Goal: Transaction & Acquisition: Purchase product/service

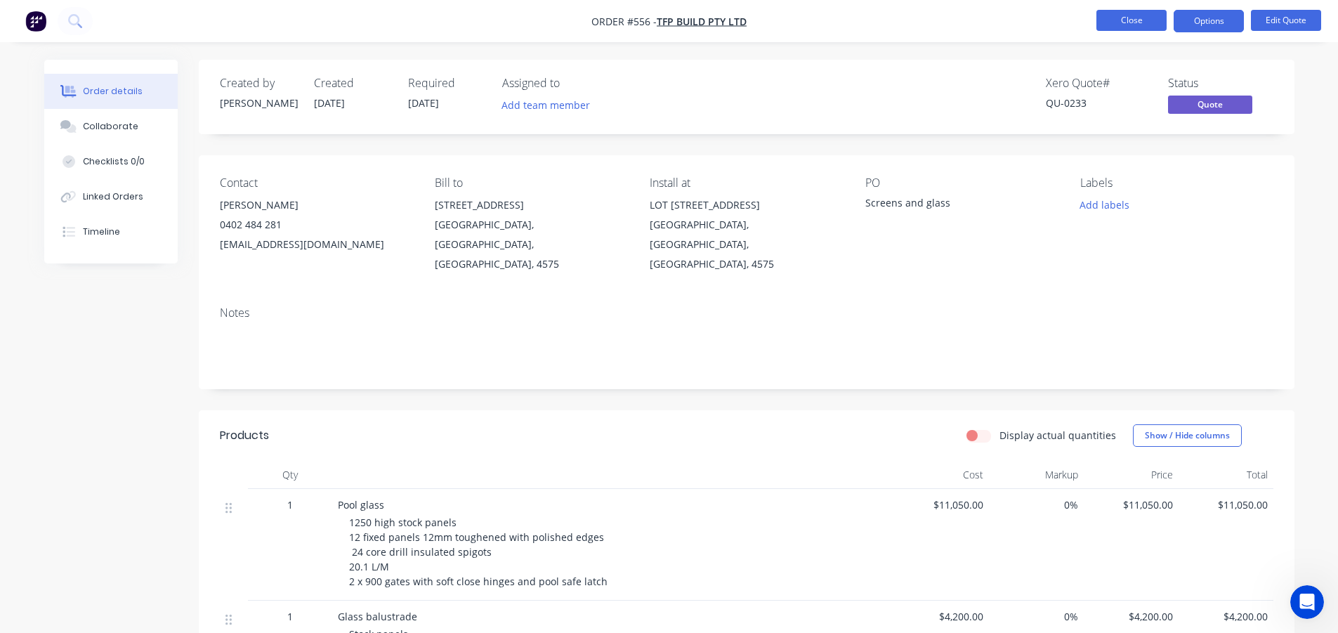
click at [1134, 15] on button "Close" at bounding box center [1132, 20] width 70 height 21
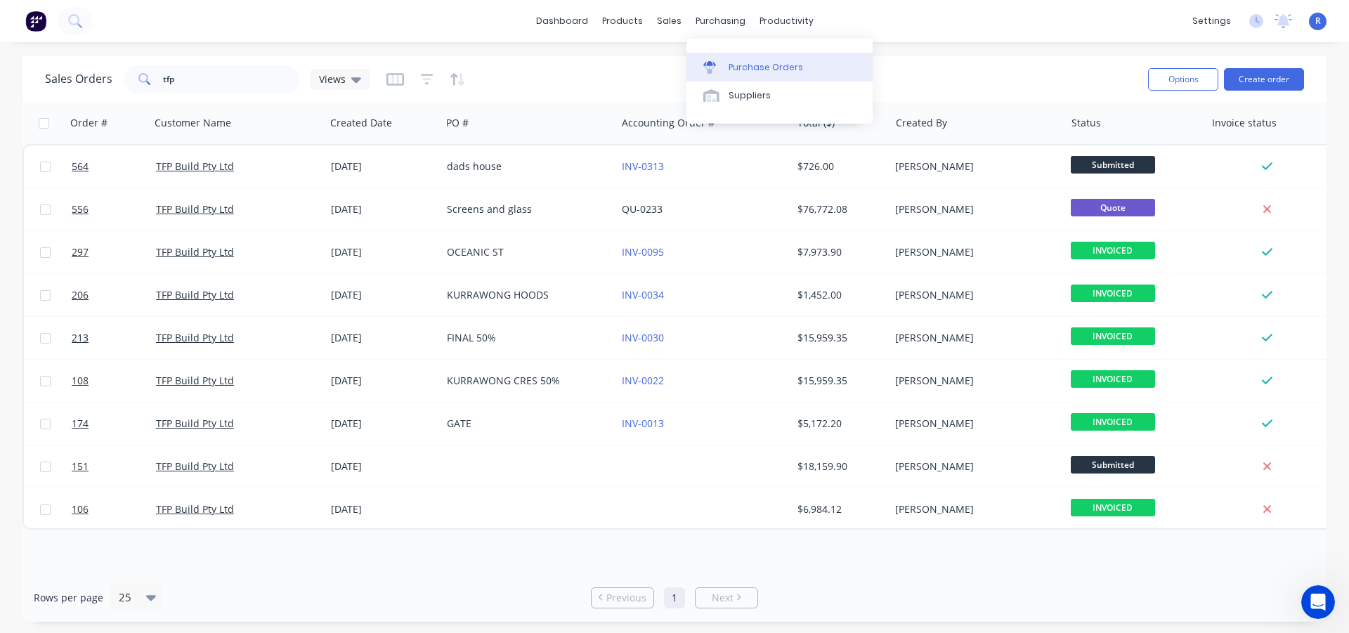
click at [745, 61] on div "Purchase Orders" at bounding box center [766, 67] width 74 height 13
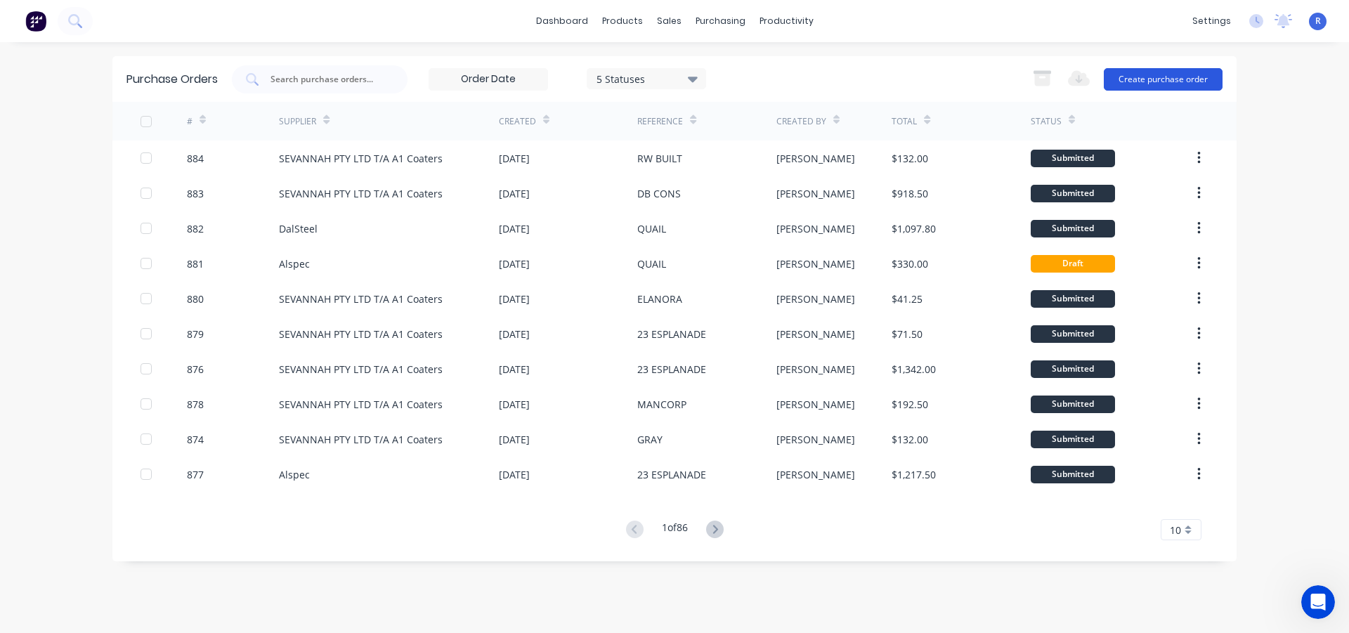
click at [1148, 85] on button "Create purchase order" at bounding box center [1163, 79] width 119 height 22
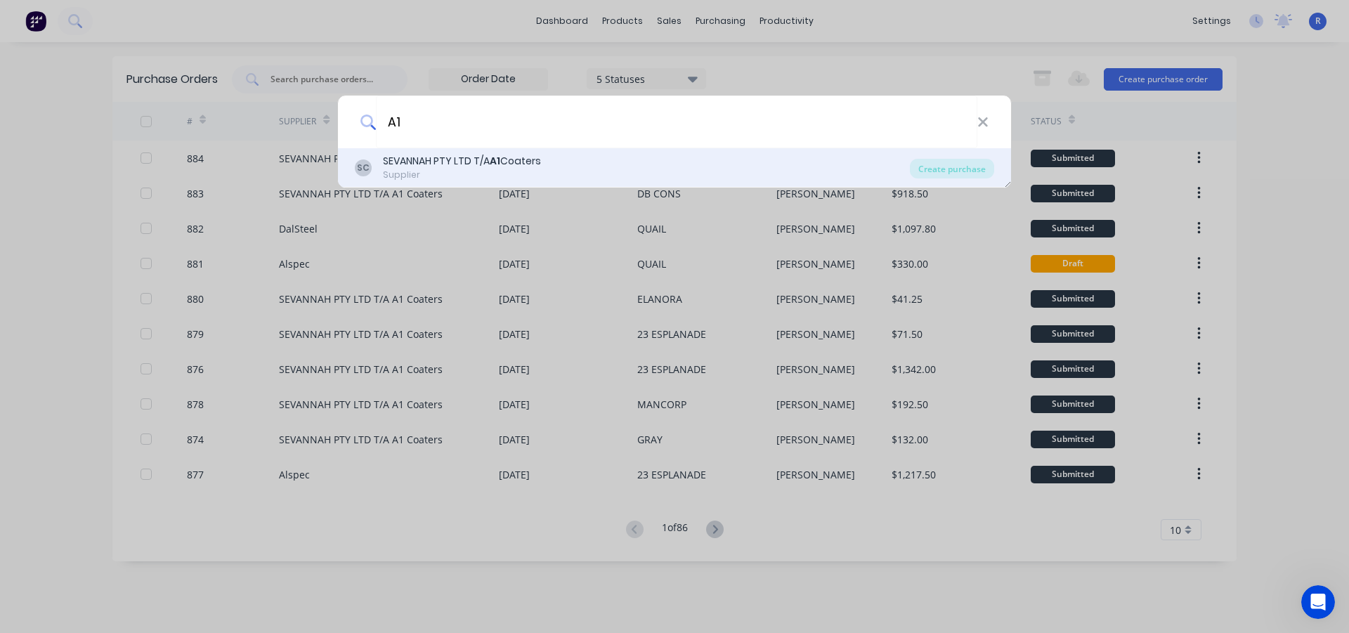
type input "A1"
click at [397, 173] on div "Supplier" at bounding box center [462, 175] width 158 height 13
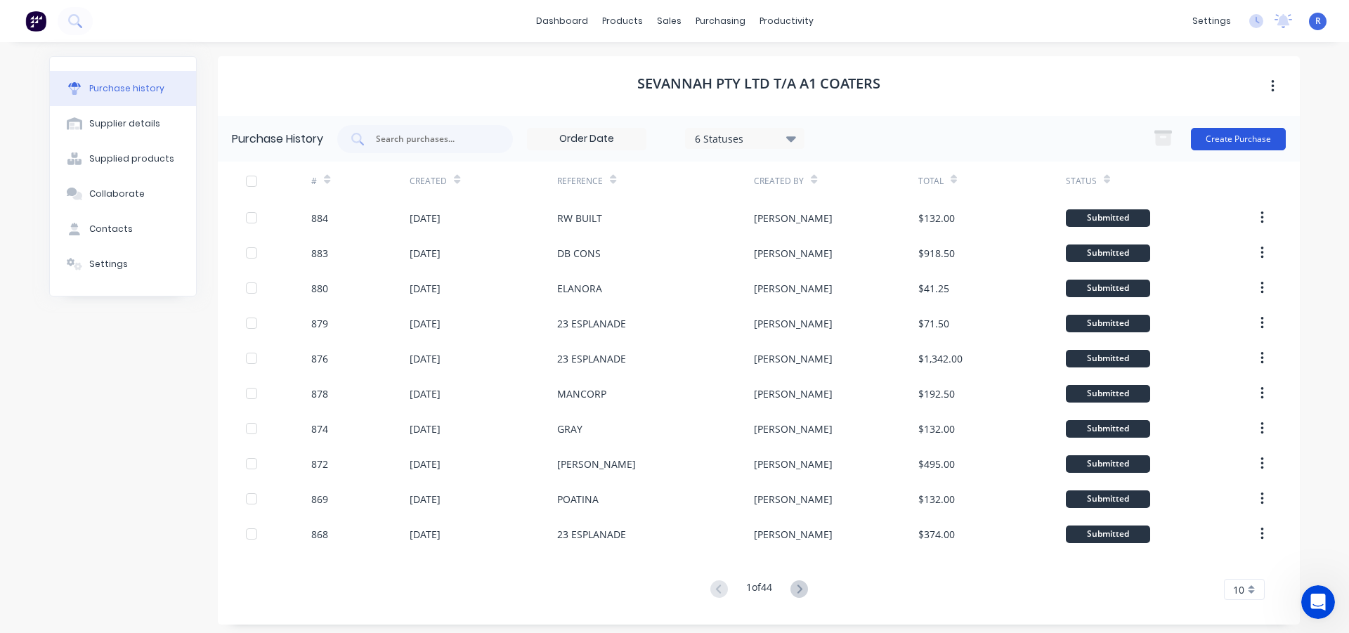
click at [1224, 134] on button "Create Purchase" at bounding box center [1238, 139] width 95 height 22
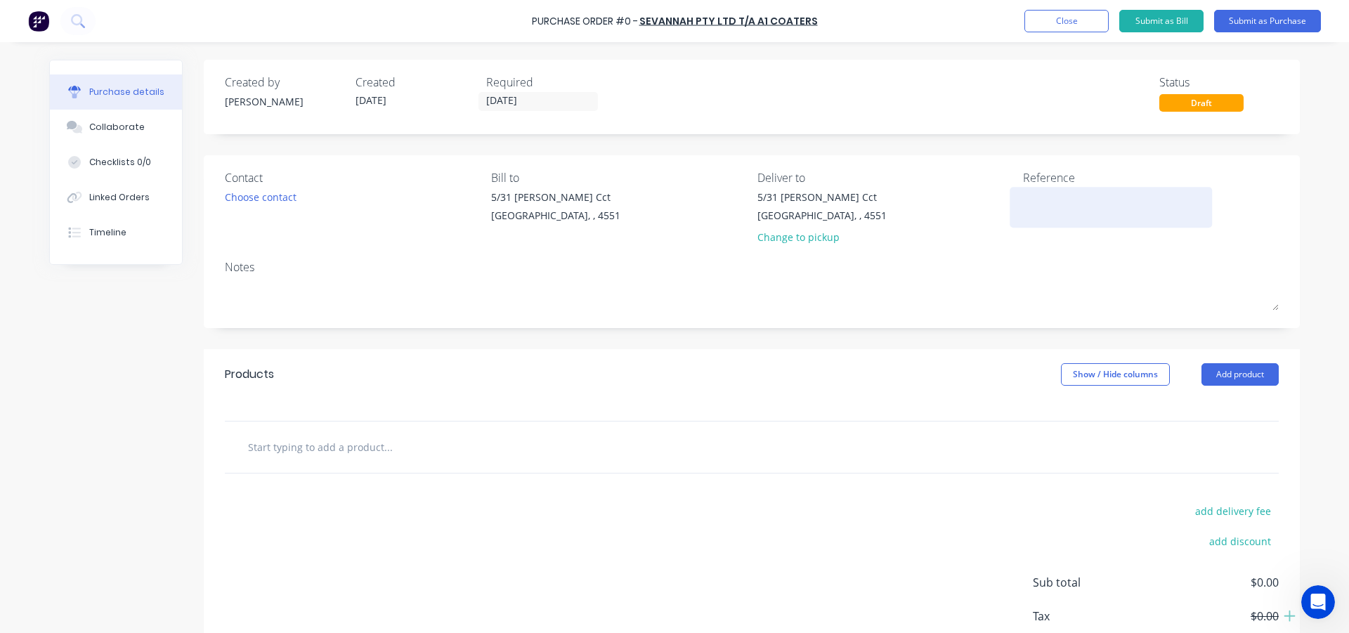
click at [1032, 211] on textarea at bounding box center [1111, 206] width 176 height 32
click at [1031, 209] on textarea at bounding box center [1111, 206] width 176 height 32
type textarea "SWI"
type textarea "x"
type textarea "SWIIFT"
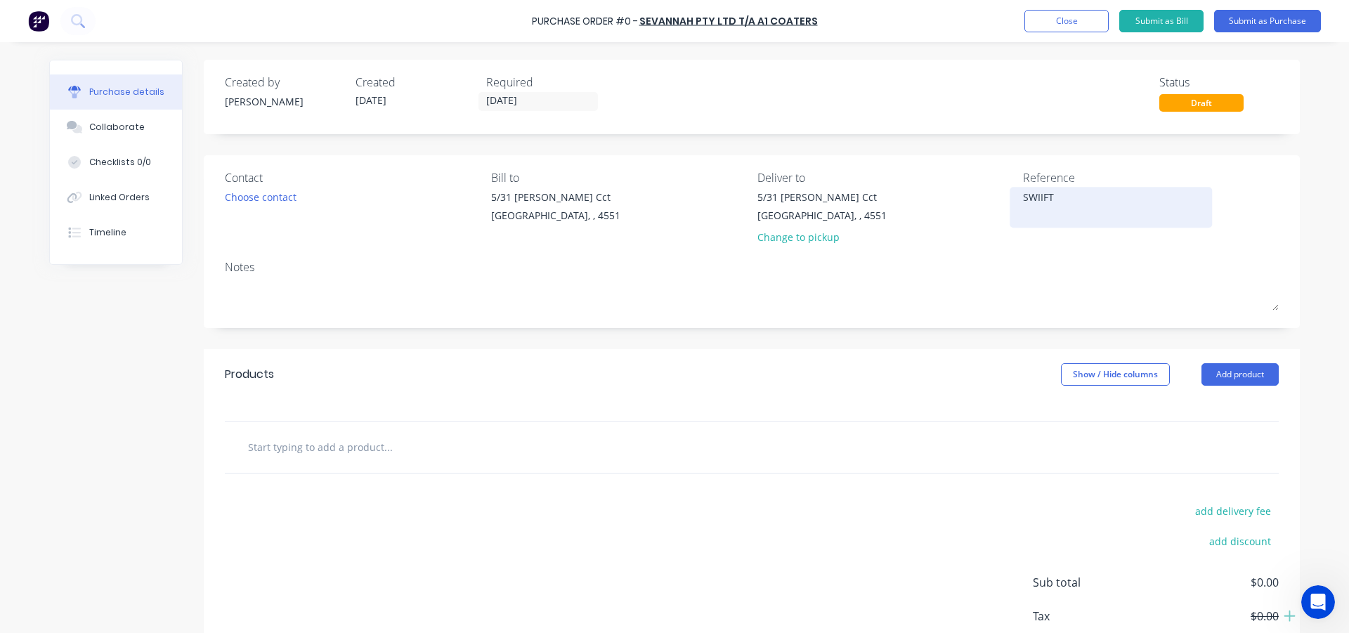
click at [1036, 200] on textarea "SWIIFT" at bounding box center [1111, 206] width 176 height 32
type textarea "x"
type textarea "SWIFT"
type textarea "x"
type textarea "SWIFT"
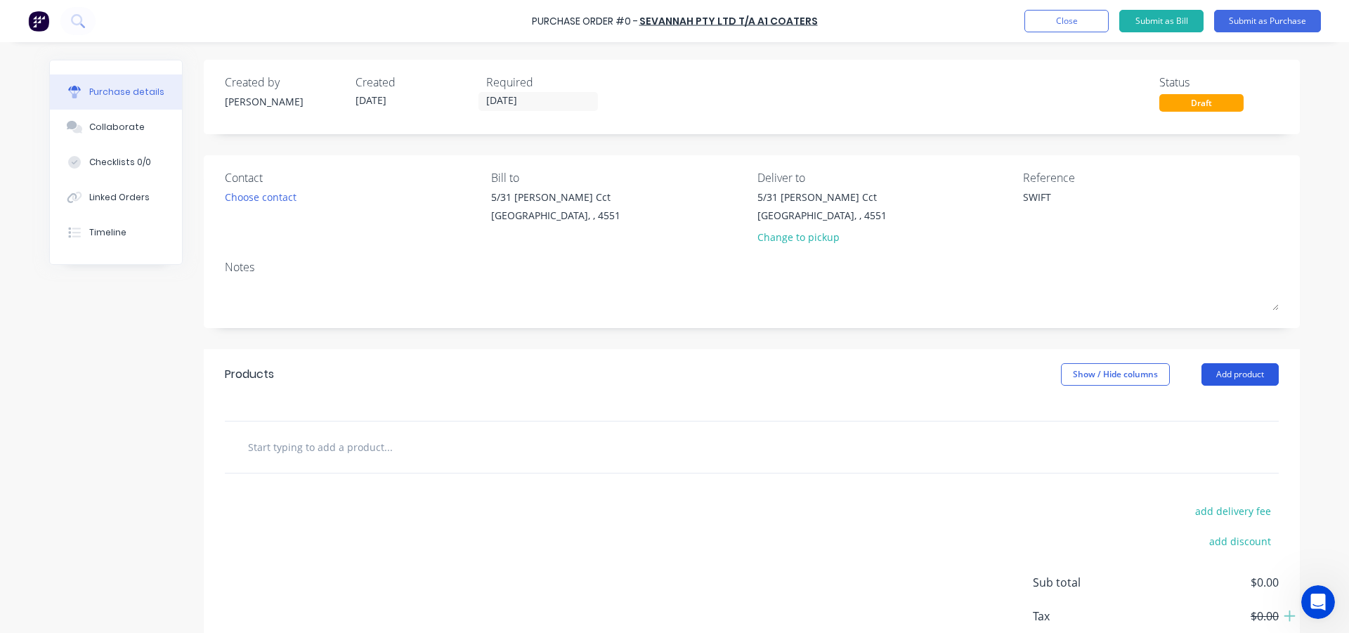
click at [1237, 377] on button "Add product" at bounding box center [1239, 374] width 77 height 22
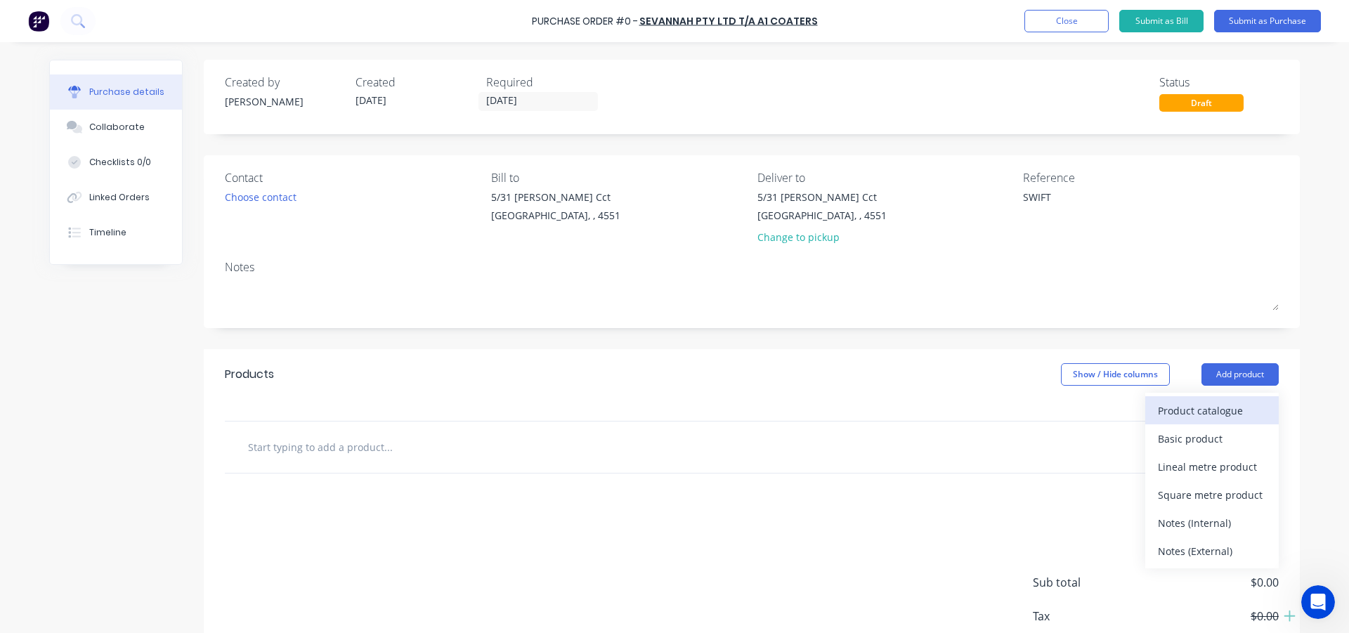
click at [1206, 405] on div "Product catalogue" at bounding box center [1212, 410] width 108 height 20
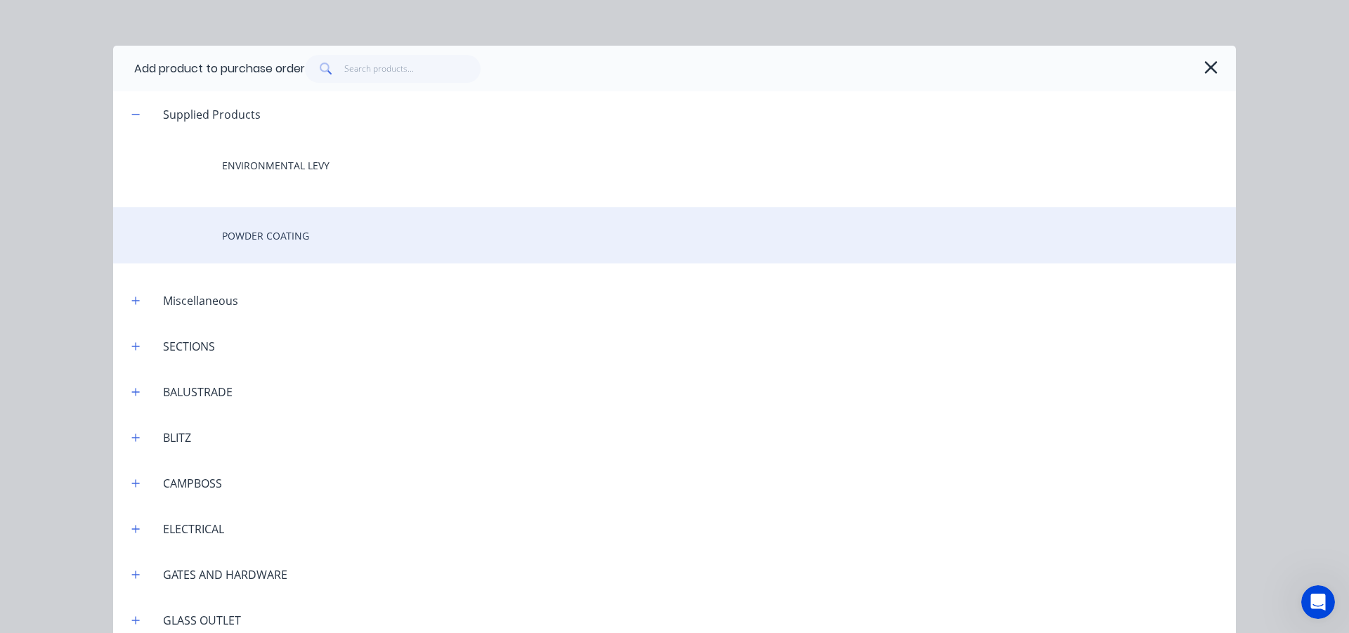
click at [337, 227] on div "POWDER COATING" at bounding box center [674, 235] width 1123 height 56
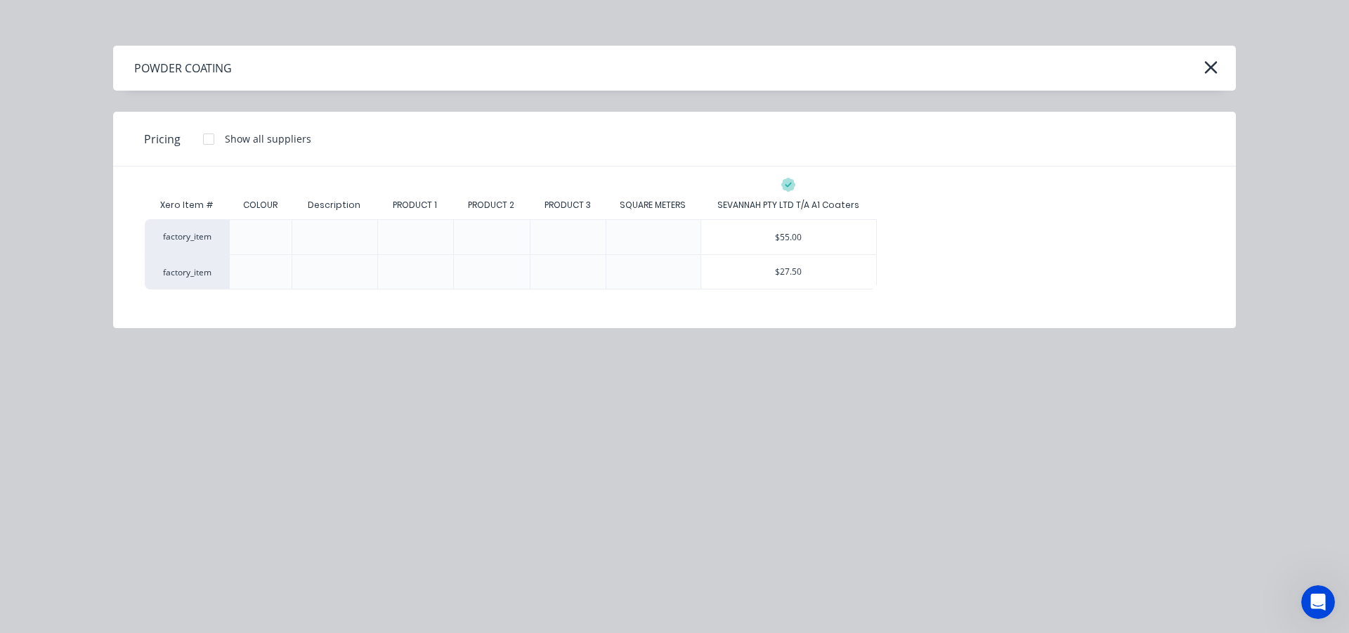
click at [836, 244] on div "$55.00" at bounding box center [789, 237] width 176 height 34
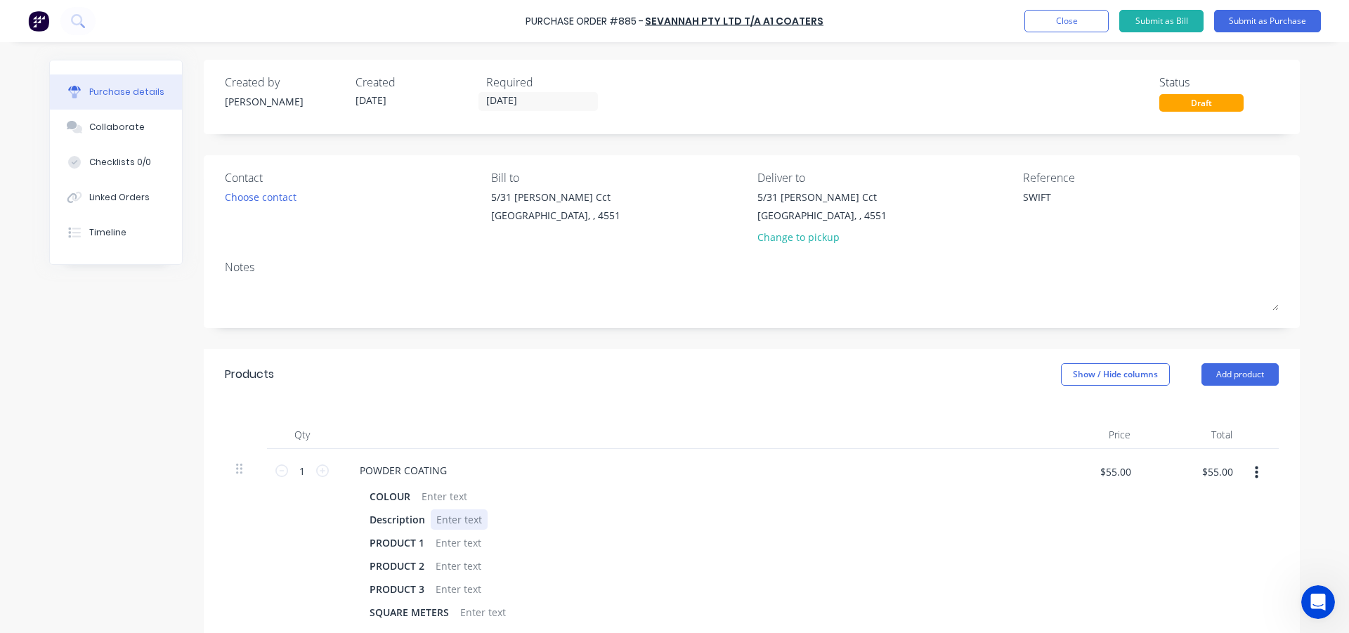
type textarea "x"
click at [442, 514] on div at bounding box center [459, 519] width 57 height 20
click at [542, 514] on div "PA GATE, FIXED PANEL, 6 HOLE PLUGS" at bounding box center [524, 519] width 186 height 20
click at [608, 523] on div "PA GATE, FIXED PANEL, 10 HOLE PLUGS" at bounding box center [527, 519] width 192 height 20
type textarea "x"
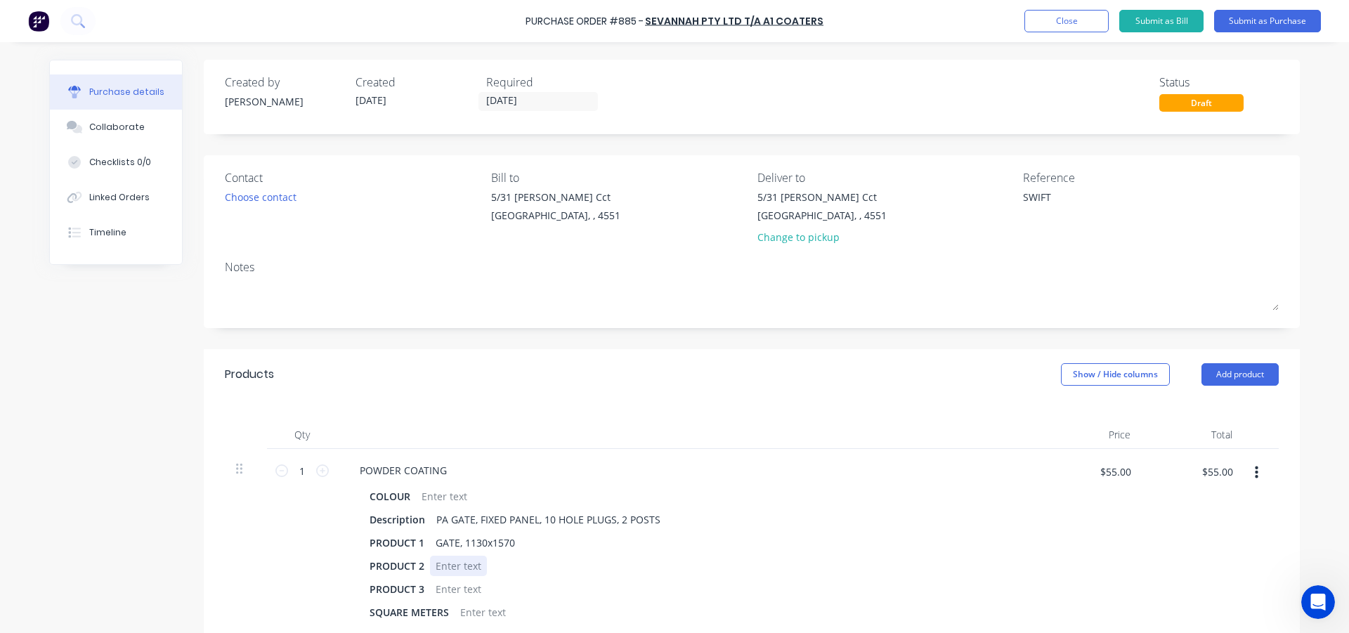
type textarea "x"
click at [448, 573] on div at bounding box center [458, 566] width 57 height 20
type textarea "x"
click at [502, 542] on div "GATE, 1130x1570" at bounding box center [475, 543] width 91 height 20
click at [533, 399] on div "Products Show / Hide columns Add product" at bounding box center [752, 374] width 1096 height 51
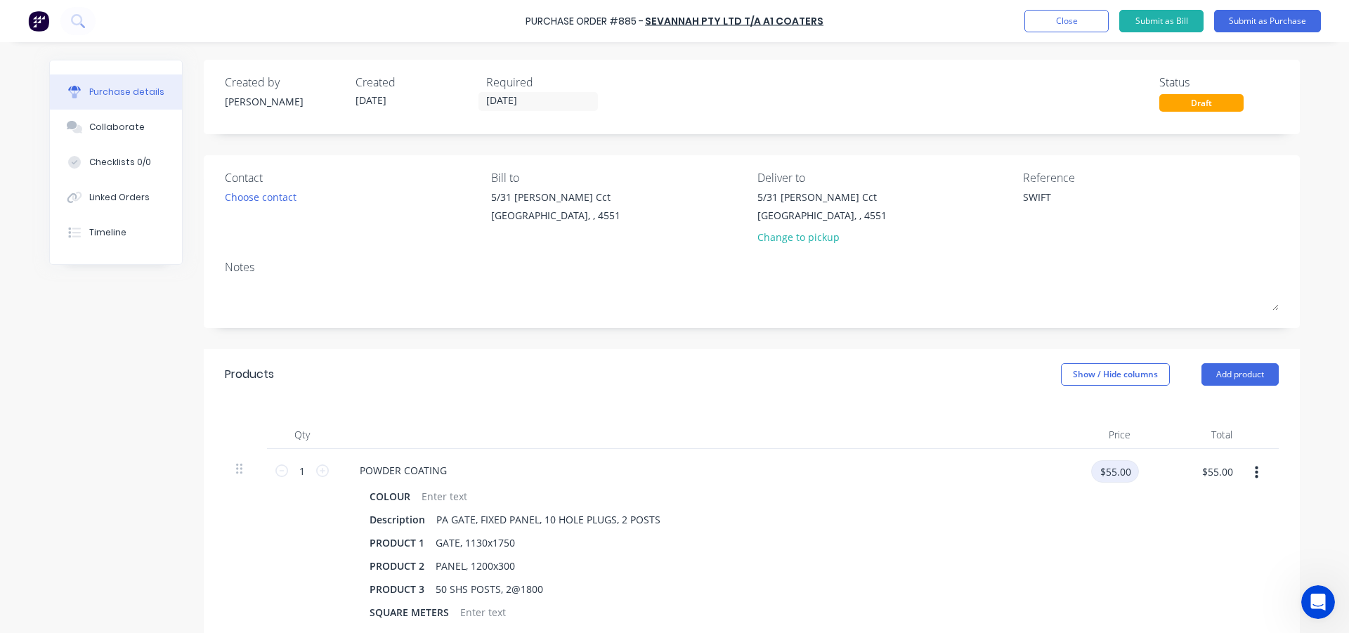
click at [1120, 474] on input "$55.00" at bounding box center [1115, 471] width 48 height 22
click at [302, 469] on input "1" at bounding box center [302, 470] width 28 height 21
type textarea "x"
type input "3"
type textarea "x"
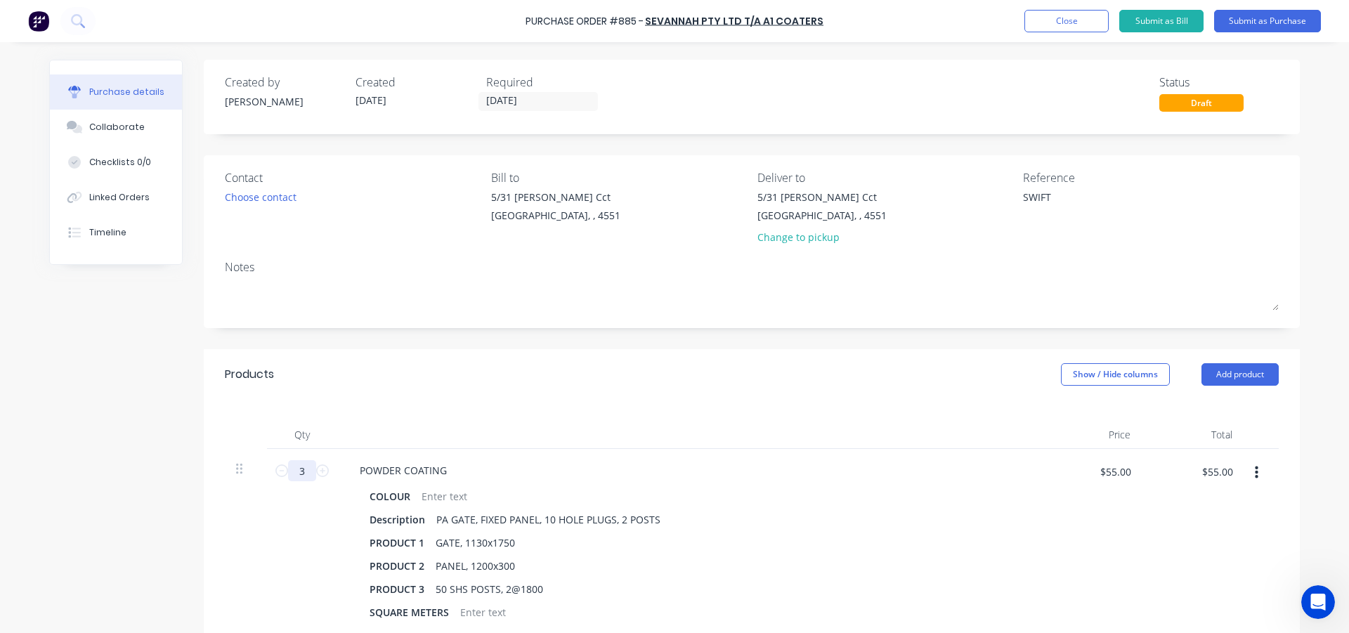
type input "$165.00"
type textarea "x"
type input "3."
type textarea "x"
type input "3.5"
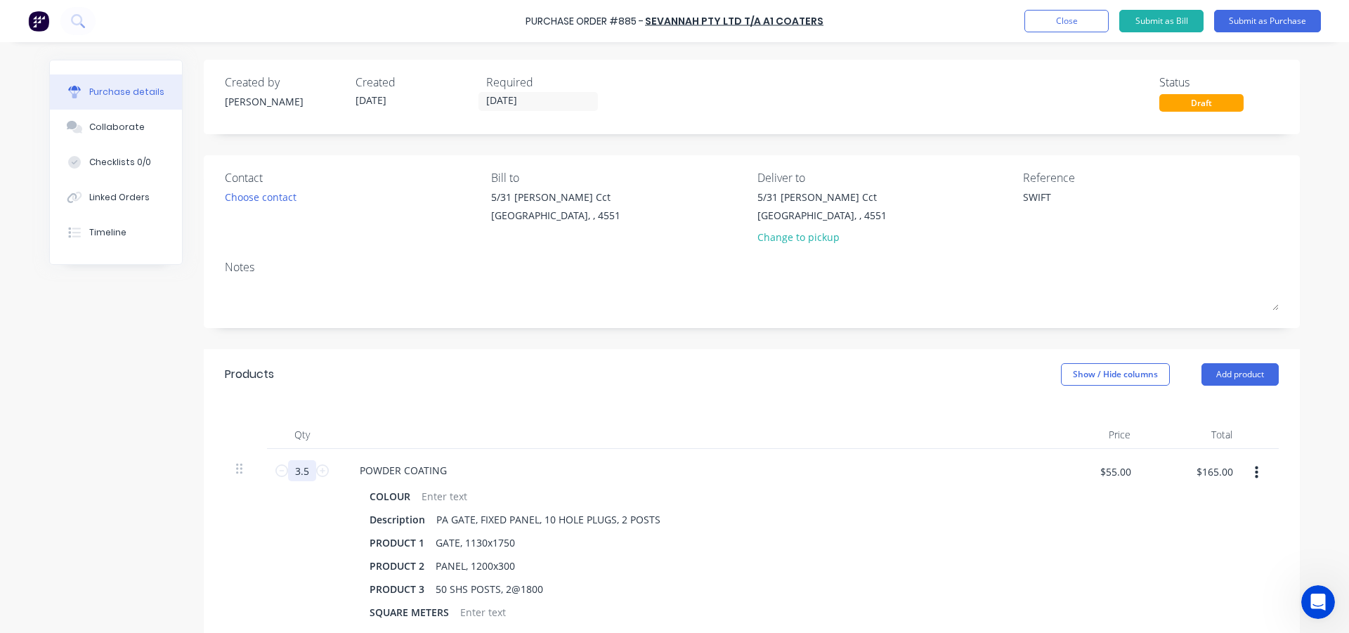
type textarea "x"
type input "$192.50"
type input "3.5"
click at [280, 530] on div "3.5 3.5" at bounding box center [302, 541] width 70 height 185
click at [1211, 376] on button "Add product" at bounding box center [1239, 374] width 77 height 22
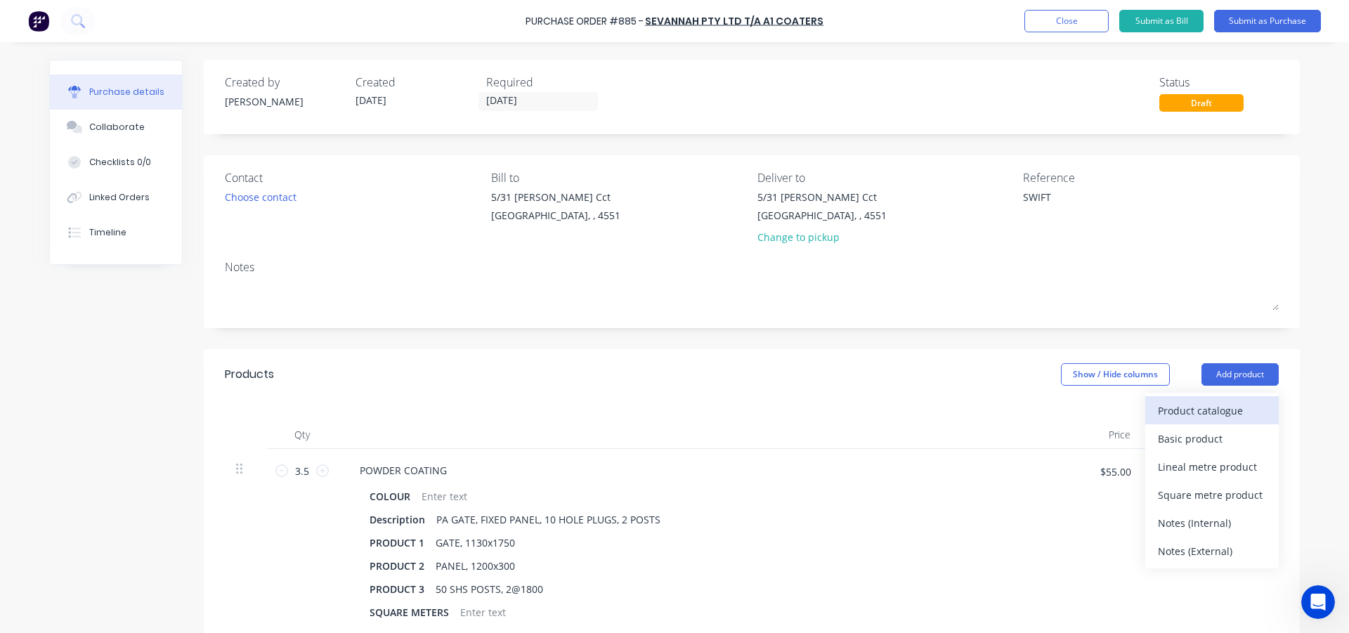
click at [1189, 419] on div "Product catalogue" at bounding box center [1212, 410] width 108 height 20
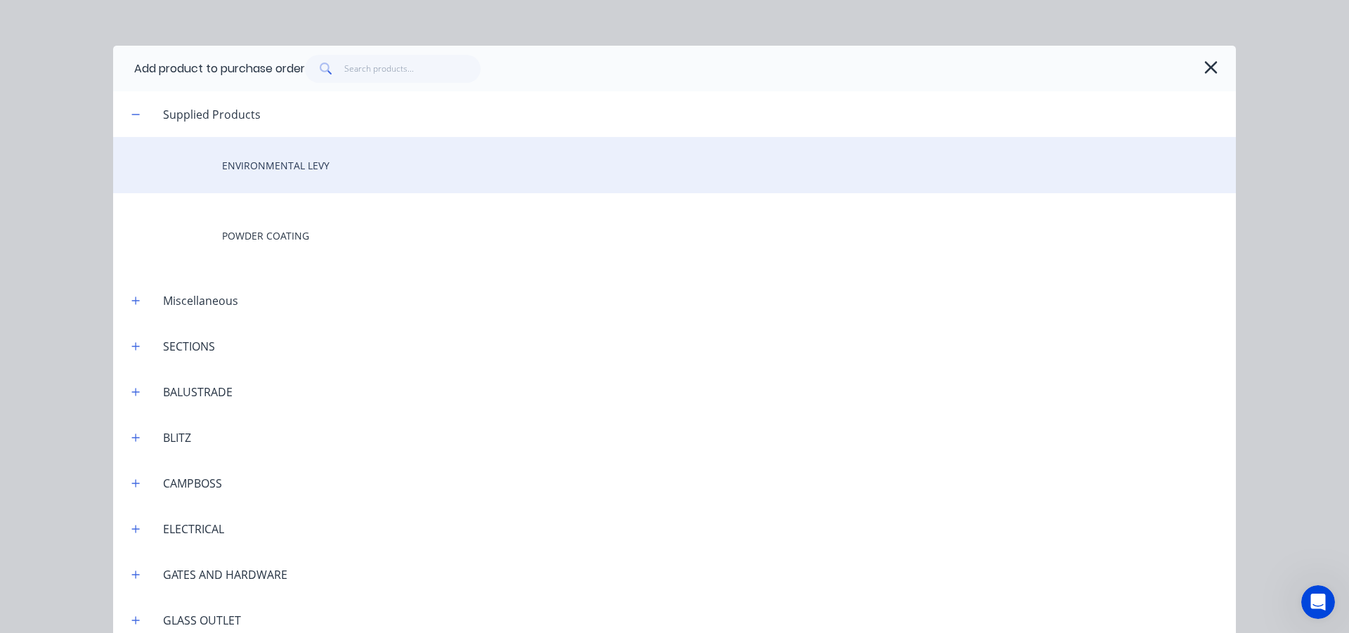
click at [242, 164] on div "ENVIRONMENTAL LEVY" at bounding box center [674, 165] width 1123 height 56
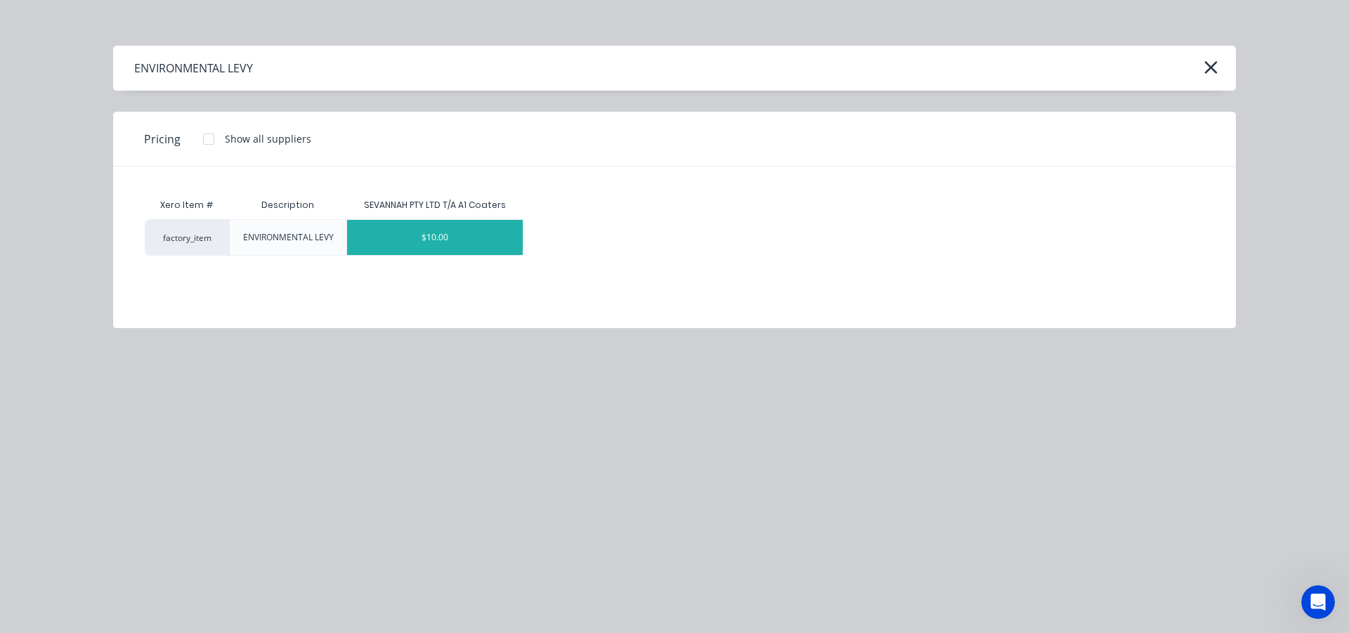
click at [434, 228] on div "$10.00" at bounding box center [435, 237] width 176 height 35
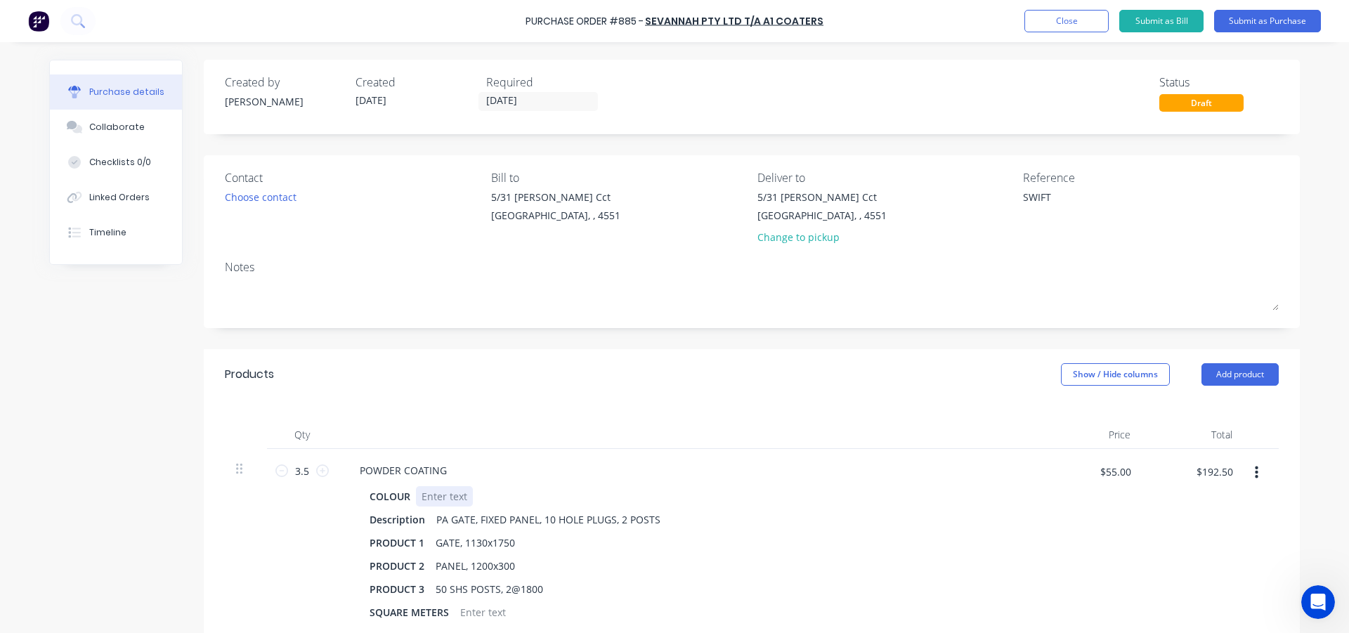
type textarea "x"
click at [425, 501] on div at bounding box center [444, 496] width 57 height 20
click at [430, 410] on div "Qty Price Total 3.5 3.5 POWDER COATING COLOUR [PERSON_NAME] Description PA GATE…" at bounding box center [752, 552] width 1096 height 304
click at [1240, 20] on button "Submit as Purchase" at bounding box center [1267, 21] width 107 height 22
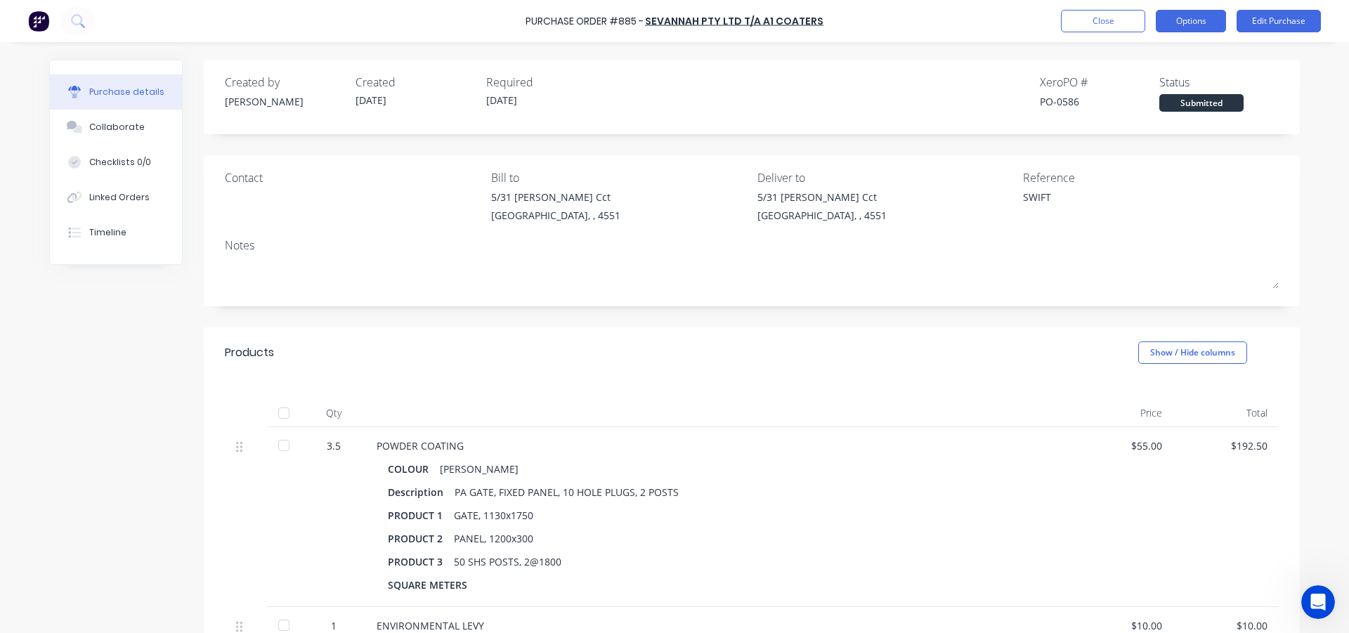
click at [1192, 15] on button "Options" at bounding box center [1191, 21] width 70 height 22
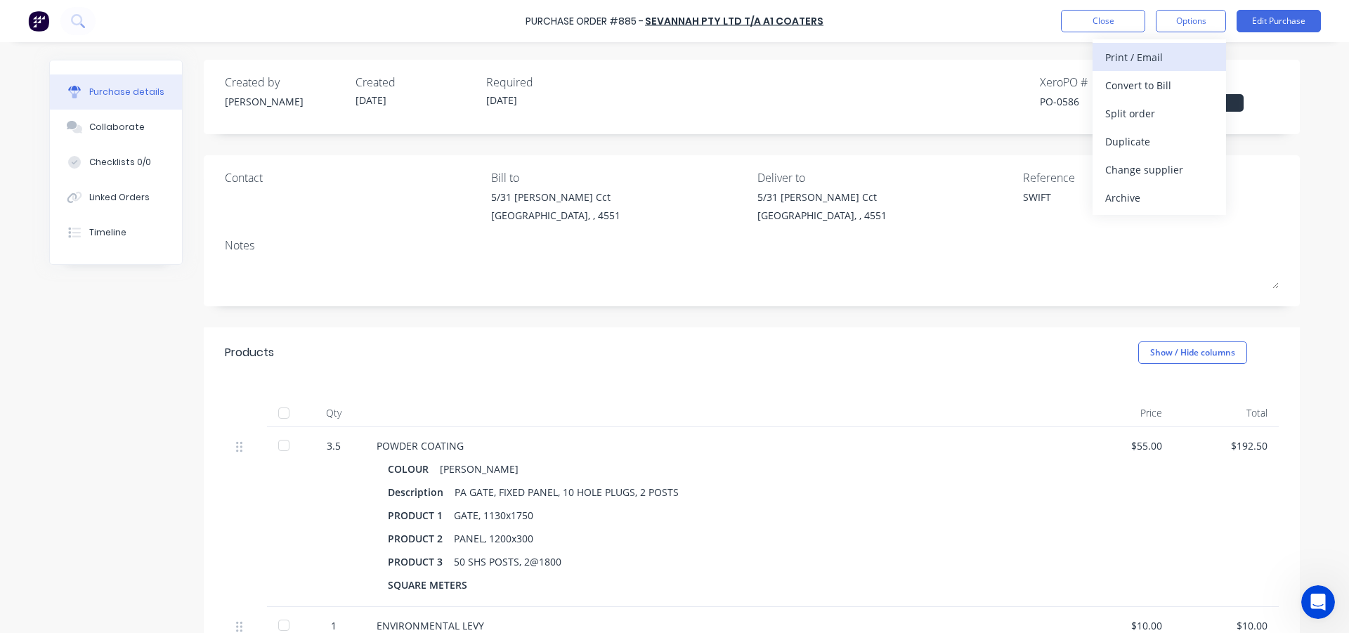
click at [1145, 57] on div "Print / Email" at bounding box center [1159, 57] width 108 height 20
click at [1132, 79] on div "With pricing" at bounding box center [1159, 85] width 108 height 20
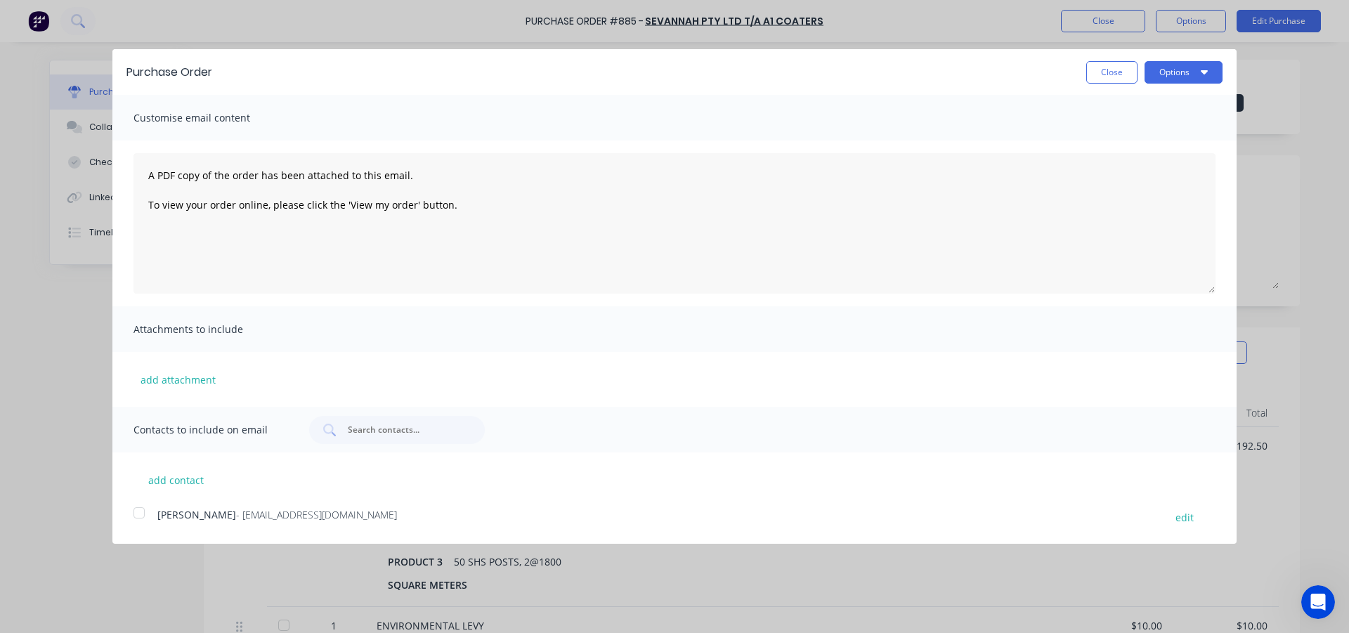
click at [140, 515] on div at bounding box center [139, 513] width 28 height 28
click at [1190, 70] on button "Options" at bounding box center [1183, 72] width 78 height 22
click at [1152, 133] on div "Email" at bounding box center [1156, 136] width 108 height 20
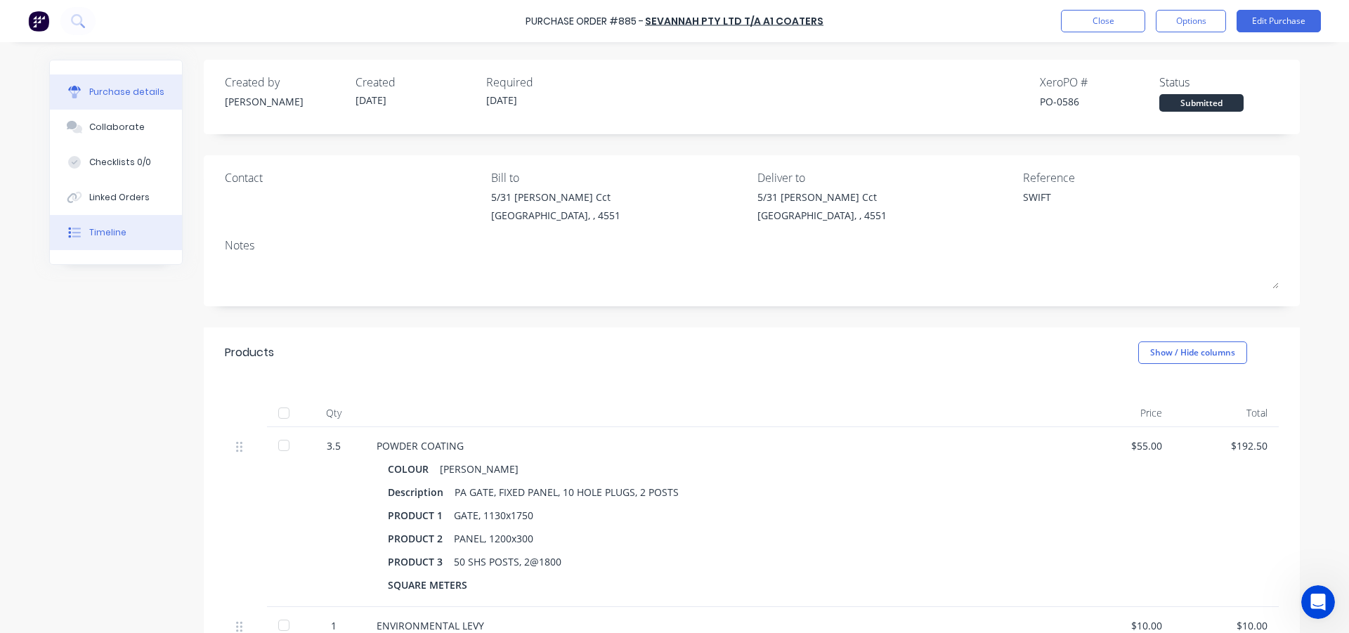
click at [106, 239] on button "Timeline" at bounding box center [116, 232] width 132 height 35
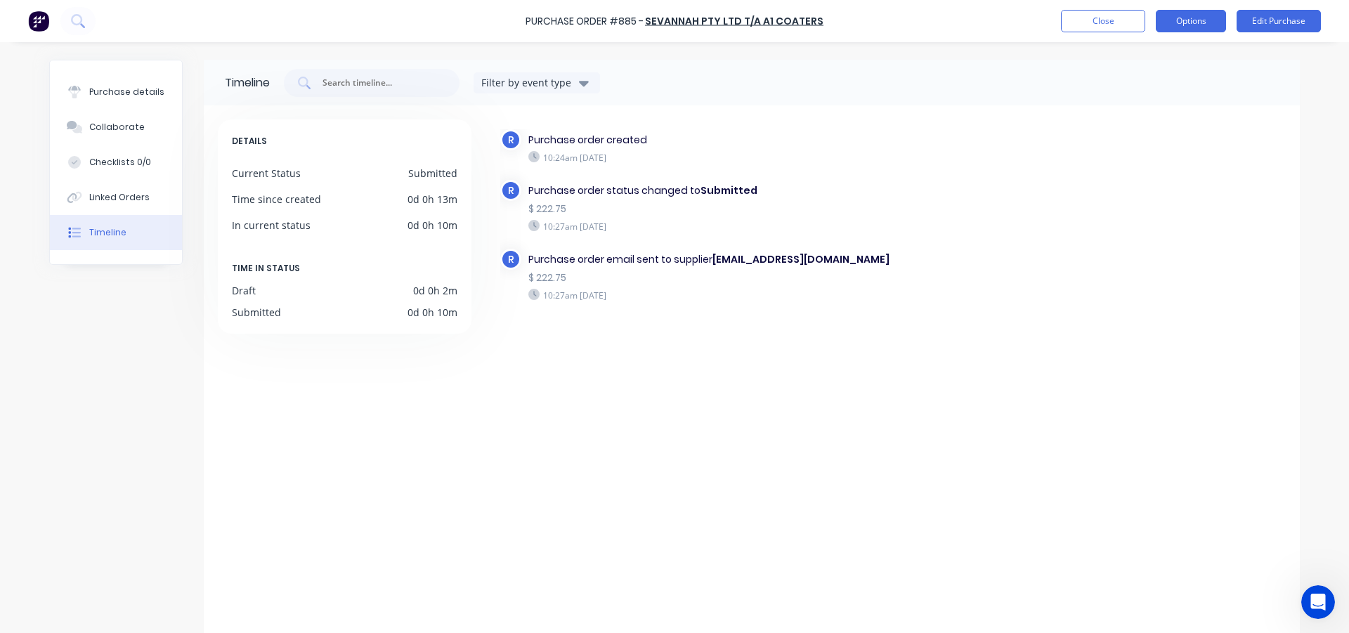
click at [1183, 27] on button "Options" at bounding box center [1191, 21] width 70 height 22
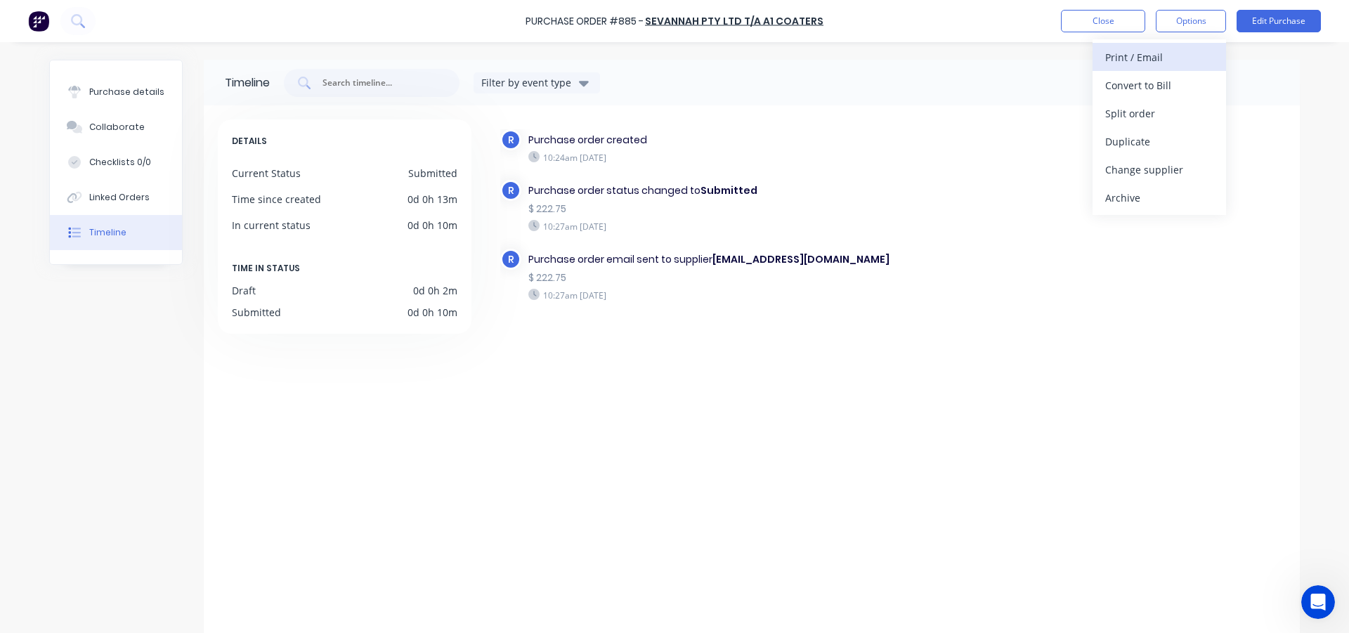
click at [1166, 58] on div "Print / Email" at bounding box center [1159, 57] width 108 height 20
click at [1125, 84] on div "With pricing" at bounding box center [1159, 85] width 108 height 20
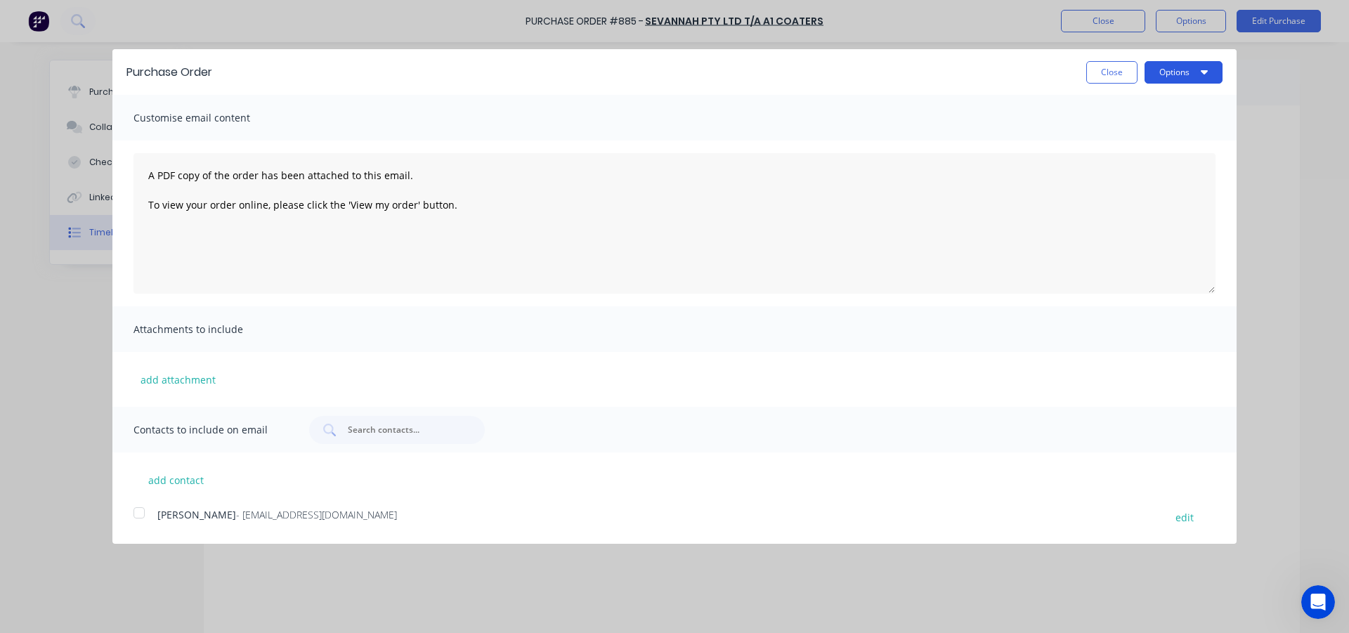
click at [1154, 72] on button "Options" at bounding box center [1183, 72] width 78 height 22
click at [1151, 107] on div "Print" at bounding box center [1156, 108] width 108 height 20
click at [1094, 68] on button "Close" at bounding box center [1111, 72] width 51 height 22
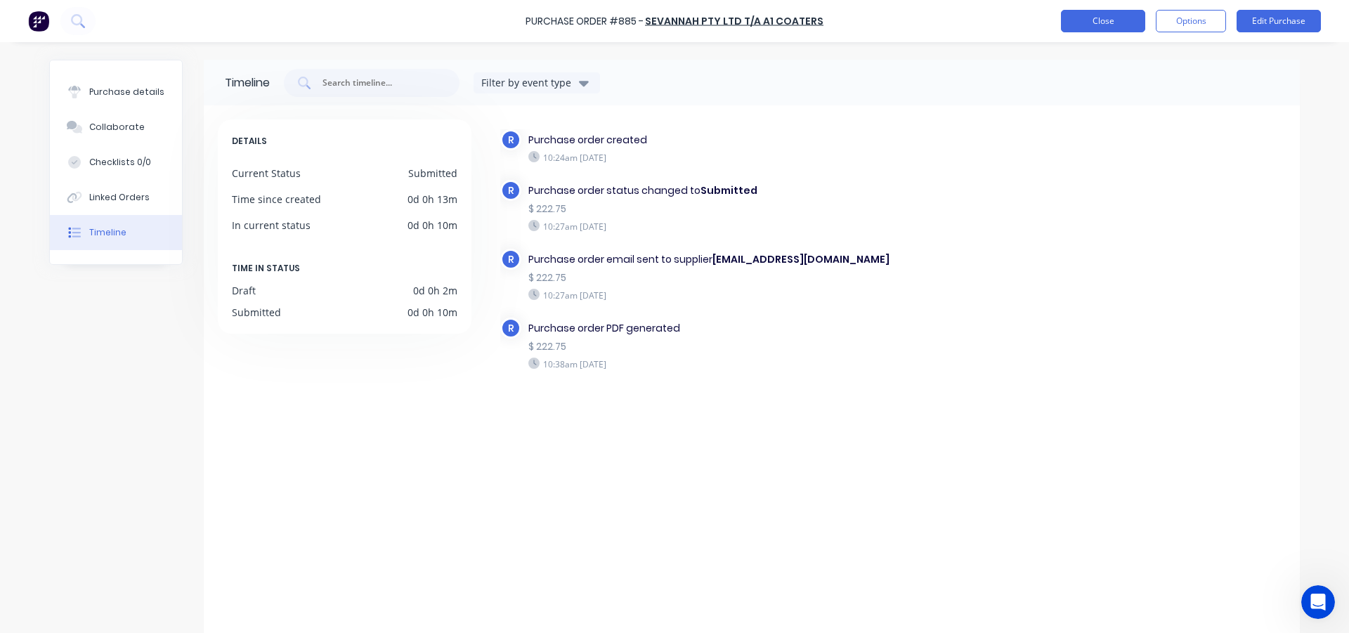
click at [1100, 18] on button "Close" at bounding box center [1103, 21] width 84 height 22
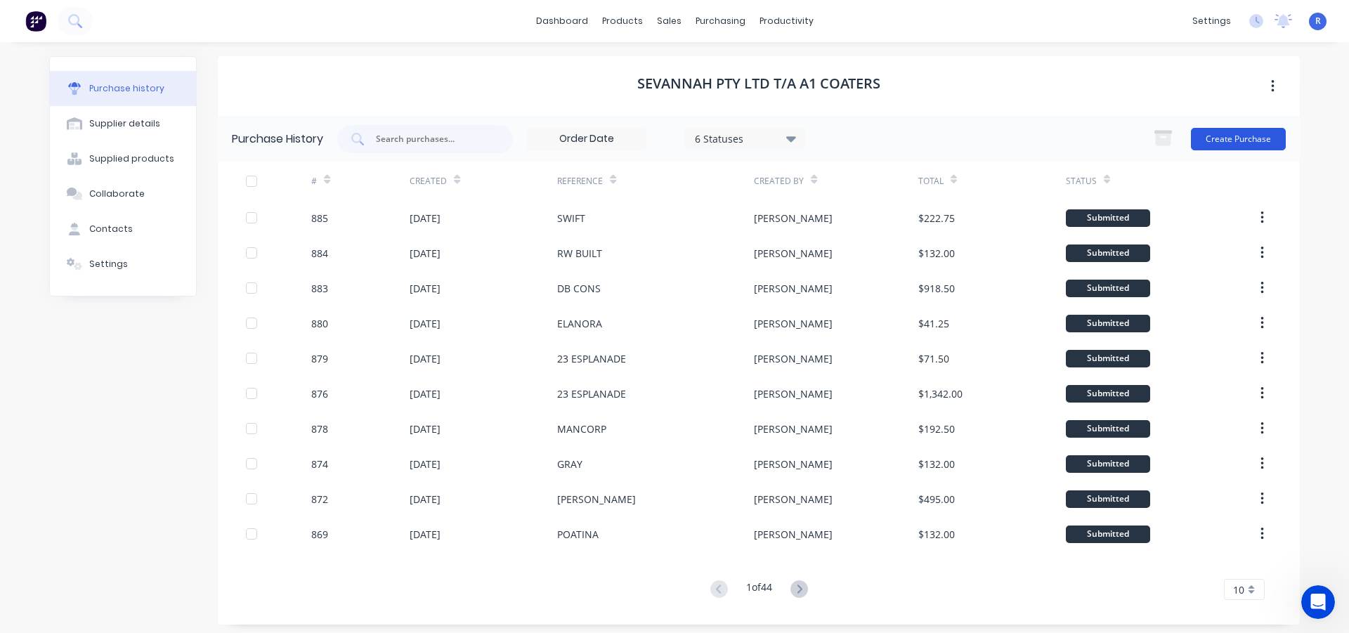
click at [1218, 136] on button "Create Purchase" at bounding box center [1238, 139] width 95 height 22
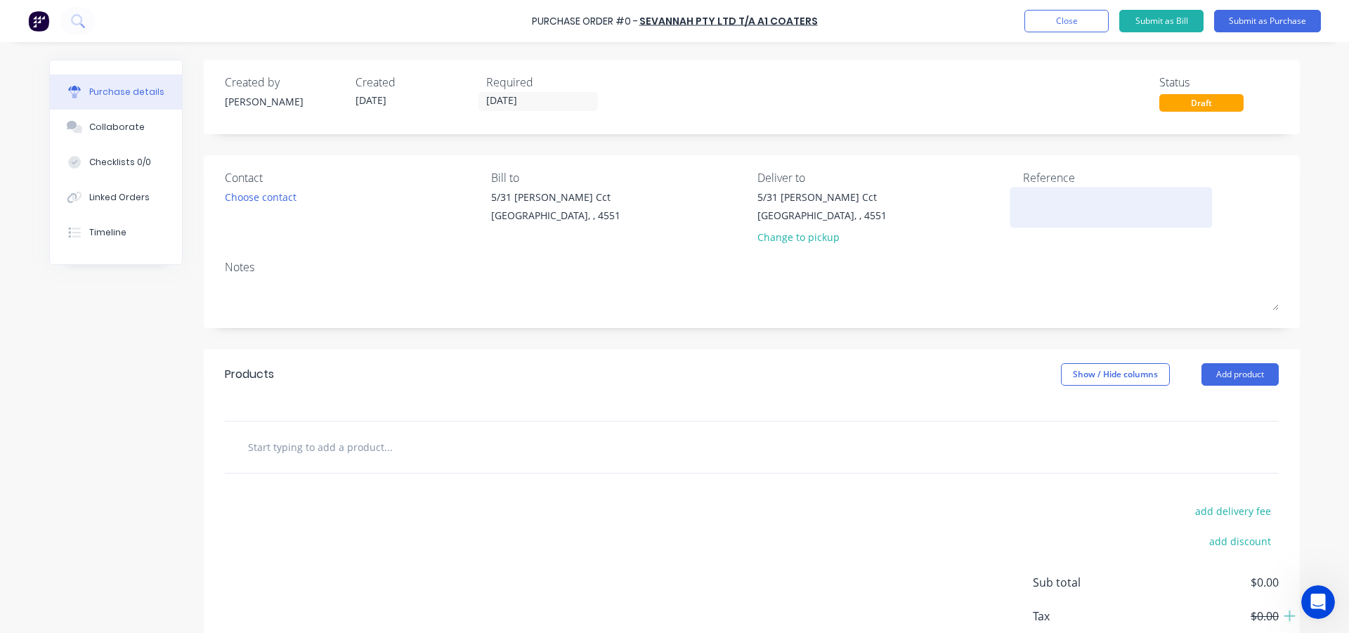
drag, startPoint x: 1071, startPoint y: 184, endPoint x: 1063, endPoint y: 190, distance: 10.5
click at [1071, 184] on div "Reference" at bounding box center [1151, 177] width 256 height 17
click at [1063, 190] on textarea at bounding box center [1111, 206] width 176 height 32
type textarea "x"
type textarea "S"
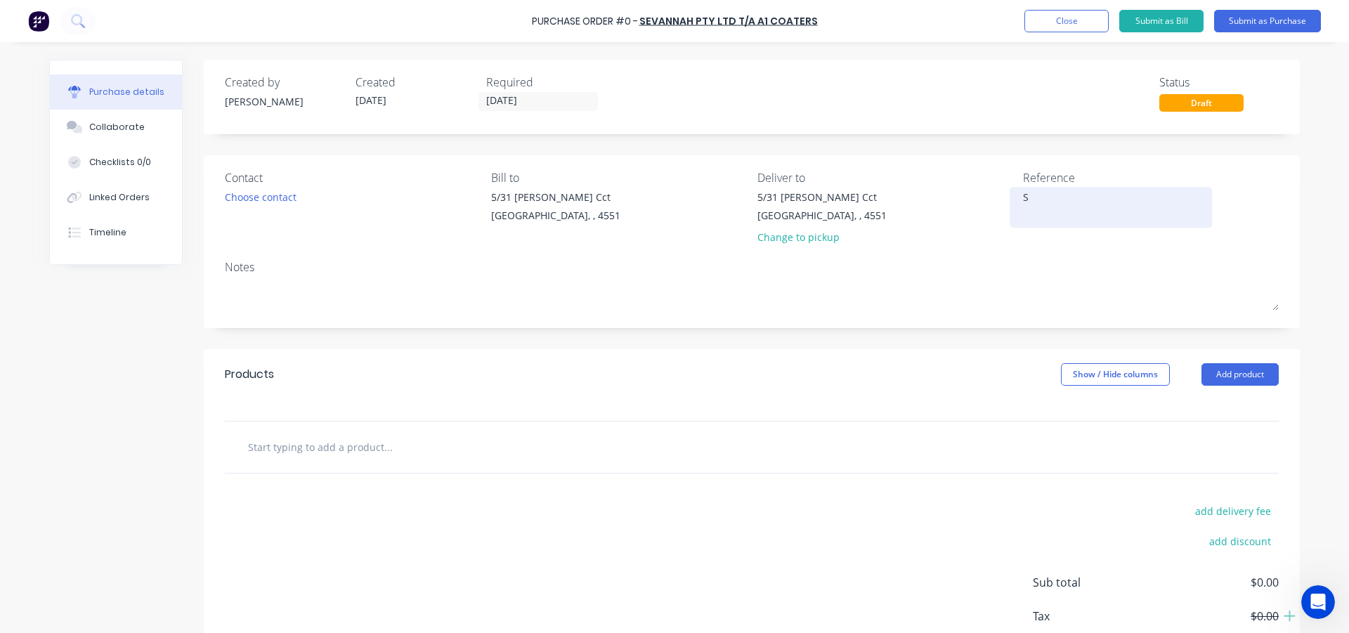
type textarea "x"
type textarea "SW"
type textarea "x"
type textarea "SWI"
type textarea "x"
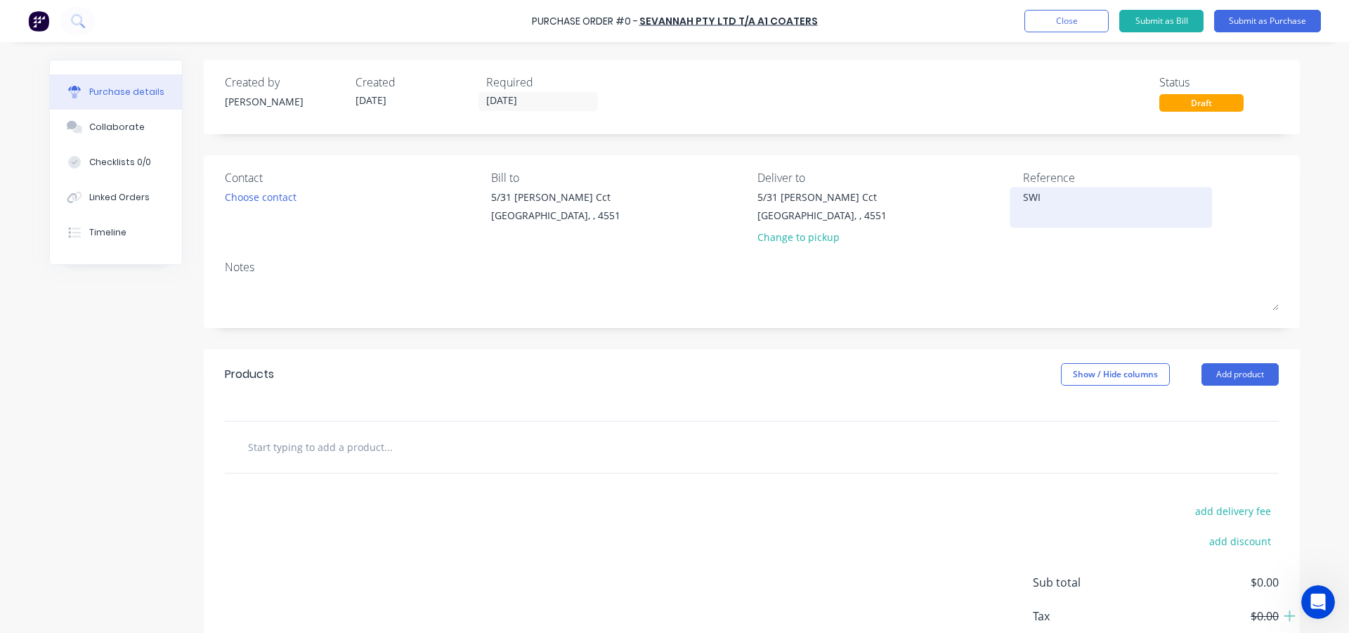
type textarea "SWIF"
type textarea "x"
type textarea "SWIFT"
type textarea "x"
type textarea "SWIFT"
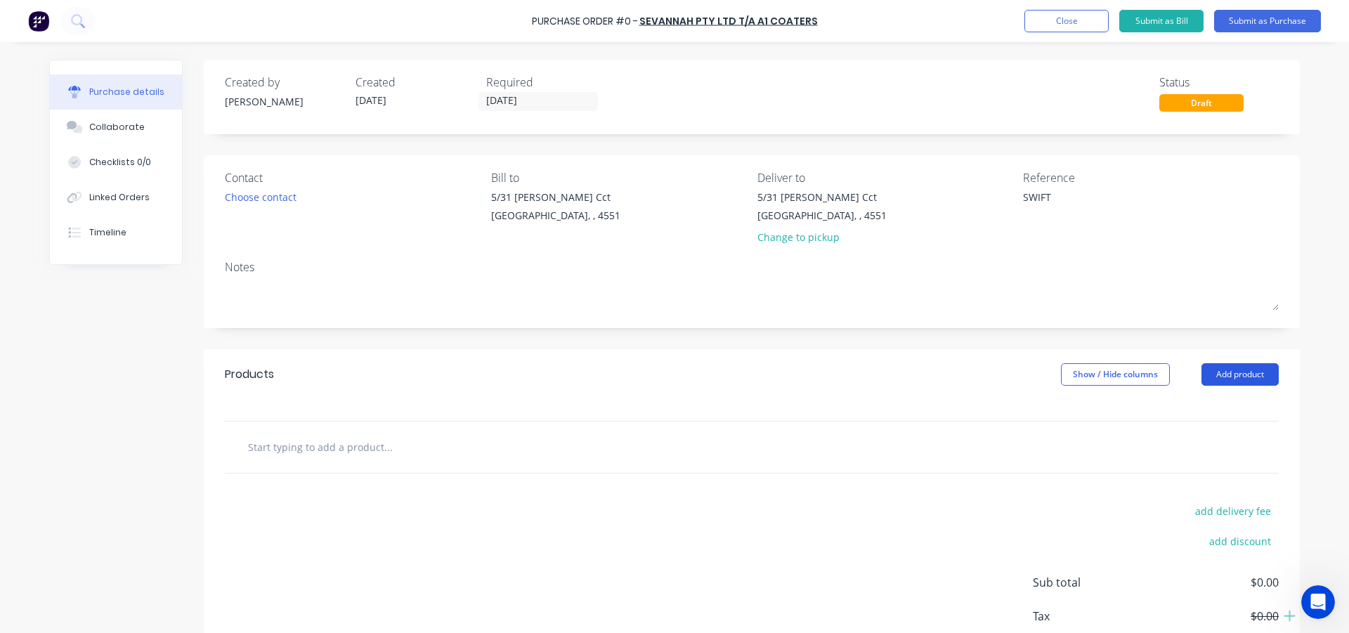
click at [1243, 374] on button "Add product" at bounding box center [1239, 374] width 77 height 22
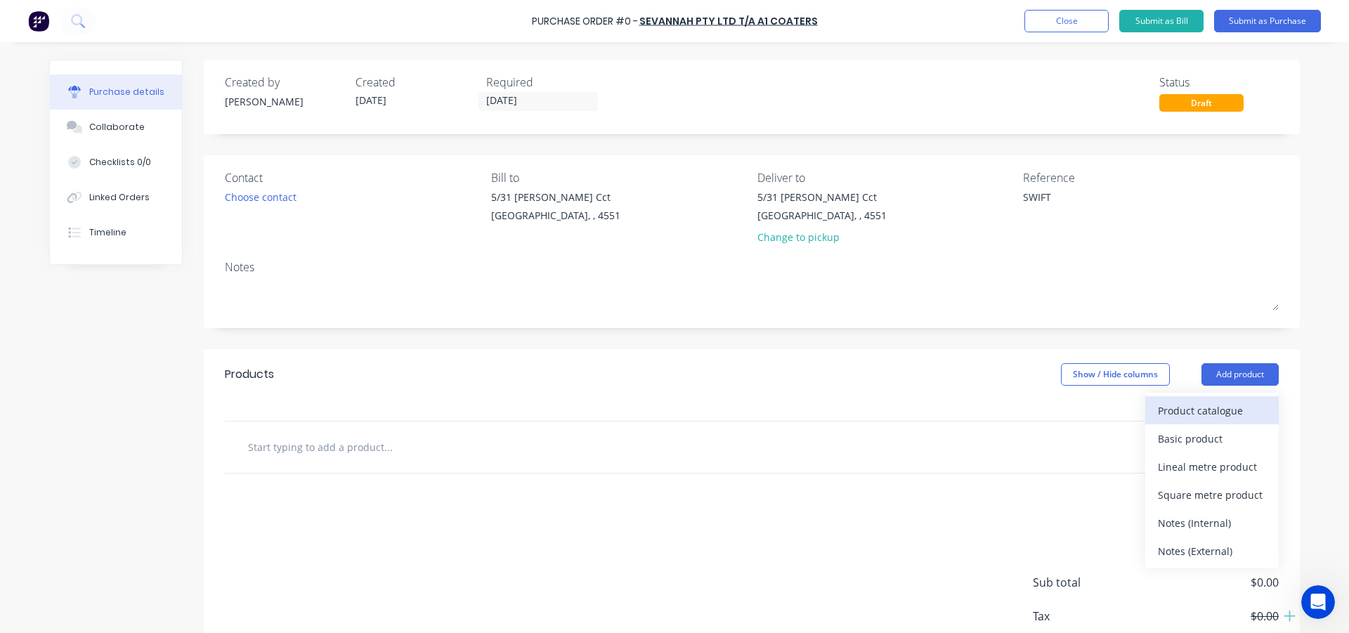
click at [1203, 417] on div "Product catalogue" at bounding box center [1212, 410] width 108 height 20
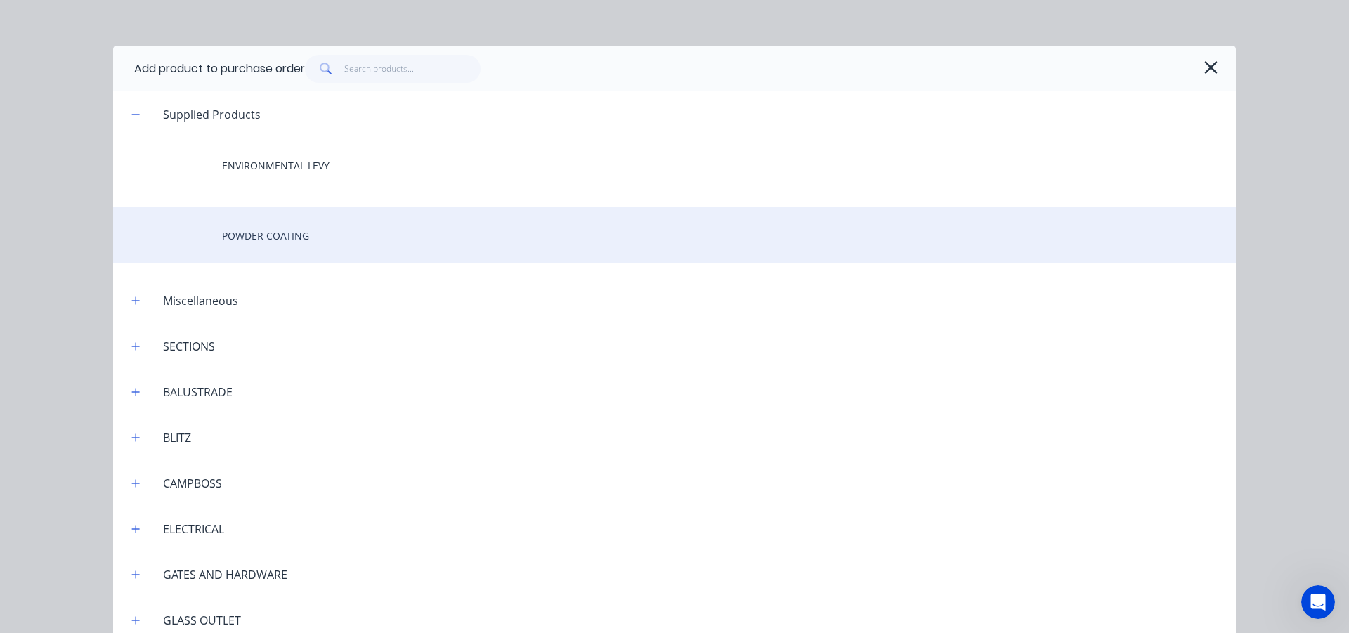
click at [314, 222] on div "POWDER COATING" at bounding box center [674, 235] width 1123 height 56
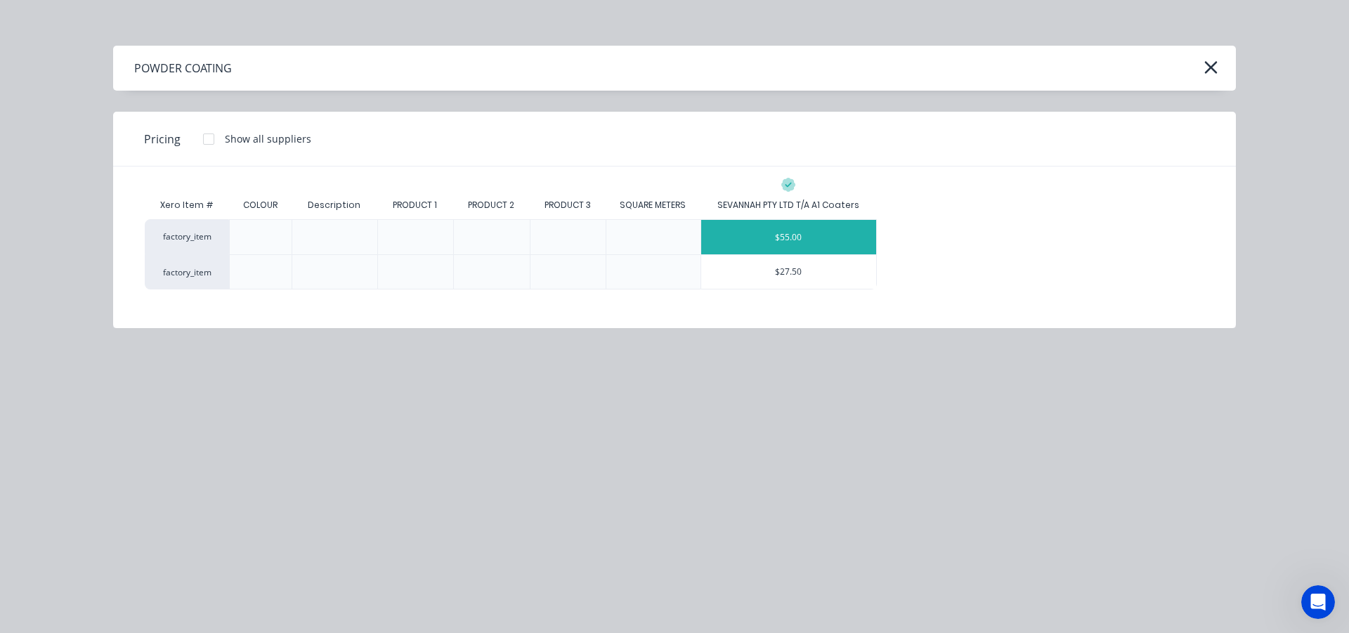
click at [745, 239] on div "$55.00" at bounding box center [789, 237] width 176 height 34
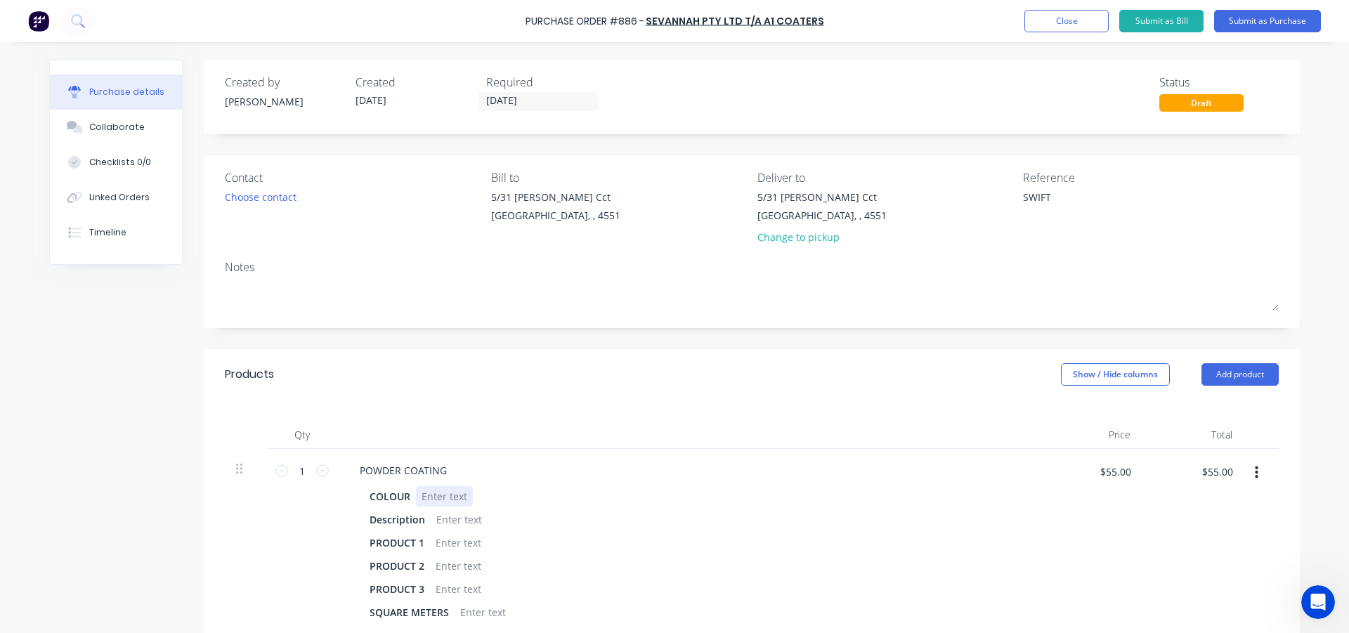
click at [427, 496] on div at bounding box center [444, 496] width 57 height 20
type textarea "x"
click at [465, 523] on div at bounding box center [459, 519] width 57 height 20
type textarea "x"
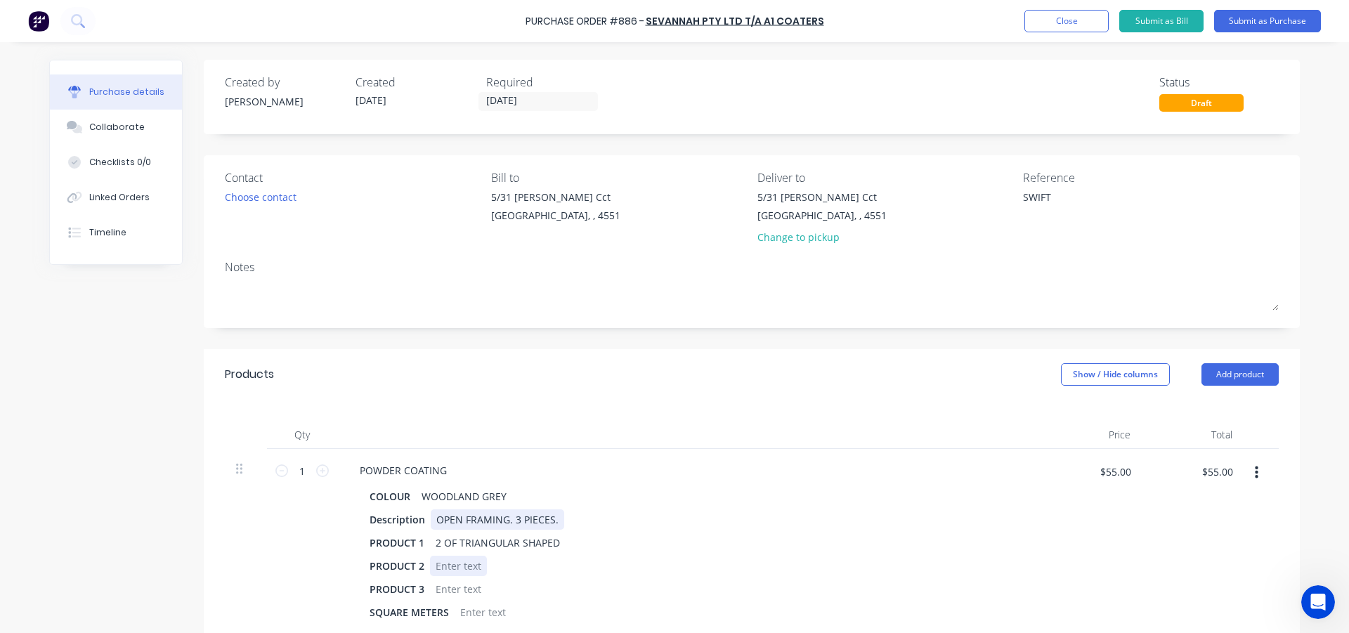
type textarea "x"
click at [552, 521] on div "OPEN FRAMING. 3 PIECES." at bounding box center [497, 519] width 133 height 20
click at [606, 519] on div "OPEN FRAMING. 3 PIECES. APRROX. 18L/M" at bounding box center [535, 519] width 209 height 20
click at [519, 393] on div "Products Show / Hide columns Add product" at bounding box center [752, 374] width 1096 height 51
click at [317, 474] on icon at bounding box center [322, 470] width 13 height 13
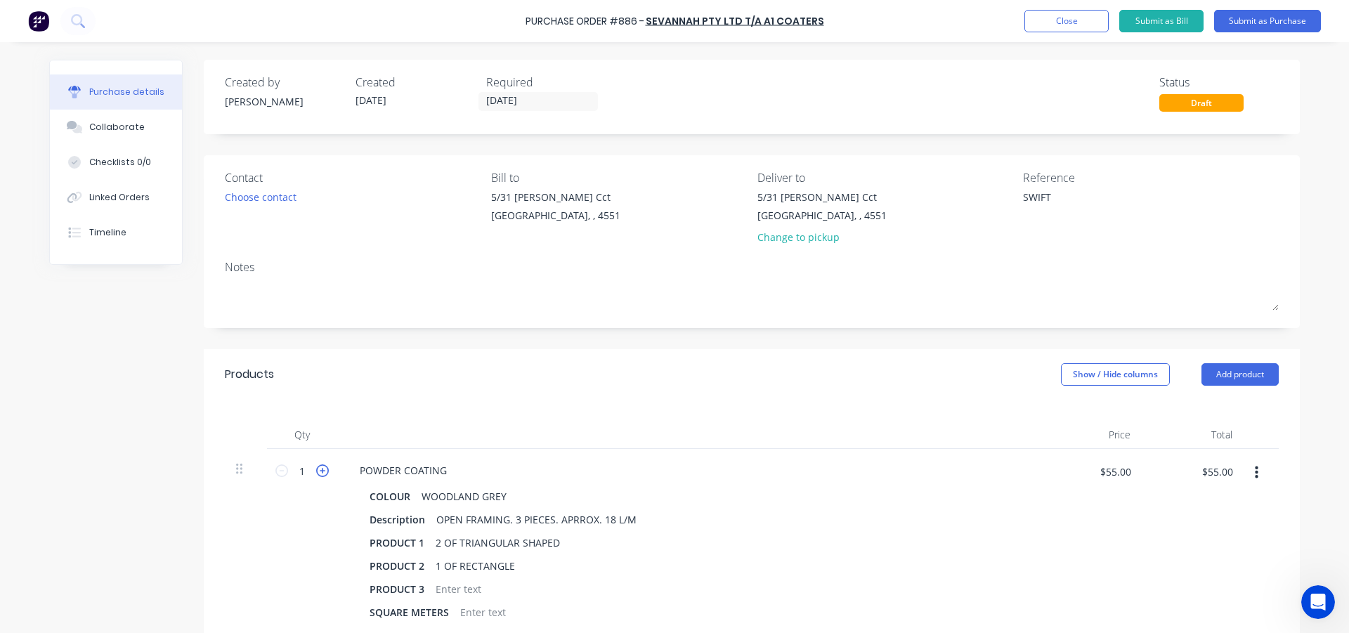
type textarea "x"
type input "2"
type input "$110.00"
click at [316, 474] on icon at bounding box center [322, 470] width 13 height 13
type textarea "x"
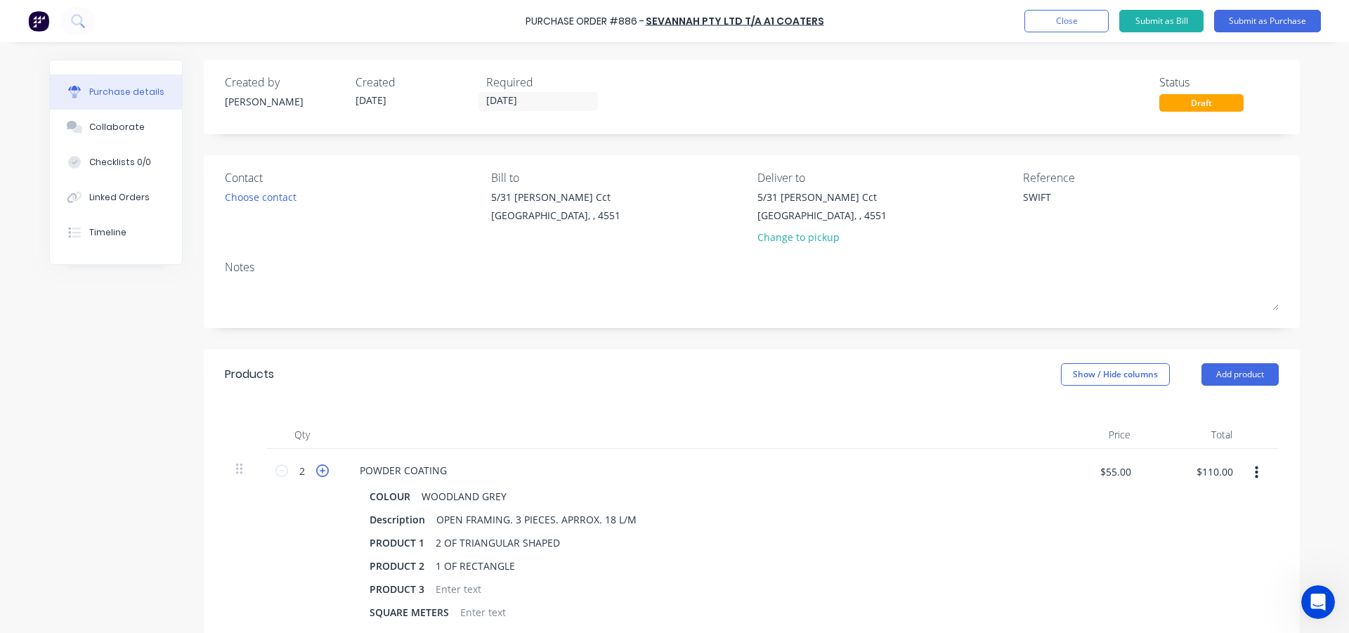
type input "3"
type input "$165.00"
click at [275, 509] on div "3 3" at bounding box center [302, 541] width 70 height 185
click at [1206, 367] on button "Add product" at bounding box center [1239, 374] width 77 height 22
click at [1192, 408] on div "Product catalogue" at bounding box center [1212, 410] width 108 height 20
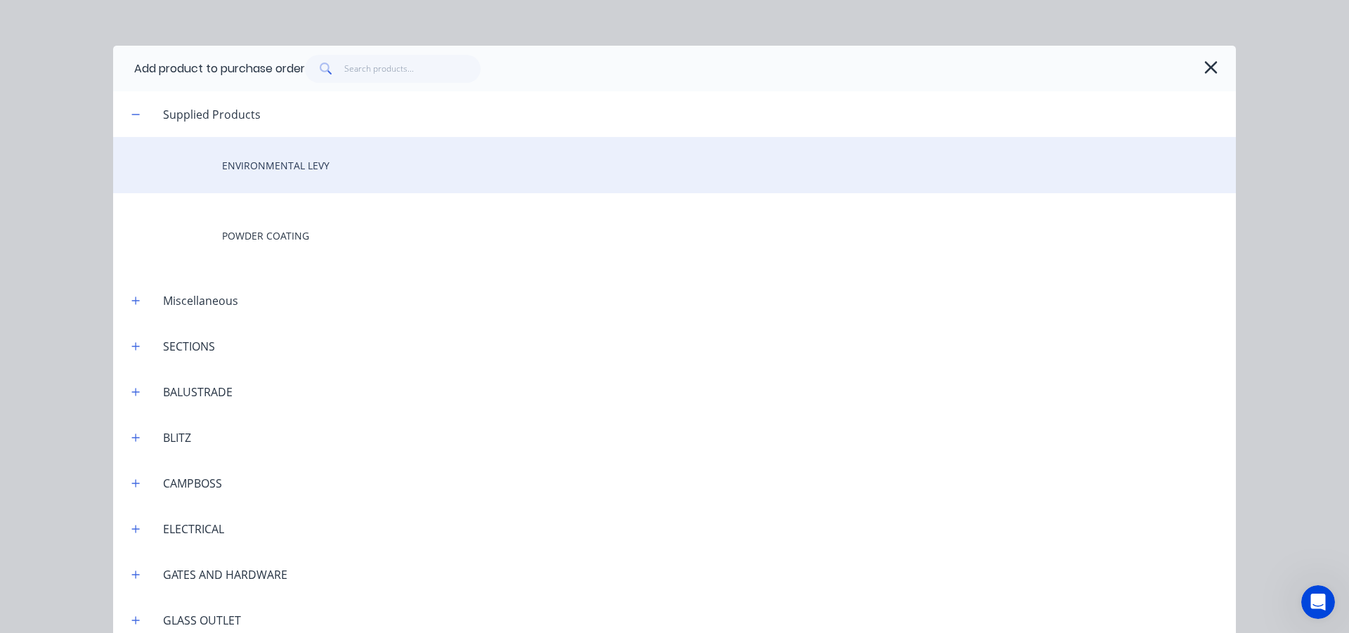
click at [325, 161] on div "ENVIRONMENTAL LEVY" at bounding box center [674, 165] width 1123 height 56
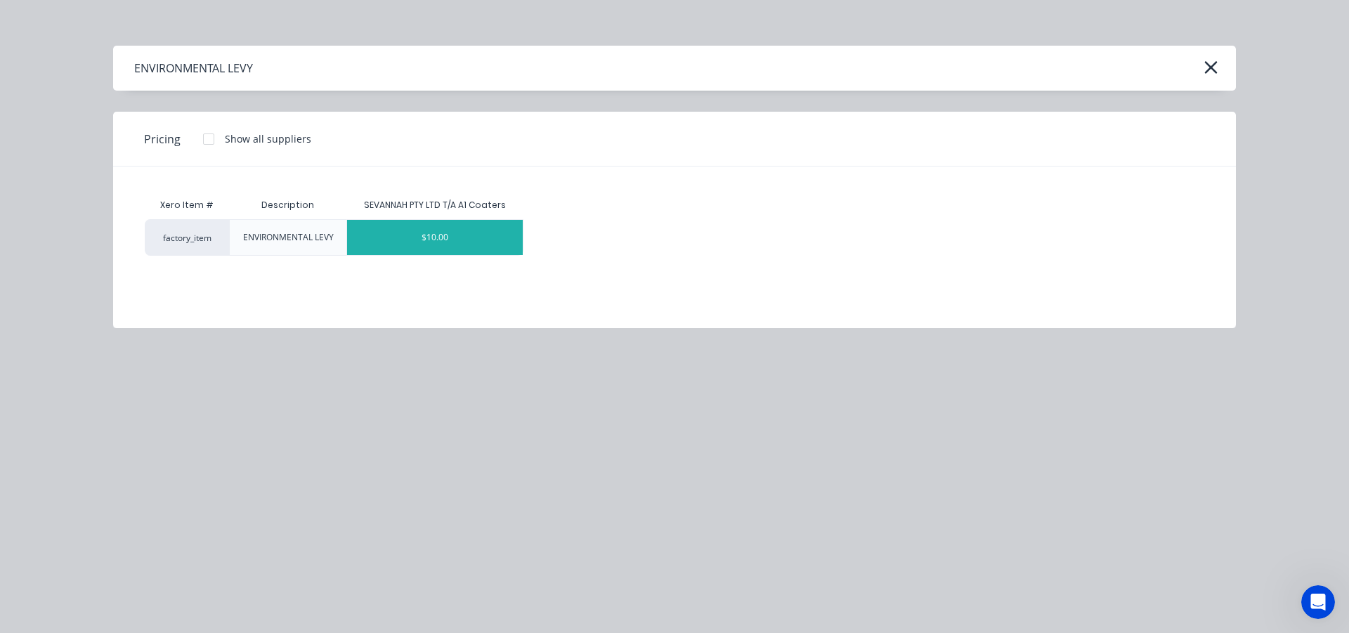
click at [407, 247] on div "$10.00" at bounding box center [435, 237] width 176 height 35
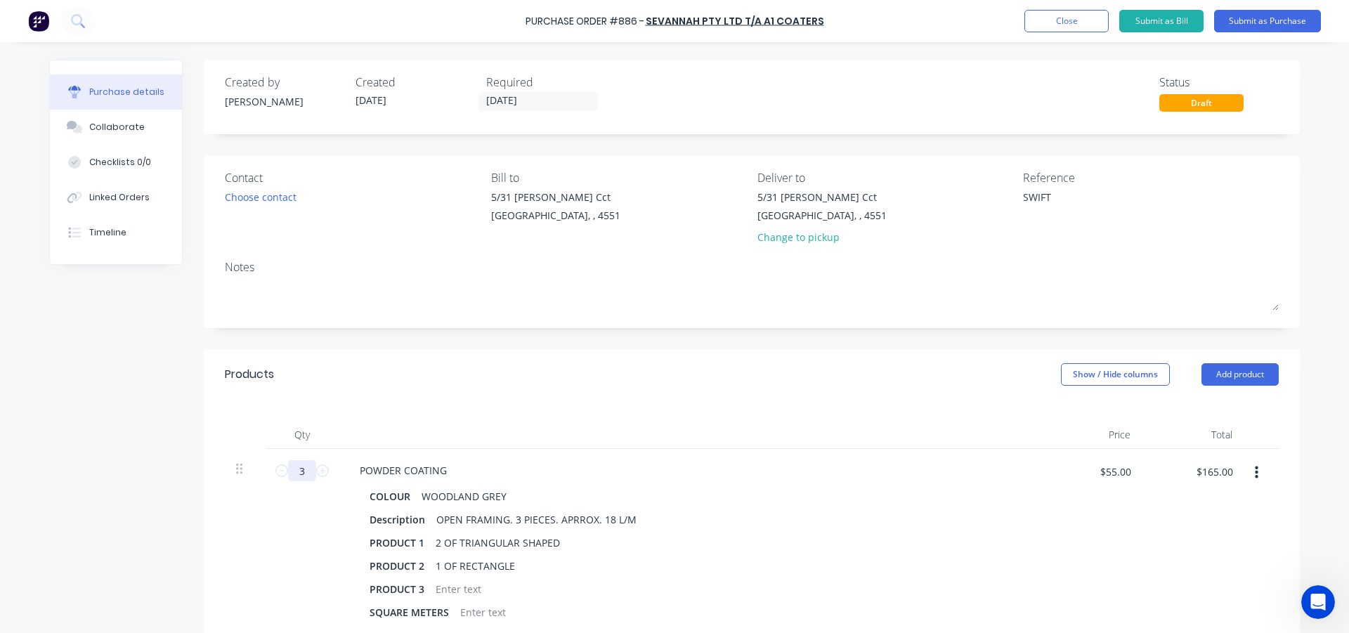
click at [301, 474] on input "3" at bounding box center [302, 470] width 28 height 21
type textarea "x"
type input "2"
type textarea "x"
type input "$110.00"
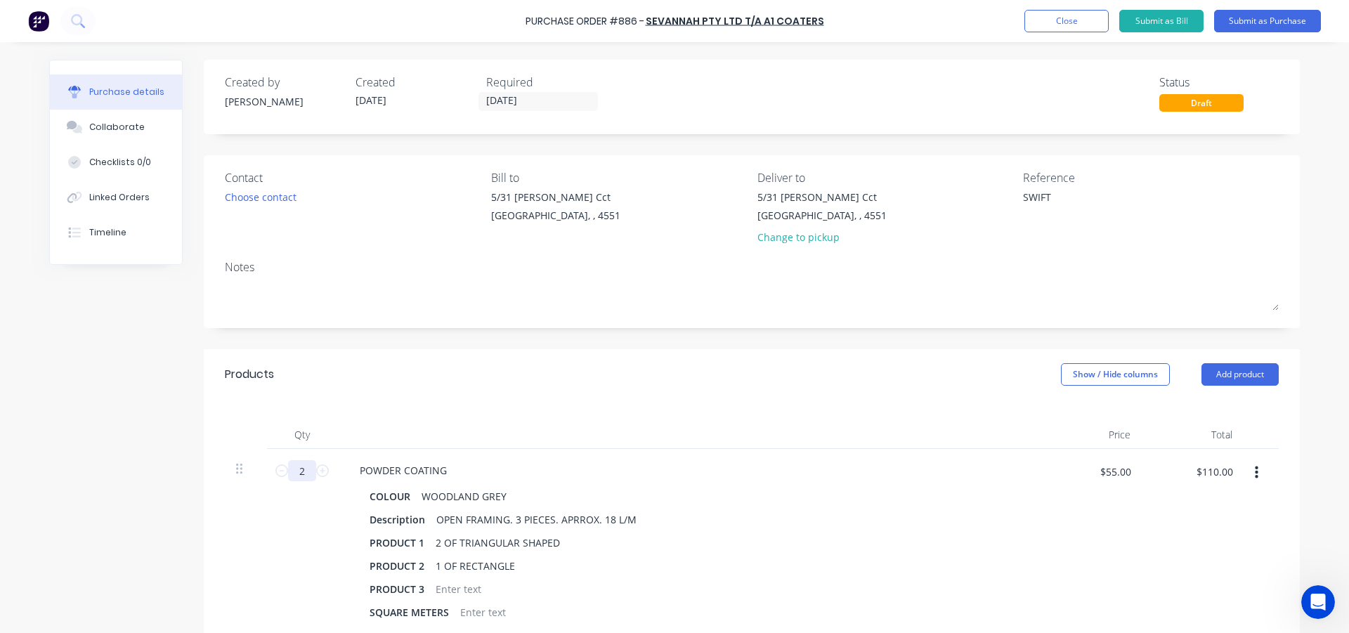
type textarea "x"
type input "2."
type textarea "x"
type input "2.5"
type textarea "x"
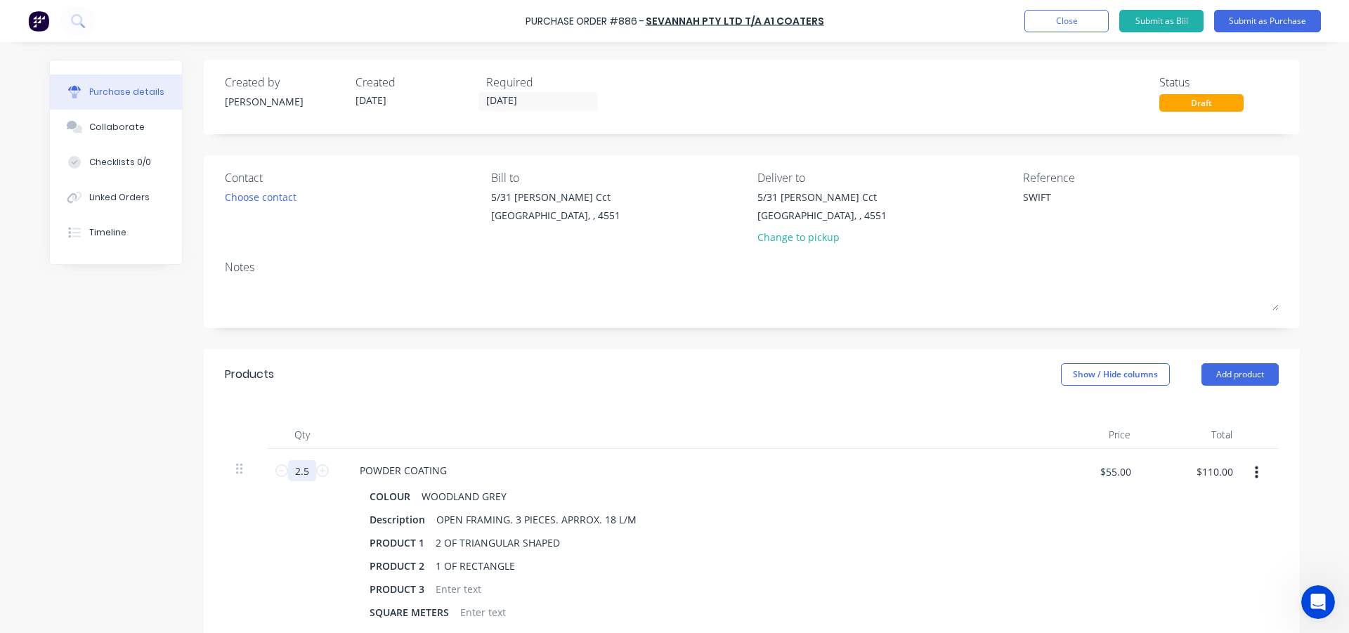
type input "$137.50"
type input "2.5"
click at [298, 538] on div "2.5 2.5" at bounding box center [302, 541] width 70 height 185
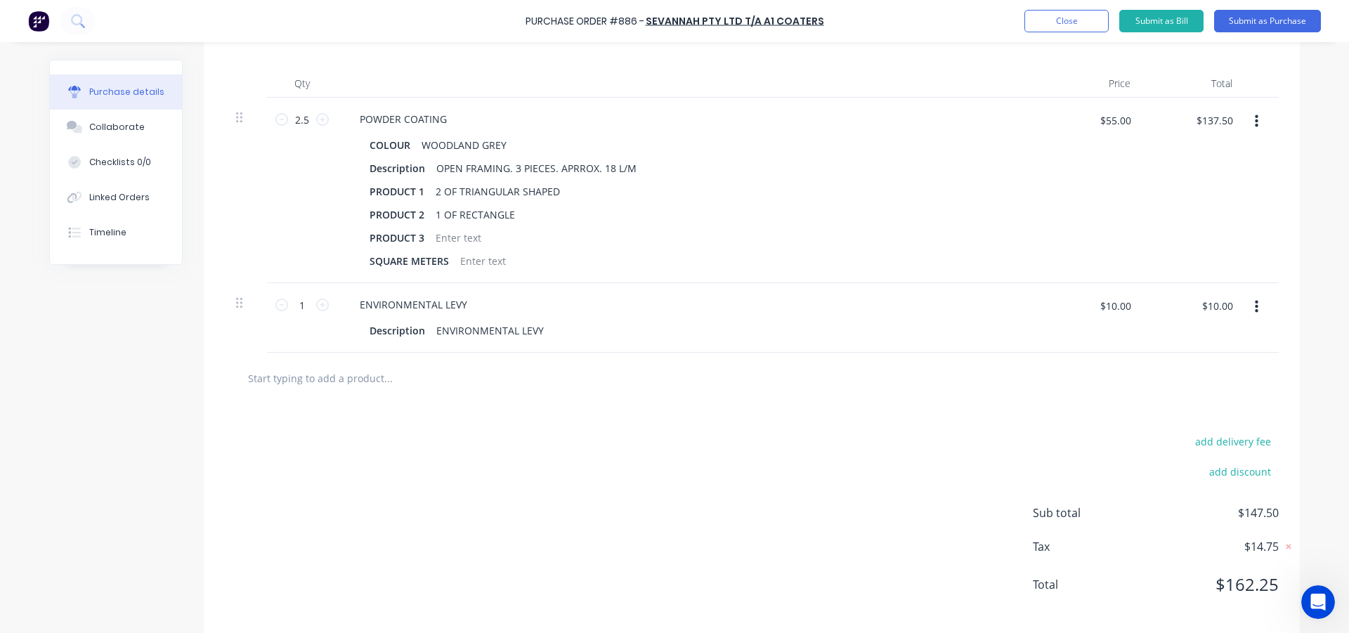
scroll to position [70, 0]
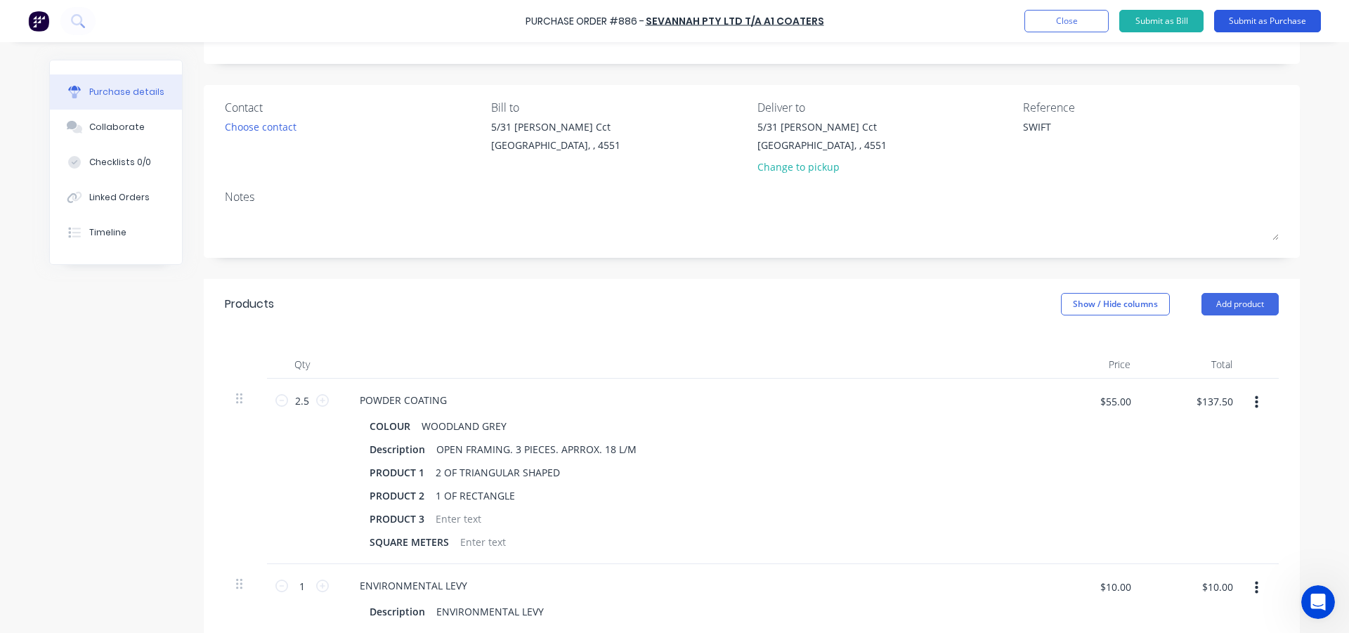
click at [1233, 19] on button "Submit as Purchase" at bounding box center [1267, 21] width 107 height 22
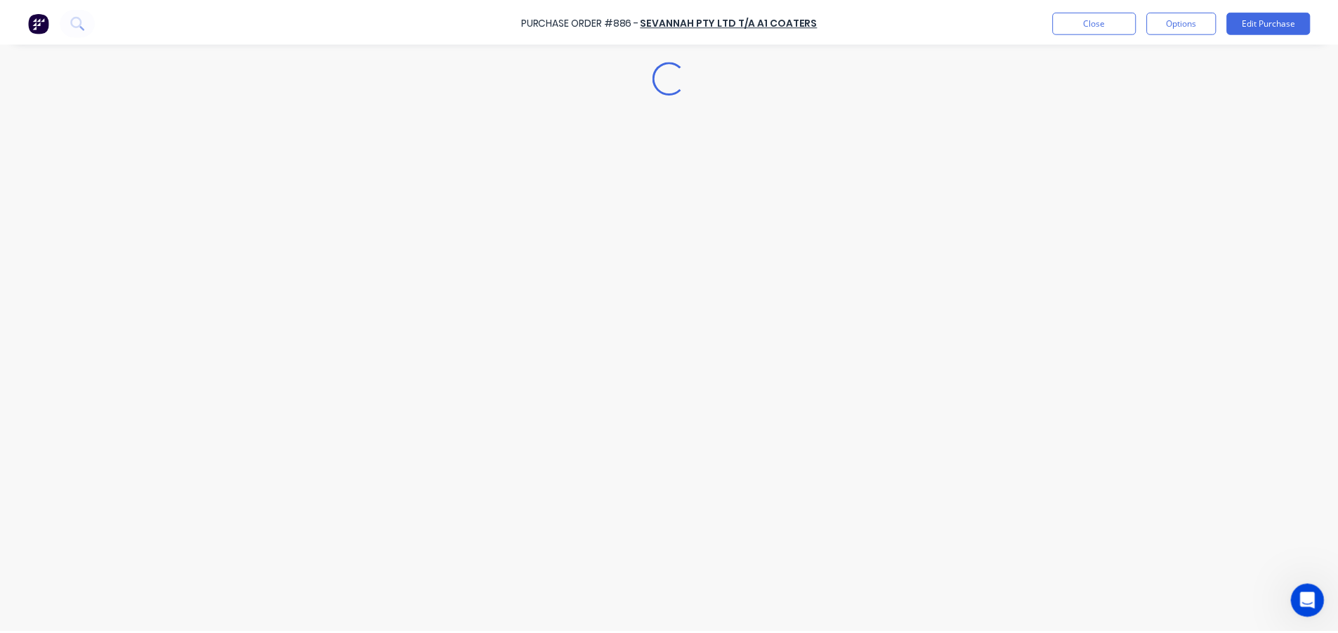
scroll to position [0, 0]
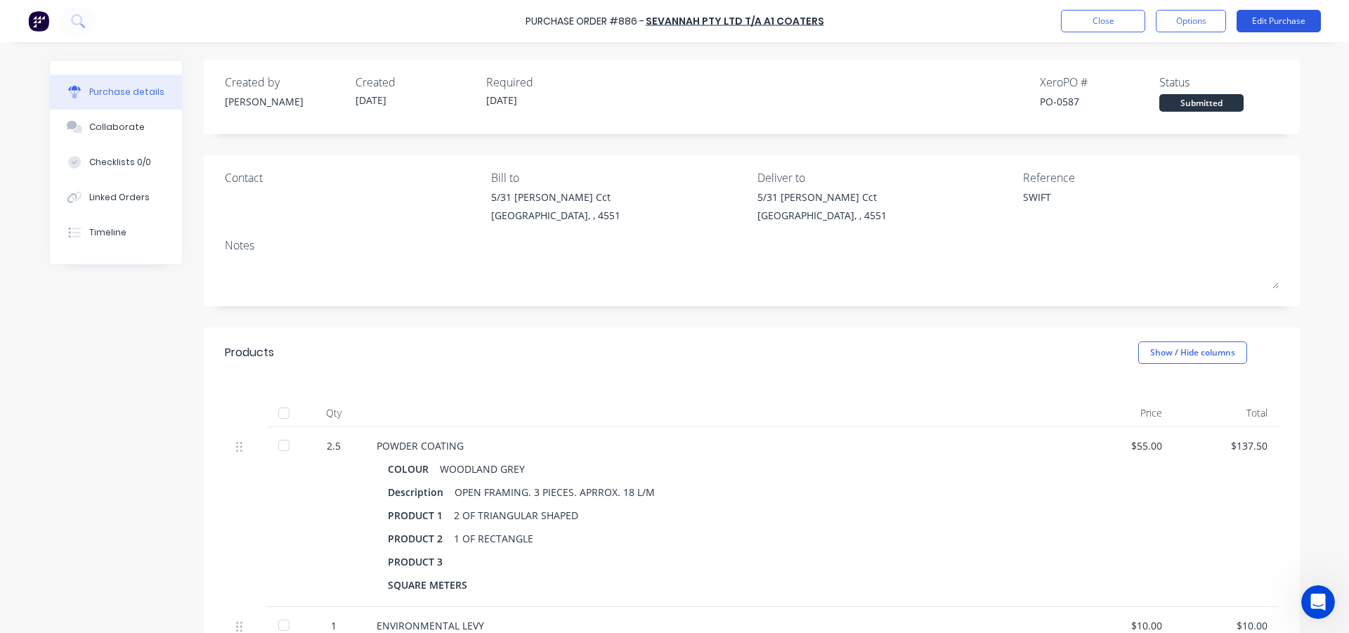
click at [1262, 17] on button "Edit Purchase" at bounding box center [1279, 21] width 84 height 22
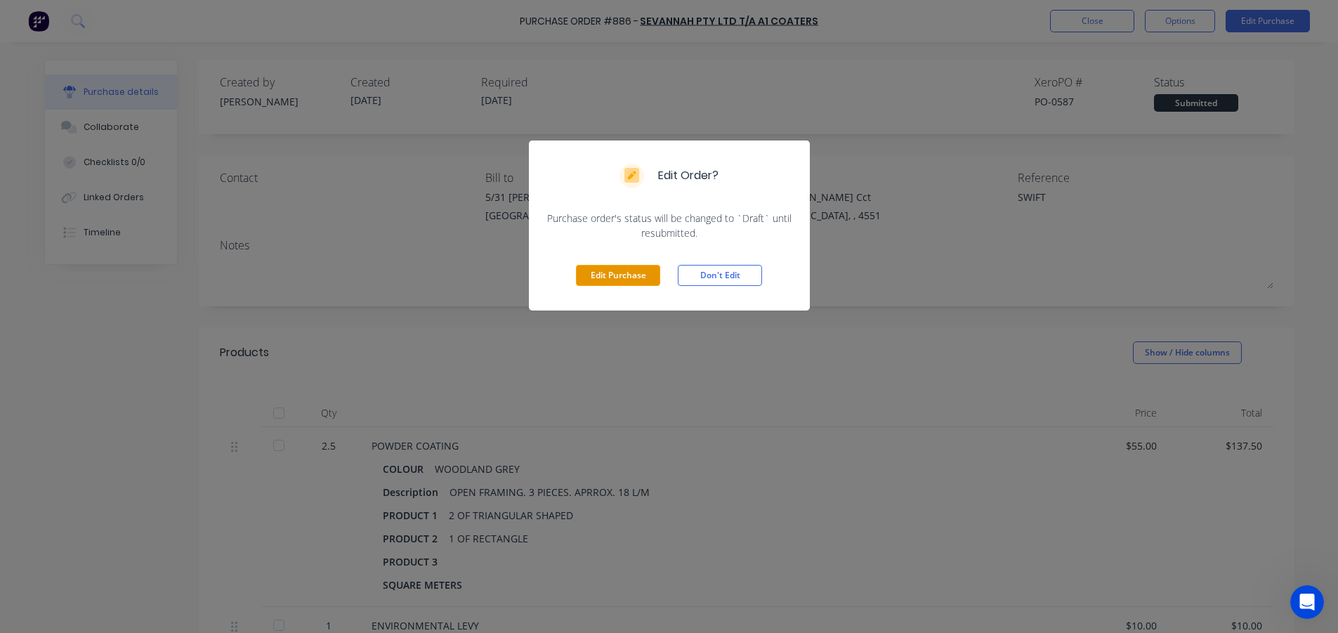
click at [617, 269] on button "Edit Purchase" at bounding box center [618, 275] width 84 height 21
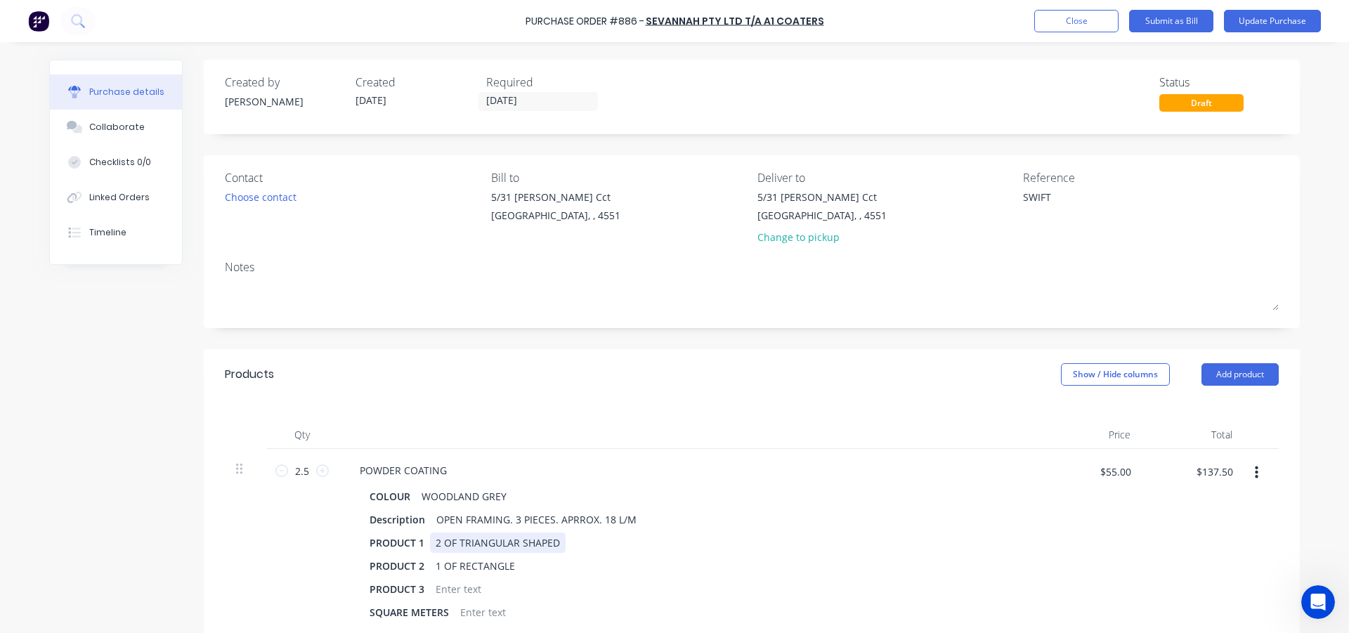
click at [557, 542] on div "2 OF TRIANGULAR SHAPED" at bounding box center [498, 543] width 136 height 20
type textarea "x"
click at [630, 521] on div "OPEN FRAMING. 3 PIECES. APRROX. 18 L/M" at bounding box center [536, 519] width 211 height 20
click at [648, 417] on div "Qty Price Total 2.5 2.5 POWDER COATING COLOUR WOODLAND GREY Description OPEN FR…" at bounding box center [752, 552] width 1096 height 304
click at [1250, 20] on button "Update Purchase" at bounding box center [1272, 21] width 97 height 22
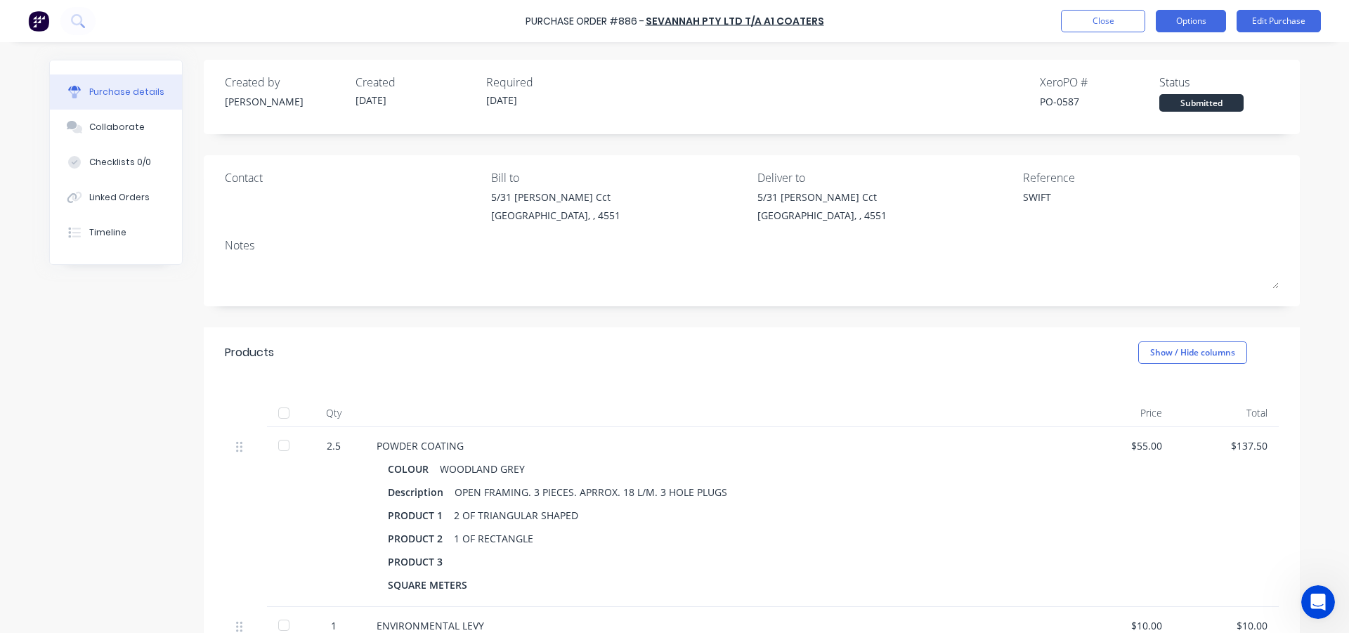
click at [1177, 14] on button "Options" at bounding box center [1191, 21] width 70 height 22
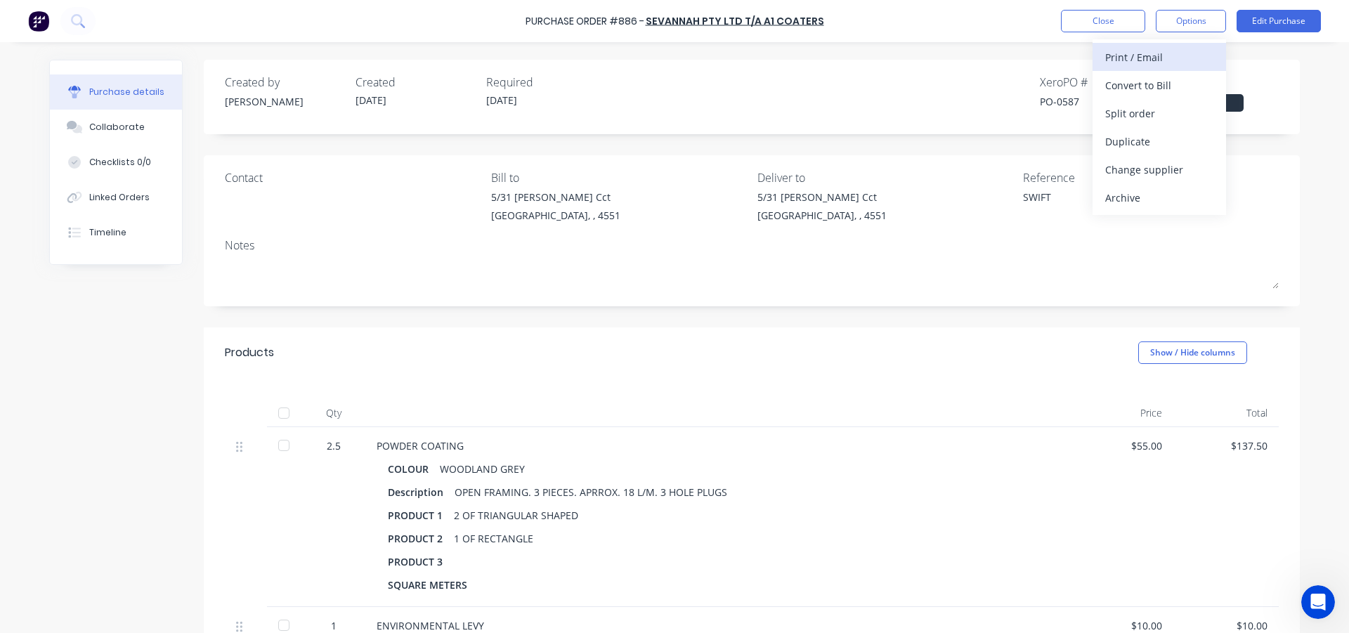
click at [1163, 50] on div "Print / Email" at bounding box center [1159, 57] width 108 height 20
click at [1144, 81] on div "With pricing" at bounding box center [1159, 85] width 108 height 20
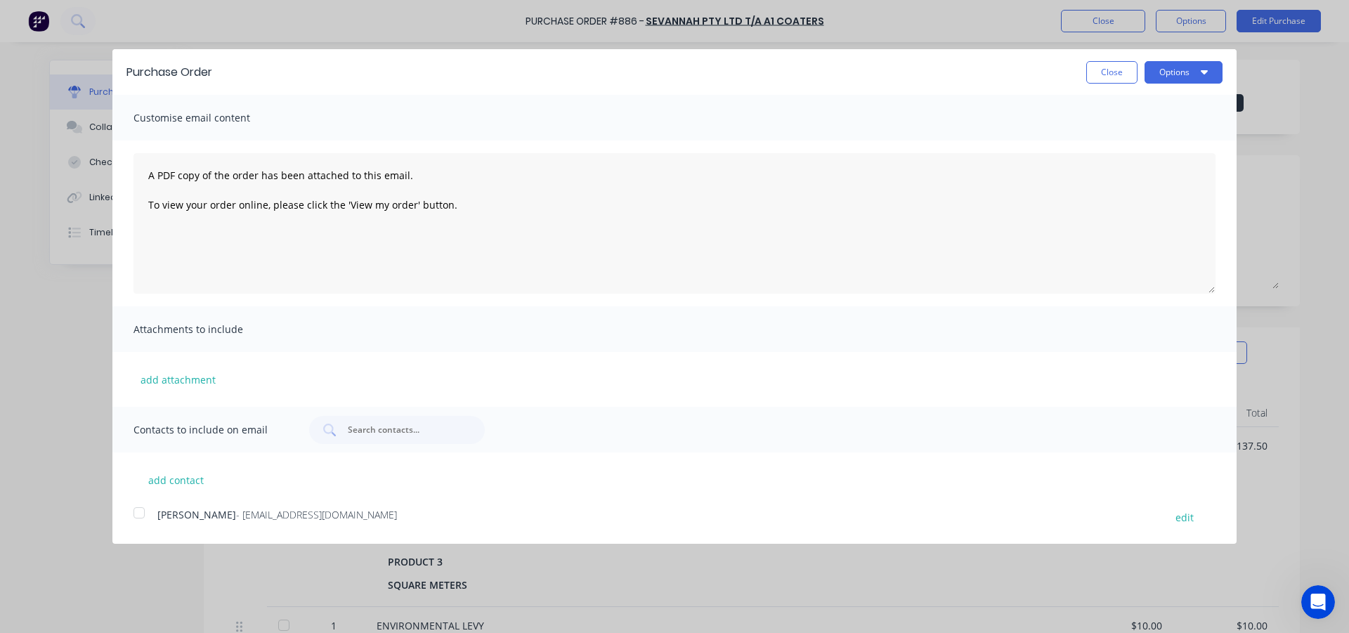
drag, startPoint x: 139, startPoint y: 512, endPoint x: 167, endPoint y: 510, distance: 28.2
click at [142, 512] on div at bounding box center [139, 513] width 28 height 28
click at [1206, 74] on icon "button" at bounding box center [1204, 71] width 7 height 11
click at [1152, 139] on div "Email" at bounding box center [1156, 136] width 108 height 20
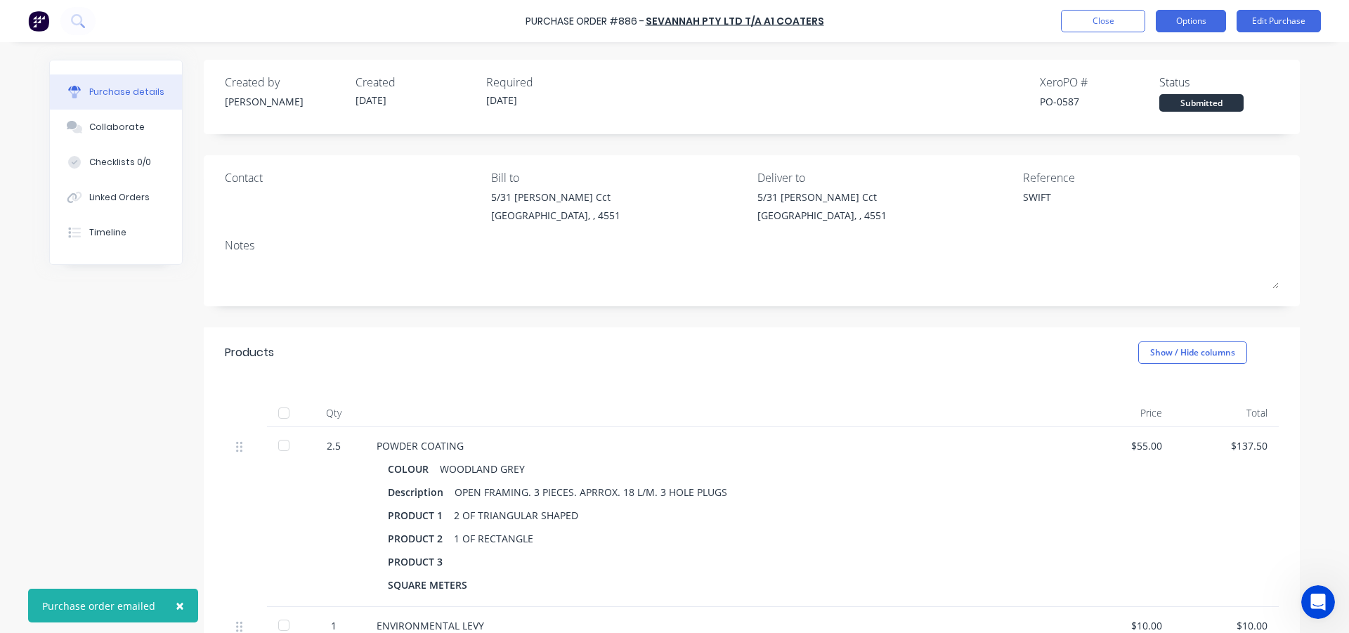
click at [1185, 19] on button "Options" at bounding box center [1191, 21] width 70 height 22
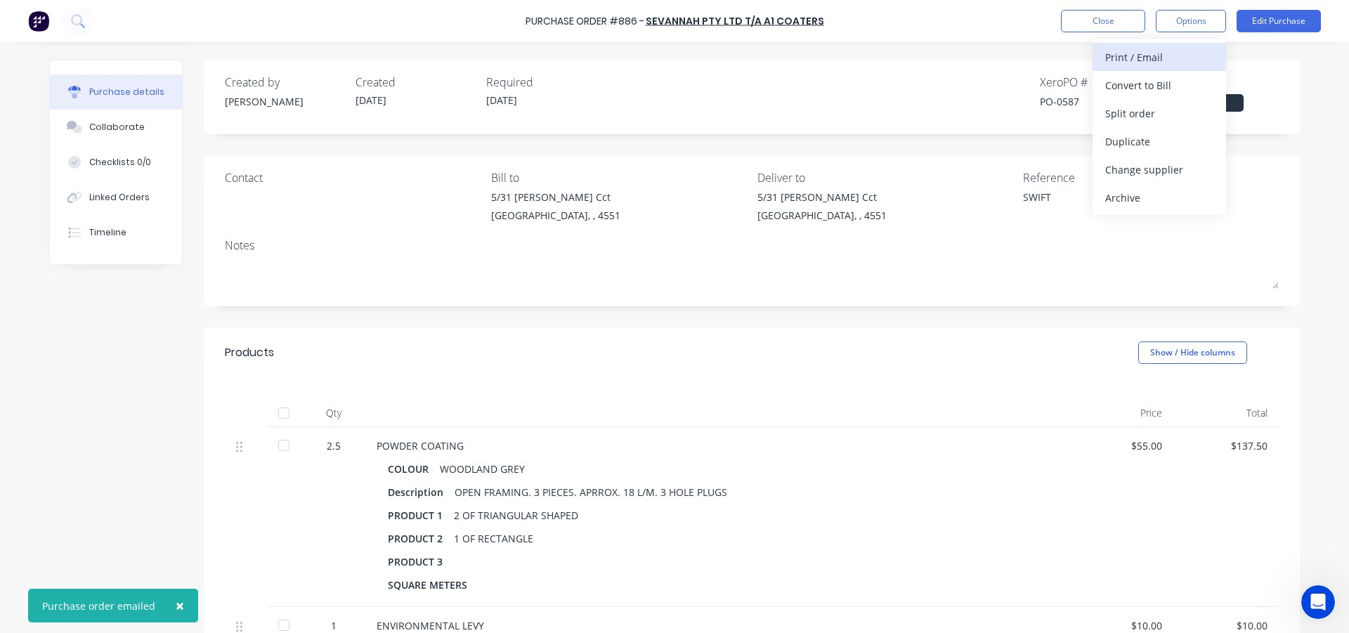
click at [1170, 45] on button "Print / Email" at bounding box center [1158, 57] width 133 height 28
click at [1159, 79] on div "With pricing" at bounding box center [1159, 85] width 108 height 20
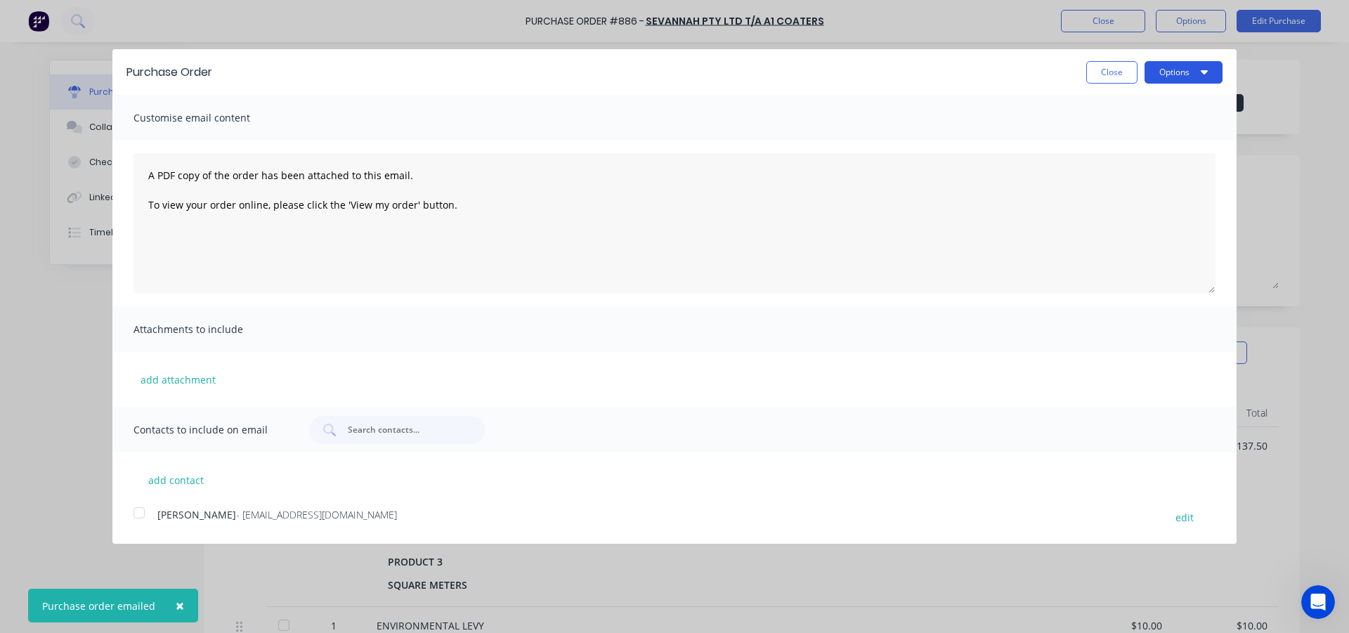
click at [1173, 65] on button "Options" at bounding box center [1183, 72] width 78 height 22
click at [1140, 113] on div "Print" at bounding box center [1156, 108] width 108 height 20
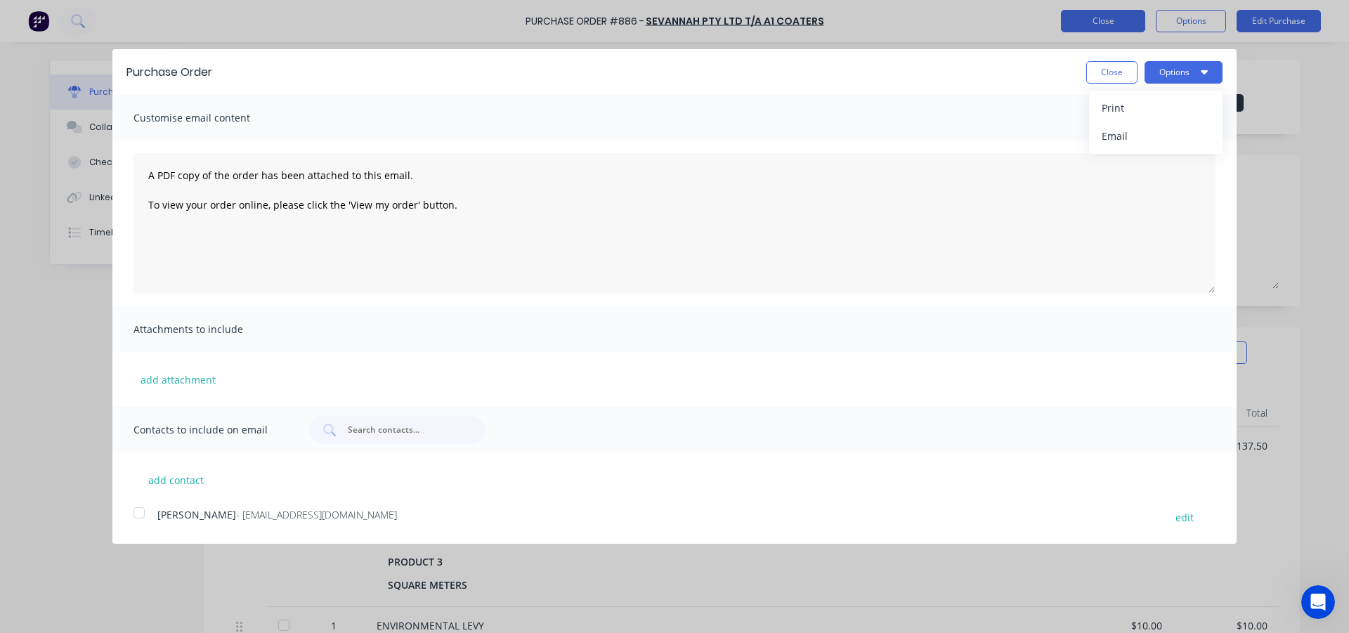
drag, startPoint x: 1114, startPoint y: 74, endPoint x: 1107, endPoint y: 20, distance: 54.6
click at [1114, 74] on button "Close" at bounding box center [1111, 72] width 51 height 22
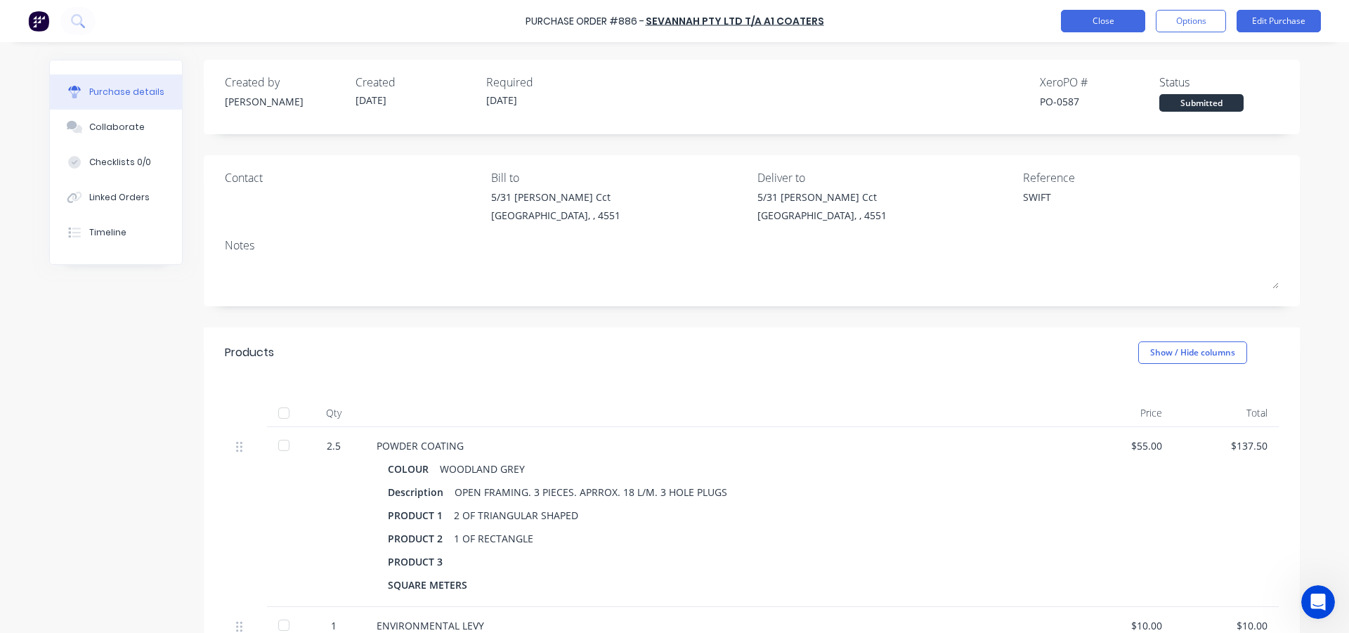
click at [1107, 15] on button "Close" at bounding box center [1103, 21] width 84 height 22
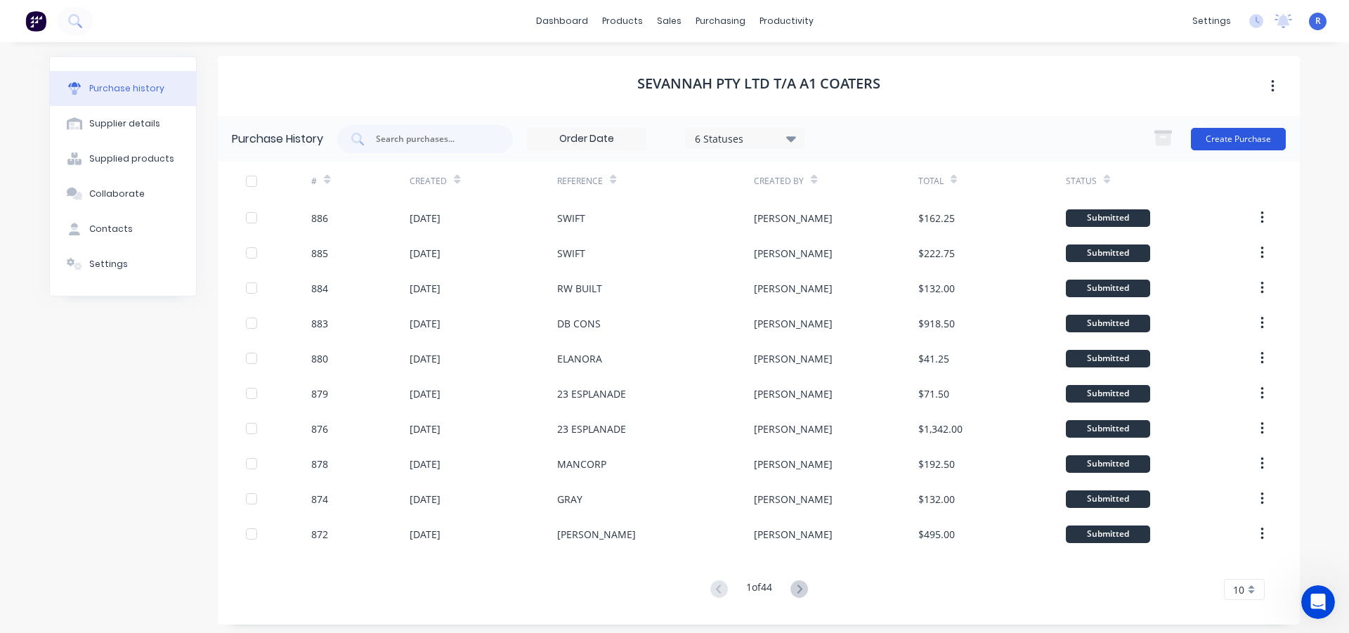
click at [1205, 142] on button "Create Purchase" at bounding box center [1238, 139] width 95 height 22
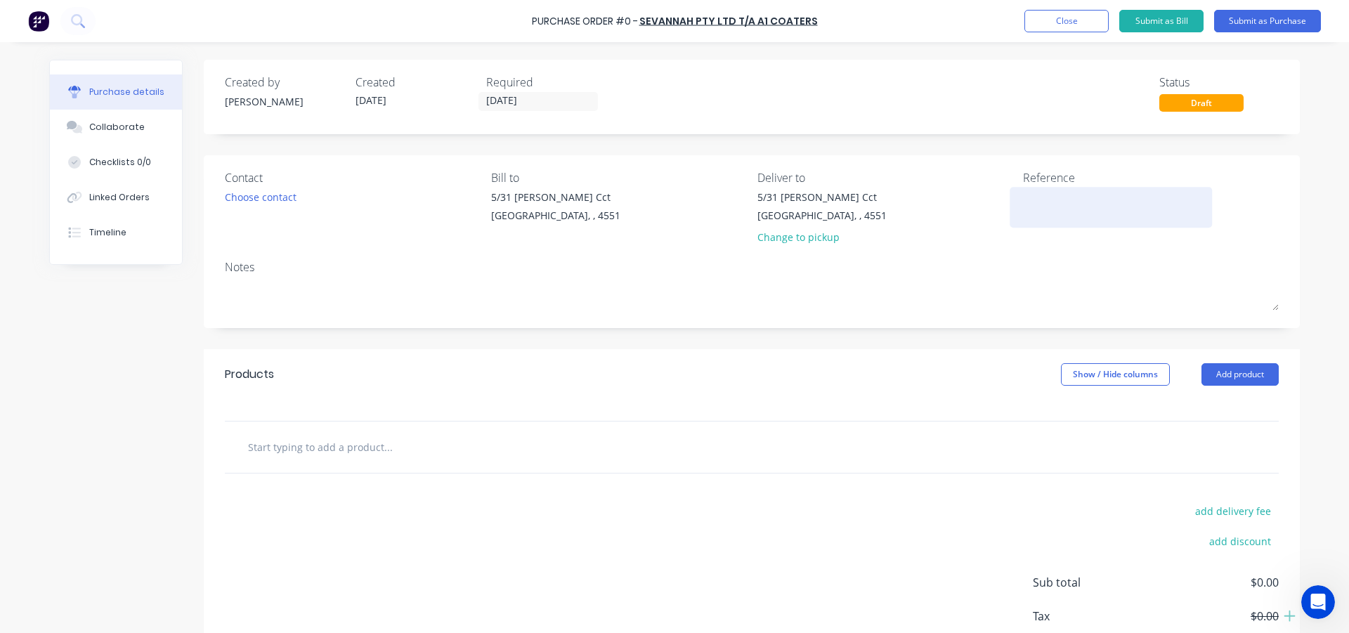
click at [1037, 200] on textarea at bounding box center [1111, 206] width 176 height 32
type textarea "x"
type textarea "J"
type textarea "x"
type textarea "[PERSON_NAME]"
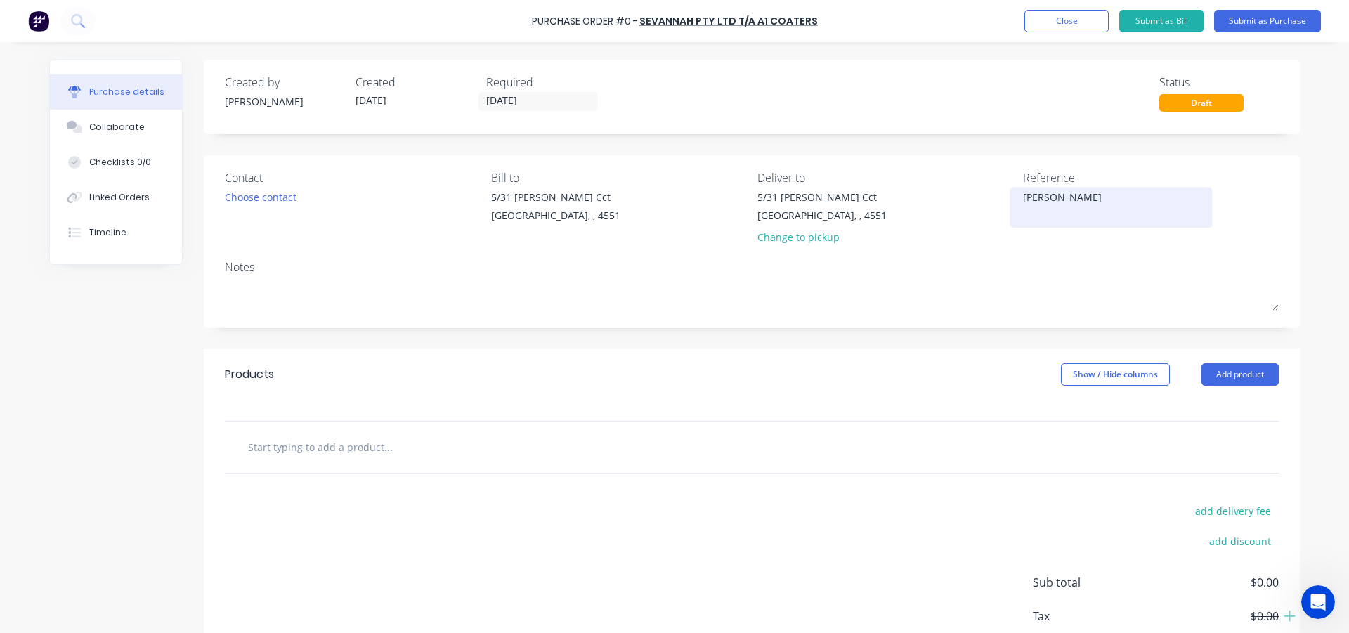
type textarea "x"
type textarea "JOH"
type textarea "x"
type textarea "[PERSON_NAME]"
type textarea "x"
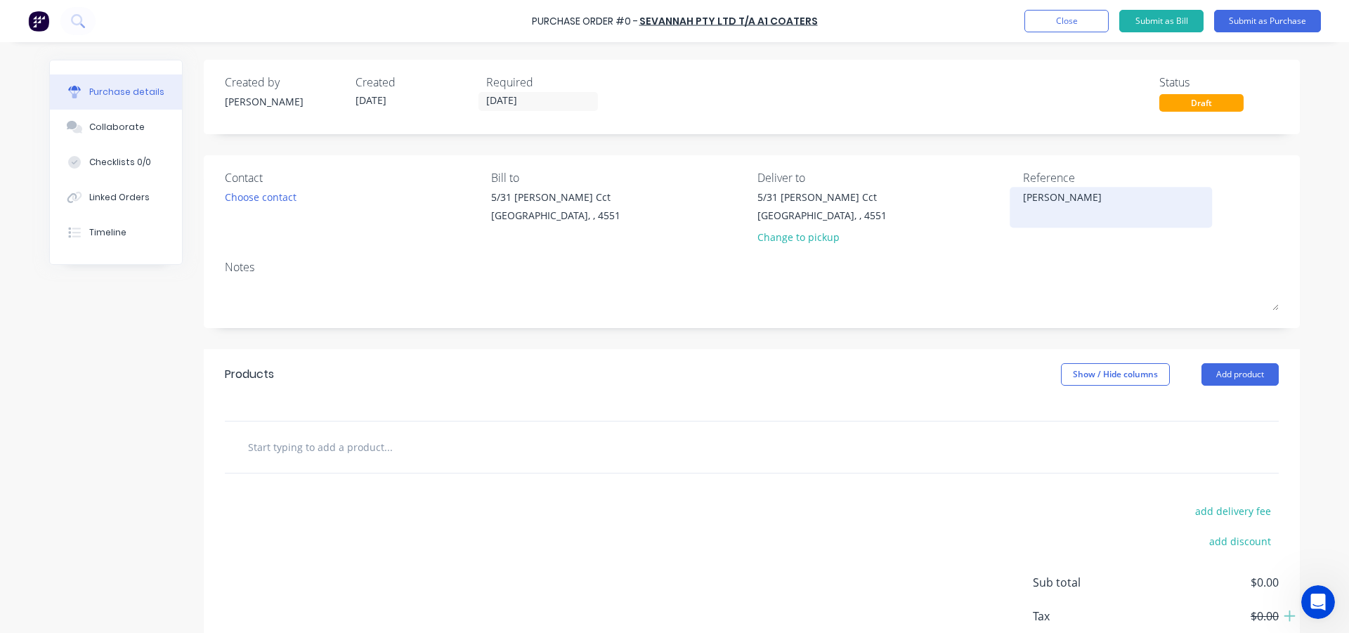
type textarea "[PERSON_NAME]"
click at [1210, 372] on button "Add product" at bounding box center [1239, 374] width 77 height 22
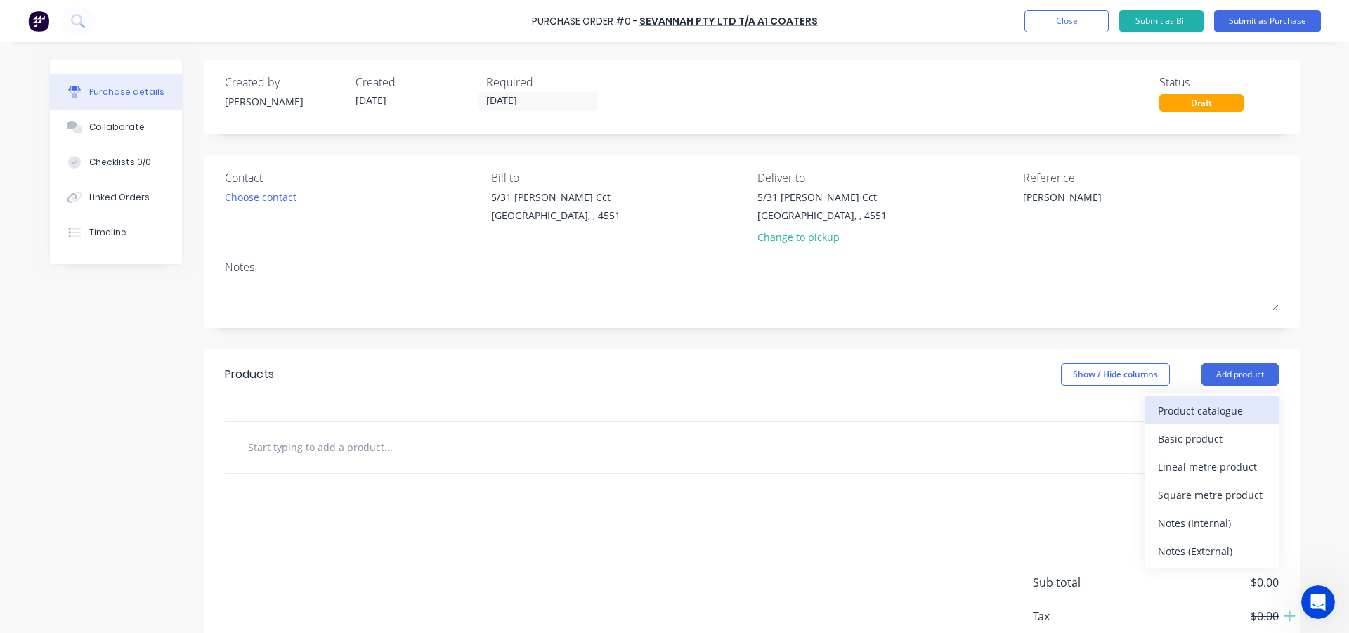
click at [1202, 412] on div "Product catalogue" at bounding box center [1212, 410] width 108 height 20
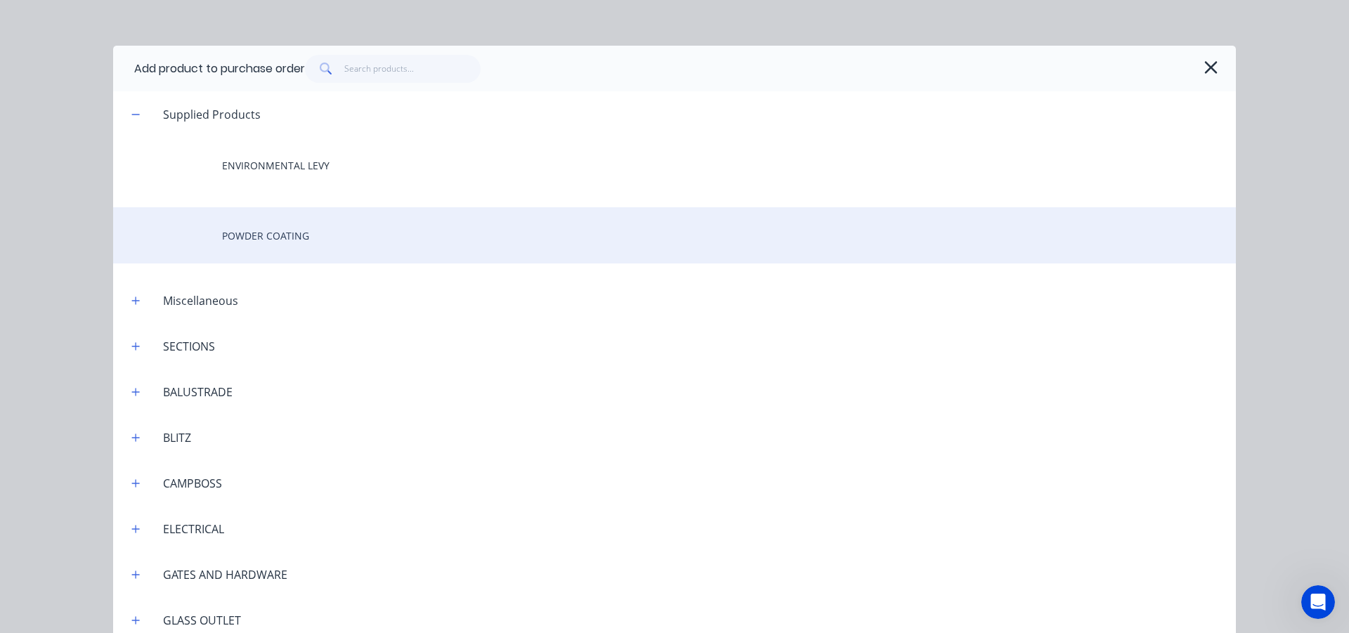
click at [270, 232] on div "POWDER COATING" at bounding box center [674, 235] width 1123 height 56
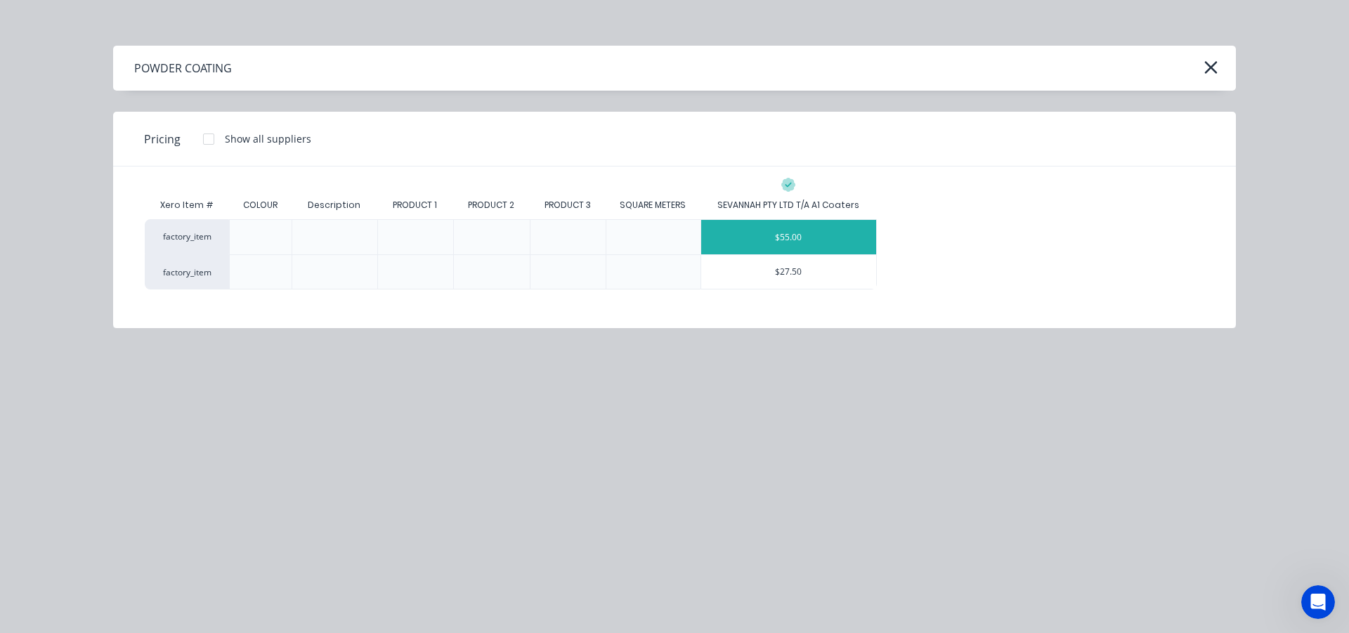
click at [842, 248] on div "$55.00" at bounding box center [789, 237] width 176 height 34
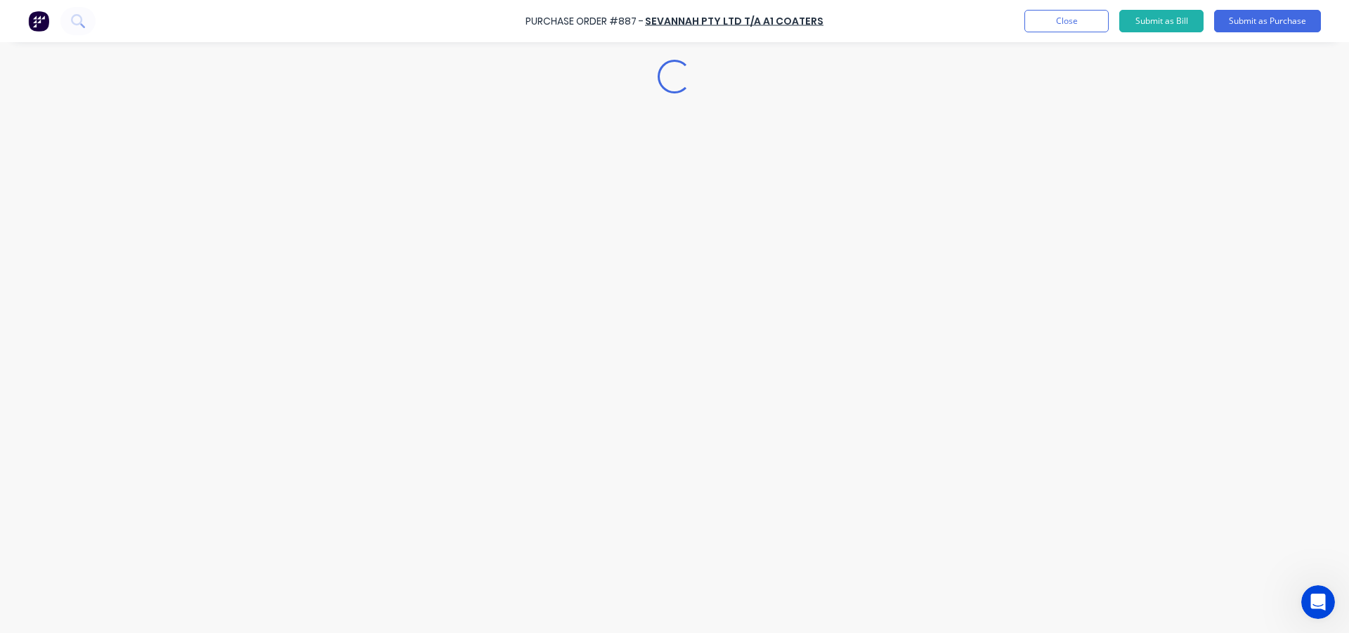
type textarea "x"
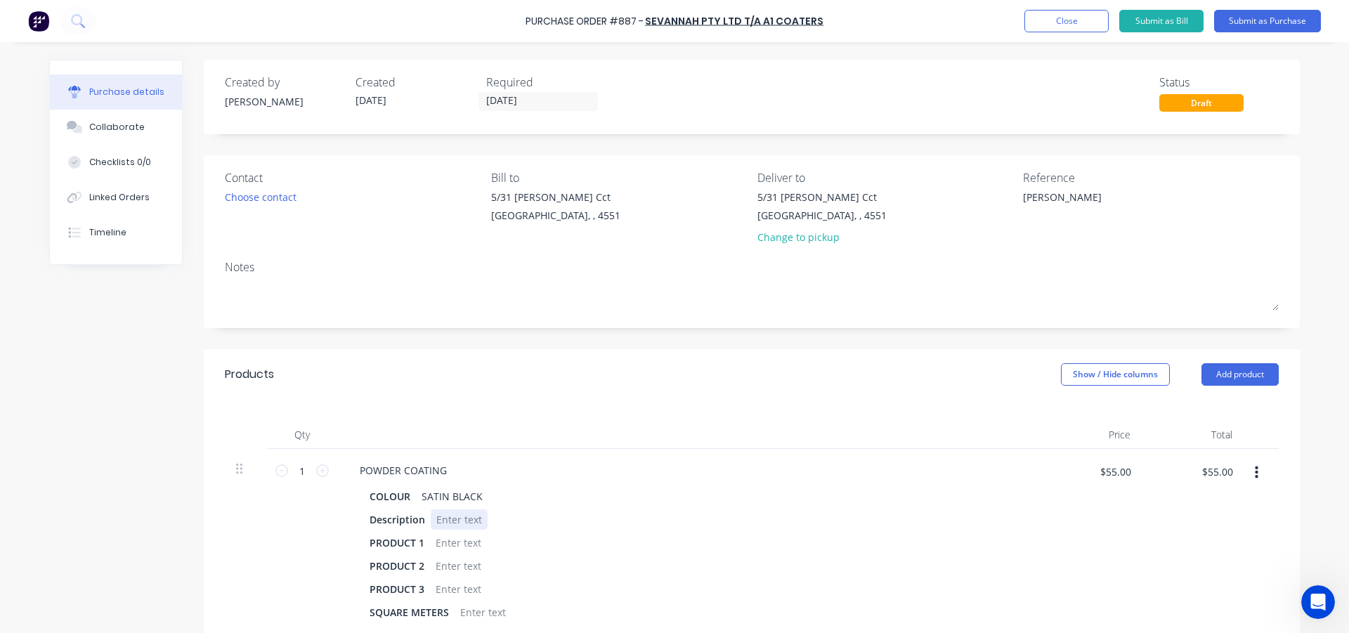
click at [441, 526] on div at bounding box center [459, 519] width 57 height 20
type textarea "x"
click at [457, 411] on div "Qty Price Total 1 1 POWDER COATING COLOUR SATIN BLACK Description SMALL BRACKET…" at bounding box center [752, 517] width 1096 height 235
click at [1247, 24] on button "Submit as Purchase" at bounding box center [1267, 21] width 107 height 22
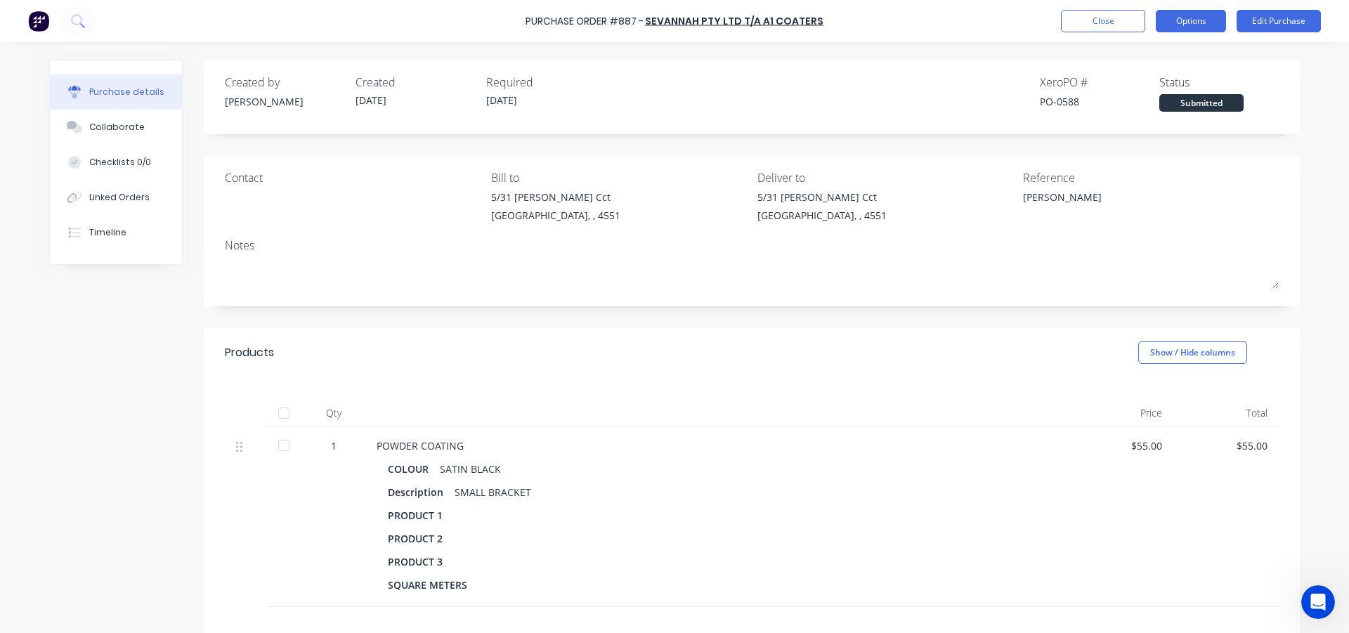
click at [1175, 18] on button "Options" at bounding box center [1191, 21] width 70 height 22
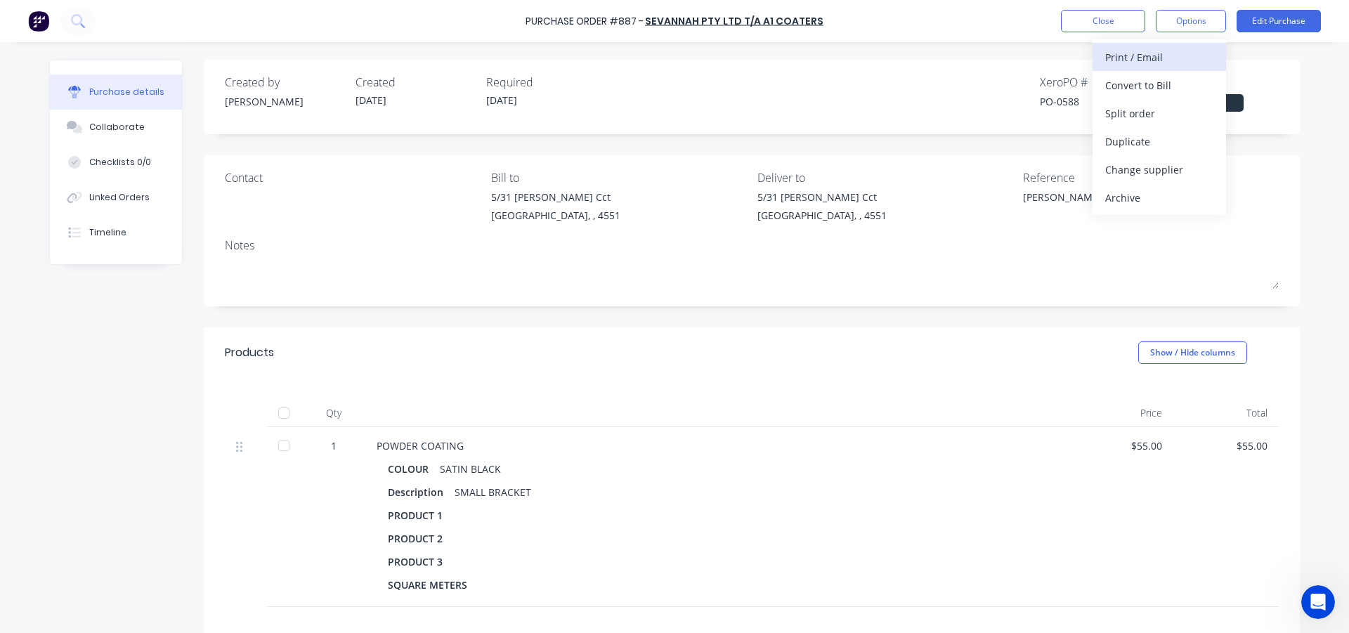
click at [1163, 45] on button "Print / Email" at bounding box center [1158, 57] width 133 height 28
click at [1135, 88] on div "With pricing" at bounding box center [1159, 85] width 108 height 20
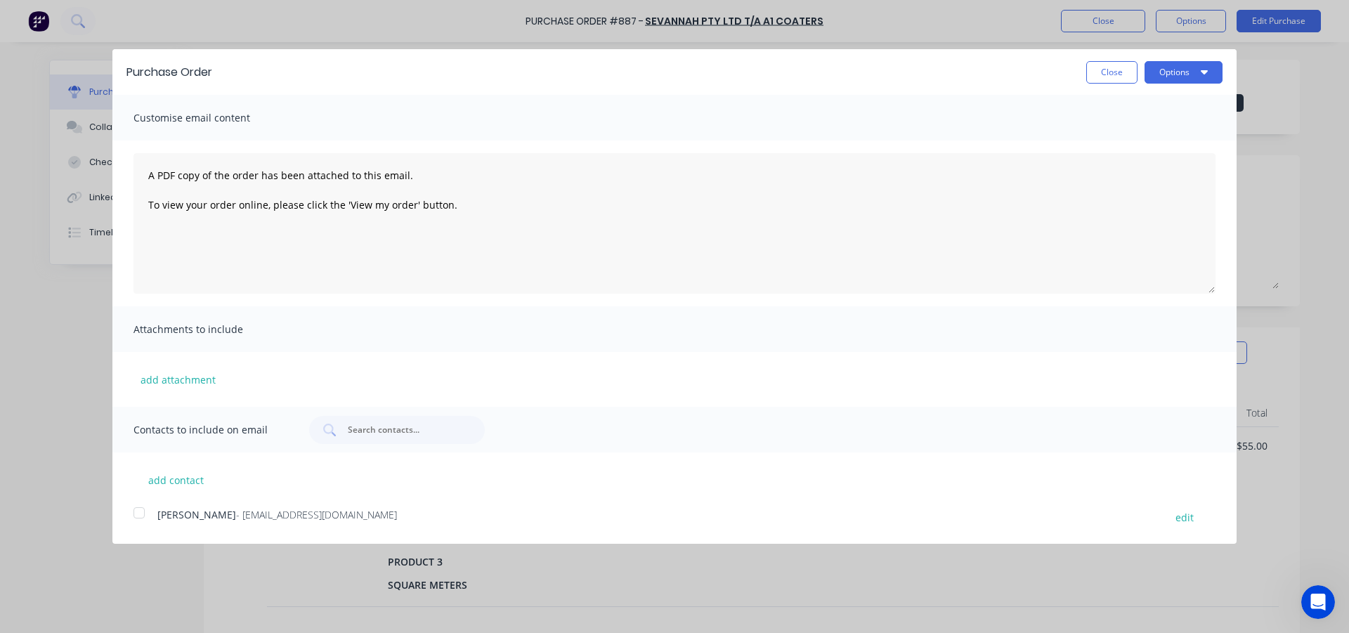
click at [134, 518] on div at bounding box center [139, 513] width 28 height 28
click at [1167, 74] on button "Options" at bounding box center [1183, 72] width 78 height 22
click at [1156, 132] on div "Email" at bounding box center [1156, 136] width 108 height 20
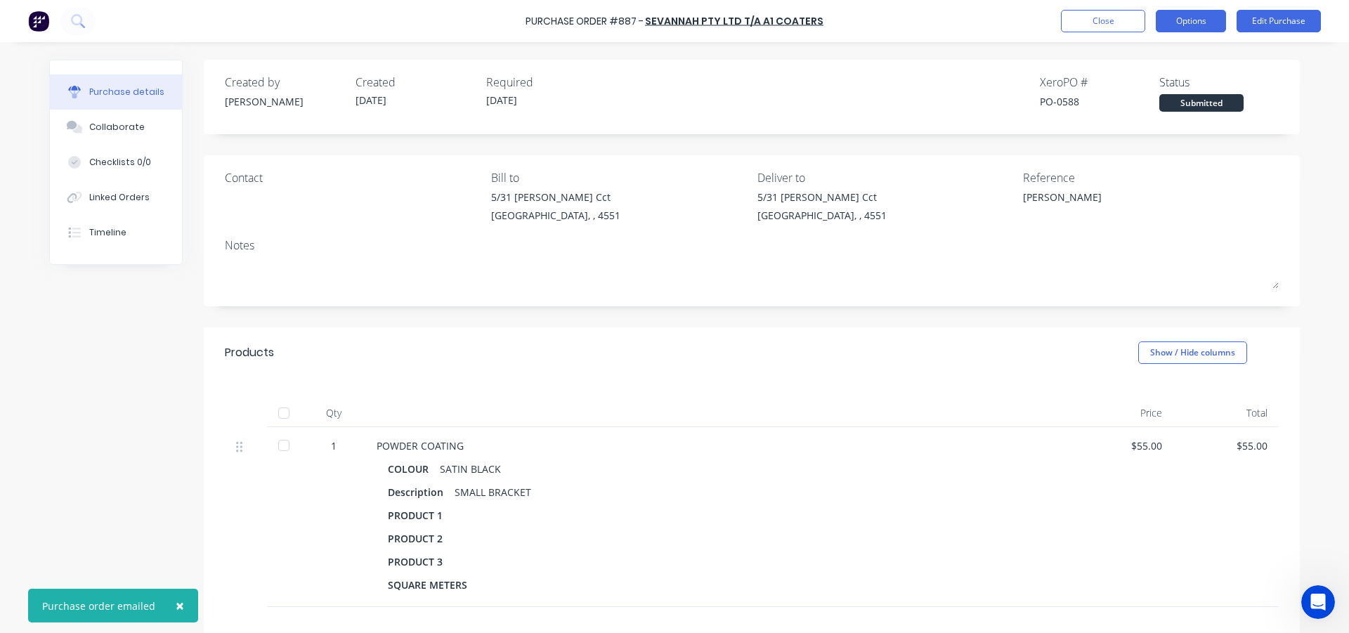
click at [1186, 21] on button "Options" at bounding box center [1191, 21] width 70 height 22
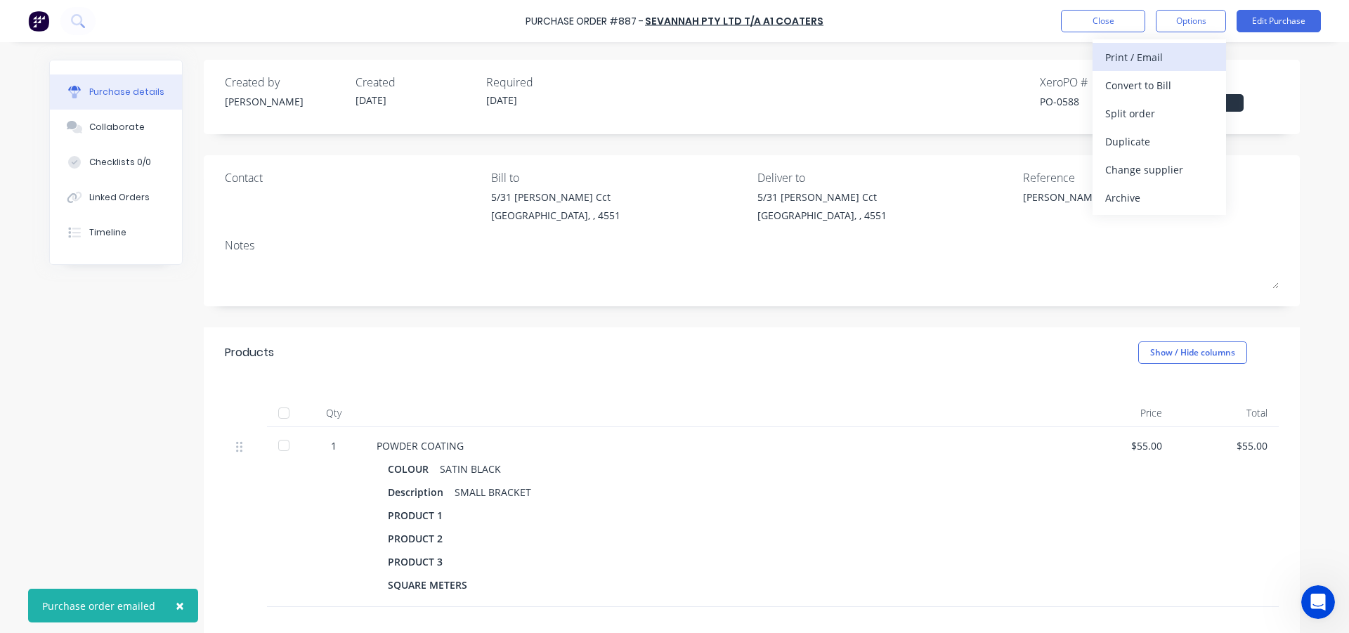
click at [1174, 46] on button "Print / Email" at bounding box center [1158, 57] width 133 height 28
click at [1155, 75] on div "With pricing" at bounding box center [1159, 85] width 108 height 20
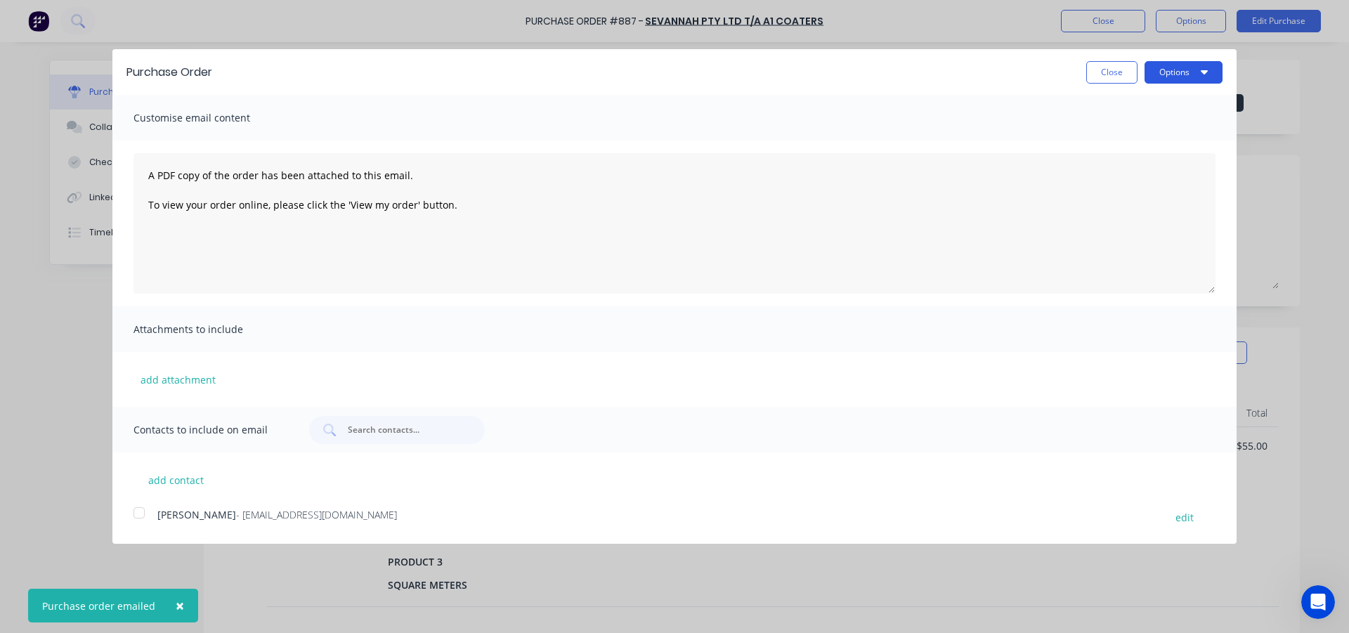
click at [1167, 66] on button "Options" at bounding box center [1183, 72] width 78 height 22
click at [1147, 96] on button "Print" at bounding box center [1155, 108] width 133 height 28
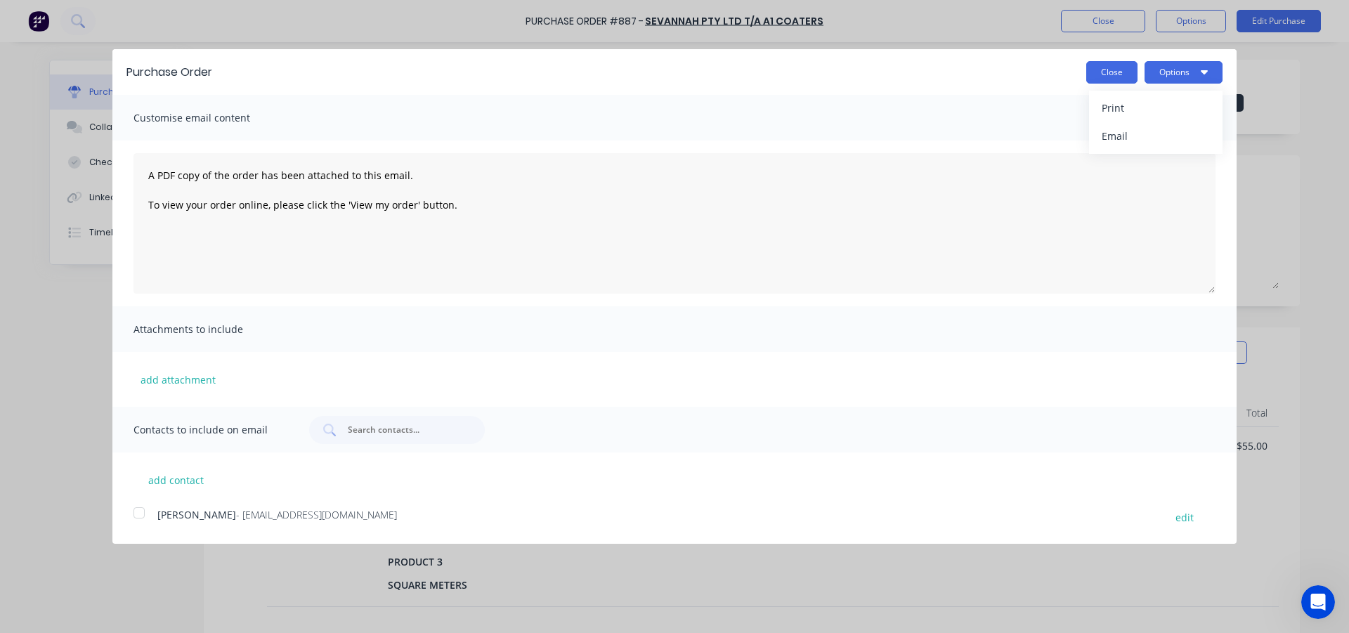
click at [1117, 68] on button "Close" at bounding box center [1111, 72] width 51 height 22
type textarea "x"
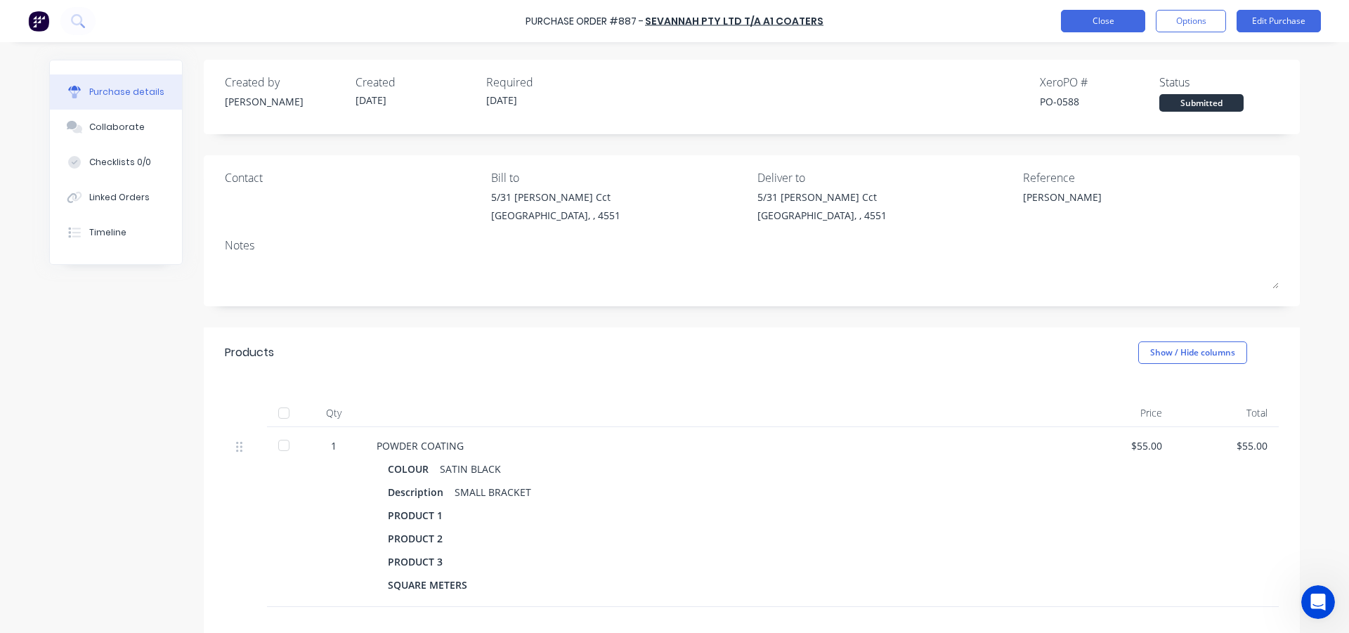
click at [1106, 27] on button "Close" at bounding box center [1103, 21] width 84 height 22
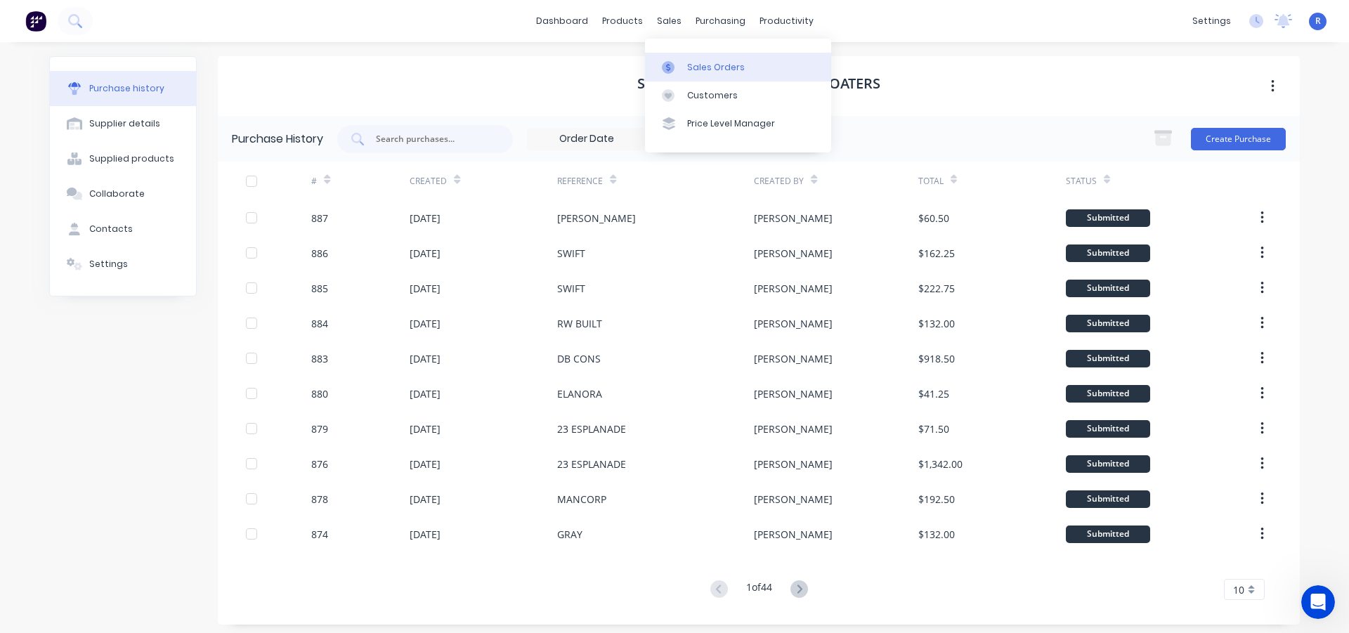
click at [689, 70] on div "Sales Orders" at bounding box center [716, 67] width 58 height 13
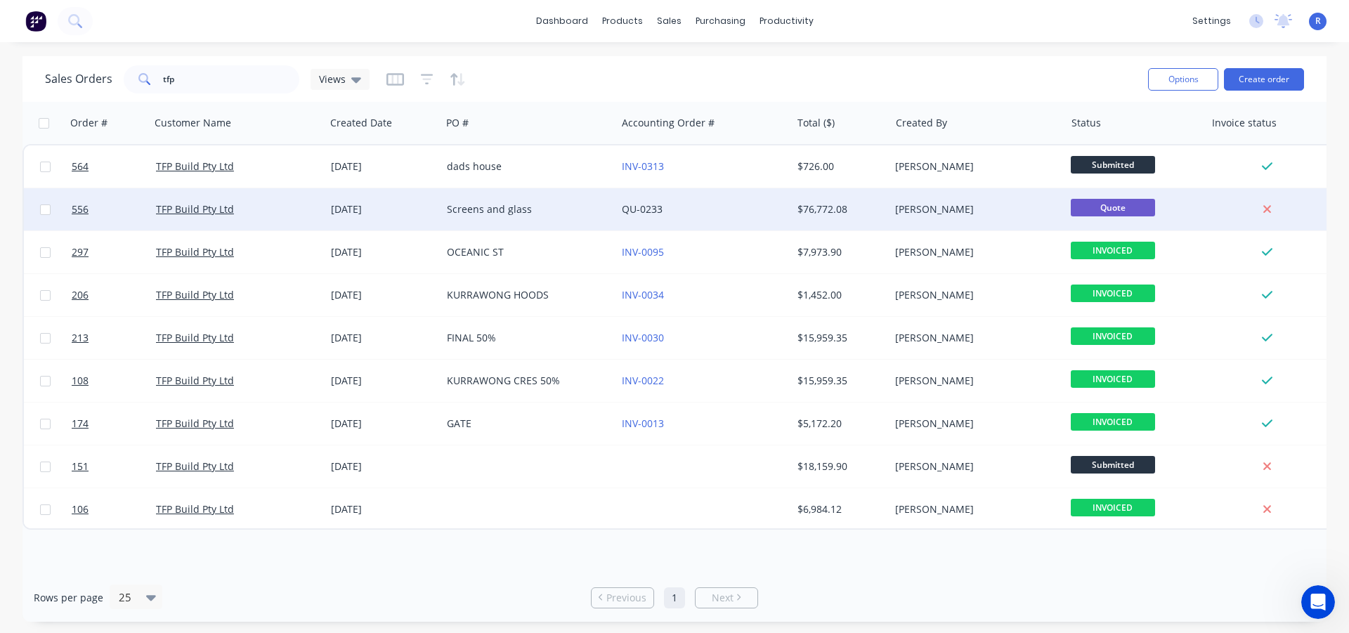
click at [263, 197] on div "TFP Build Pty Ltd" at bounding box center [237, 209] width 175 height 42
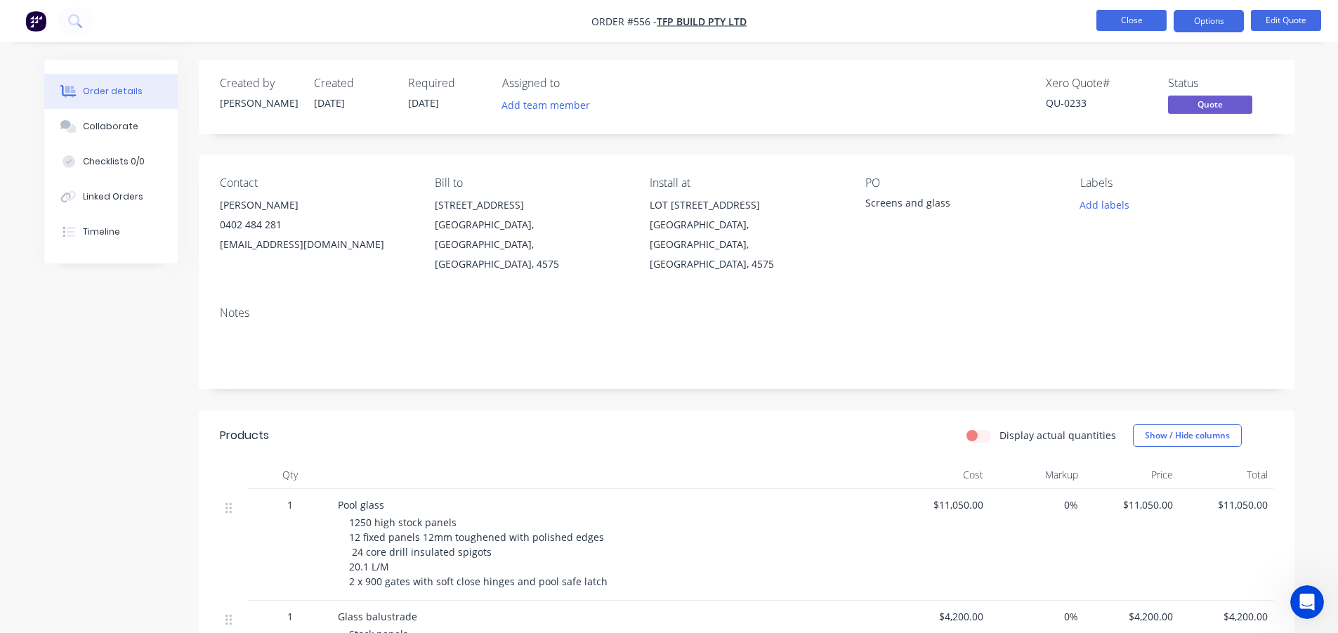
click at [1130, 20] on button "Close" at bounding box center [1132, 20] width 70 height 21
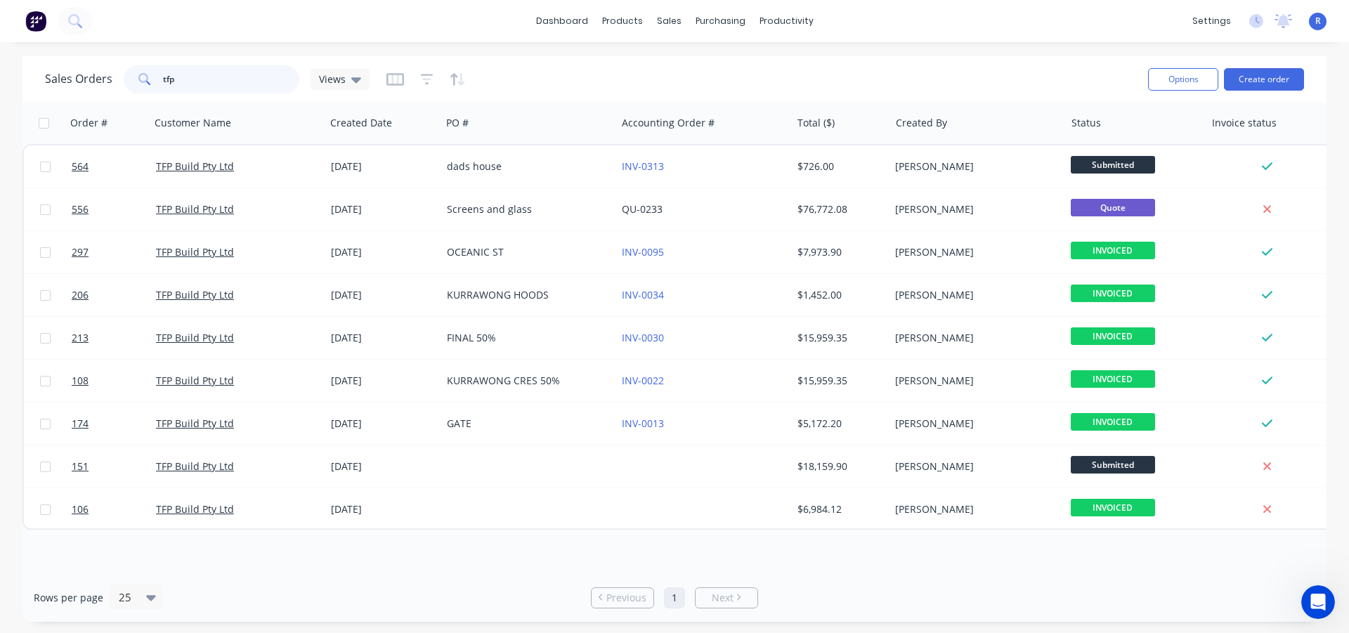
drag, startPoint x: 236, startPoint y: 86, endPoint x: 110, endPoint y: 81, distance: 125.9
click at [110, 81] on div "Sales Orders tfp Views" at bounding box center [207, 79] width 325 height 28
type input "MANTA"
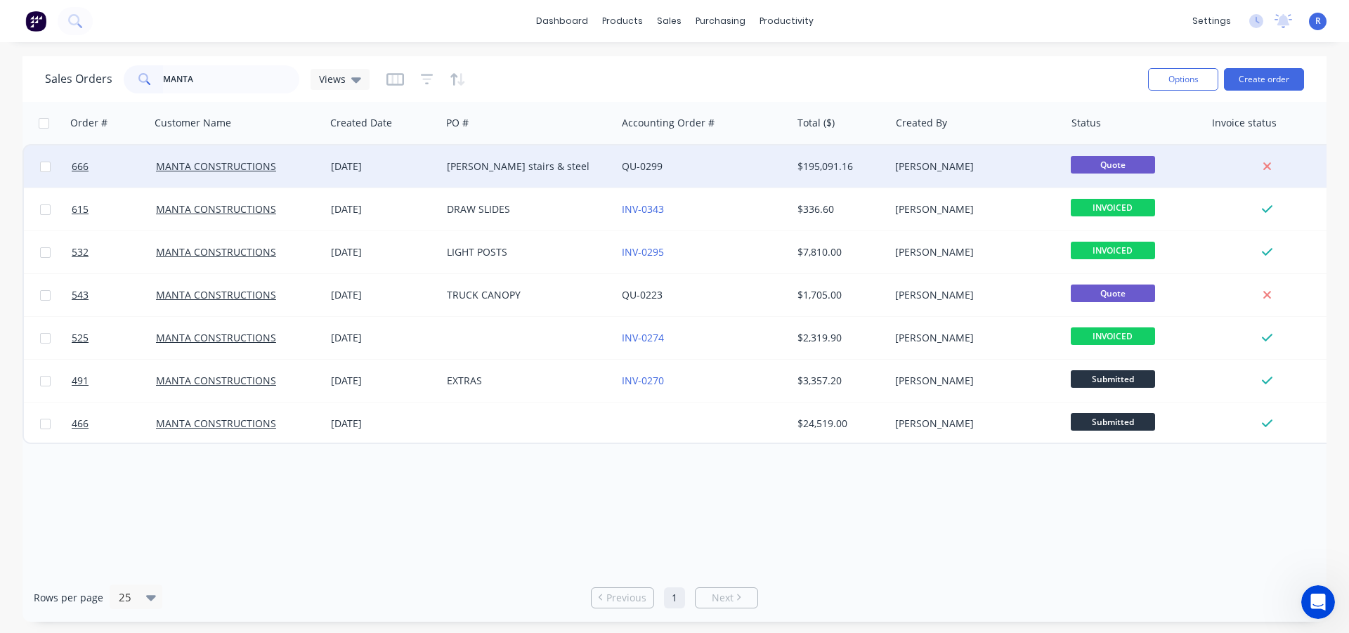
click at [528, 168] on div "[PERSON_NAME] stairs & steel" at bounding box center [525, 166] width 156 height 14
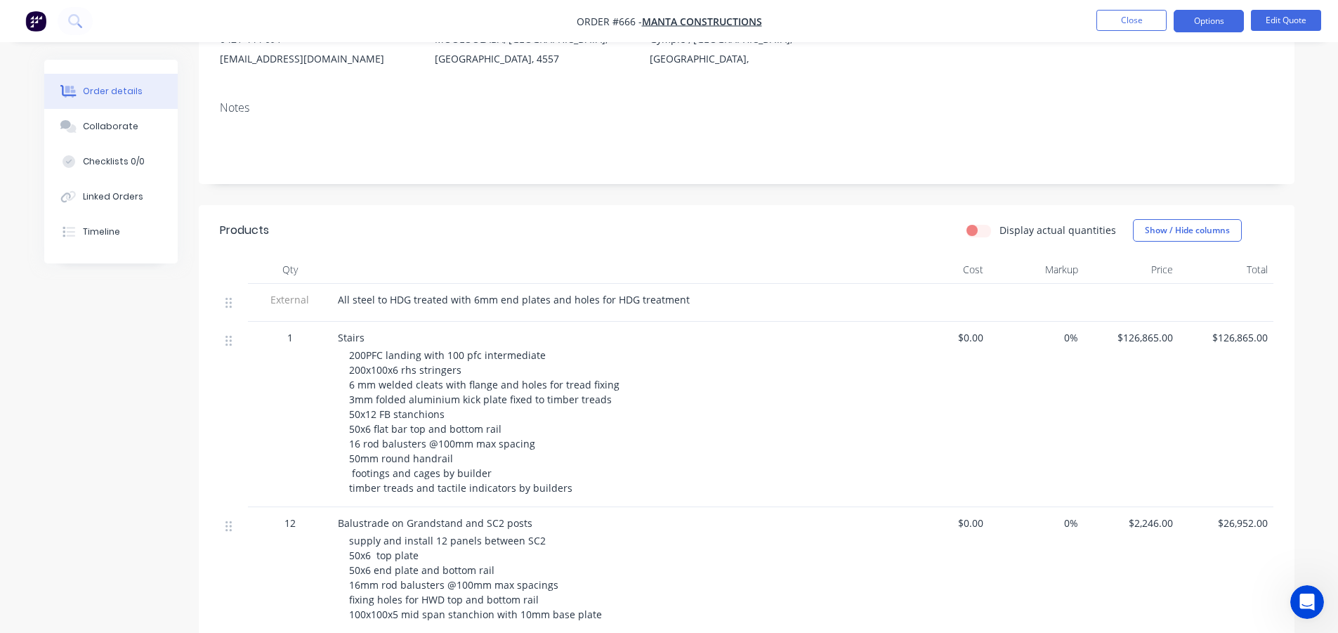
scroll to position [211, 0]
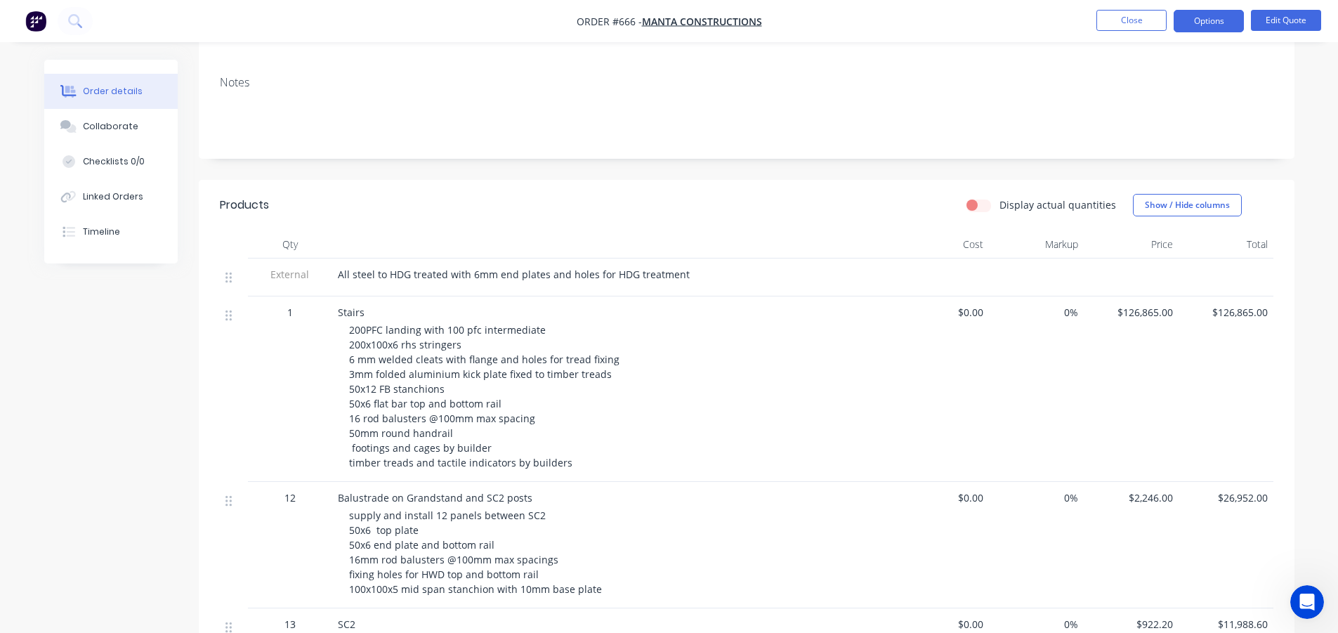
click at [1092, 15] on ul "Close Options Edit Quote" at bounding box center [1209, 21] width 259 height 22
click at [1106, 22] on button "Close" at bounding box center [1132, 20] width 70 height 21
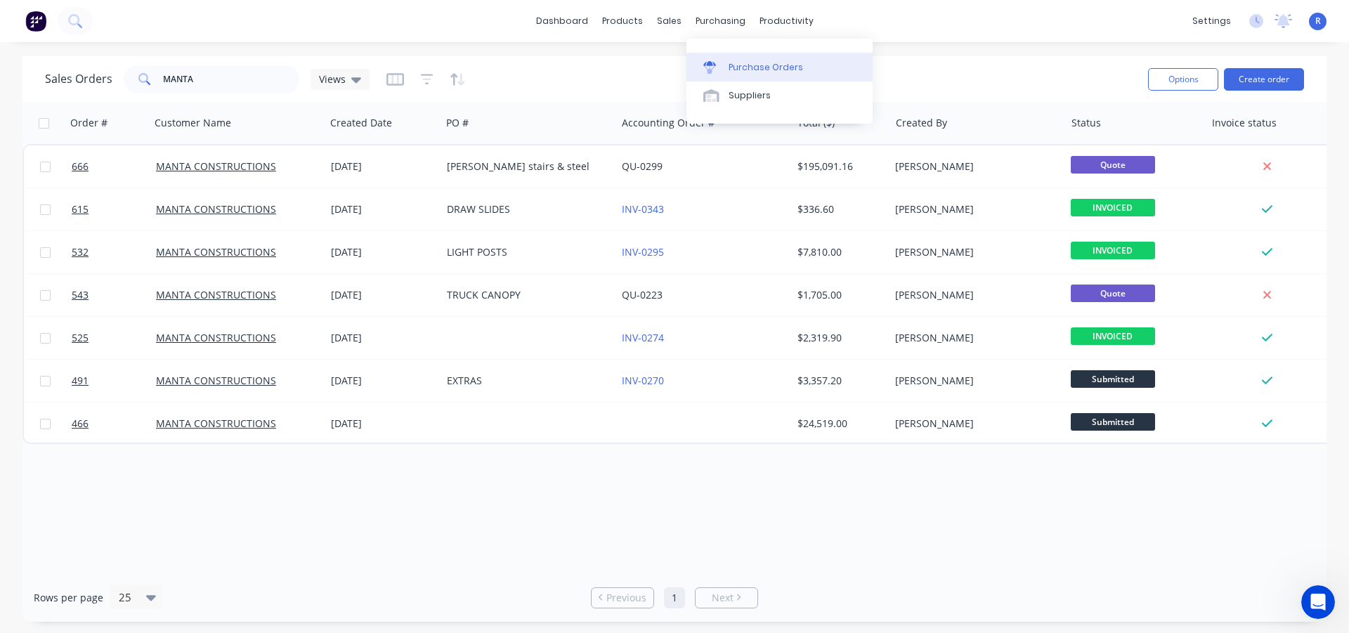
click at [731, 62] on div "Purchase Orders" at bounding box center [766, 67] width 74 height 13
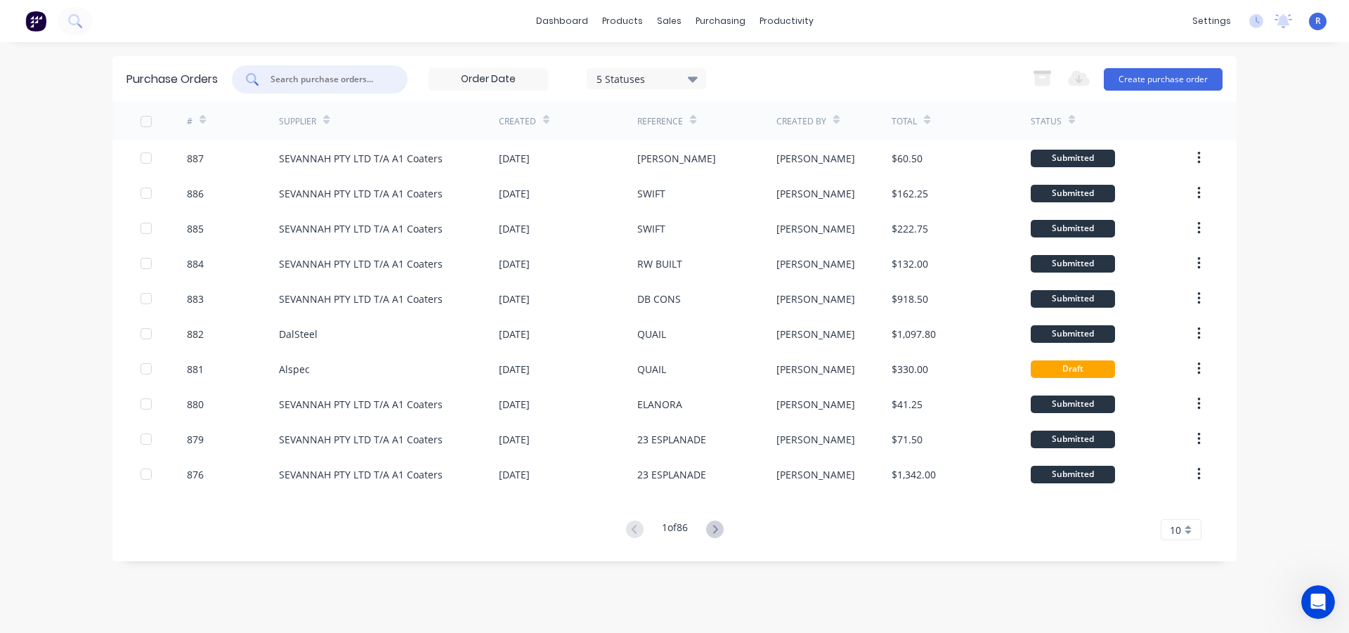
click at [331, 73] on input "text" at bounding box center [327, 79] width 117 height 14
type input "A1"
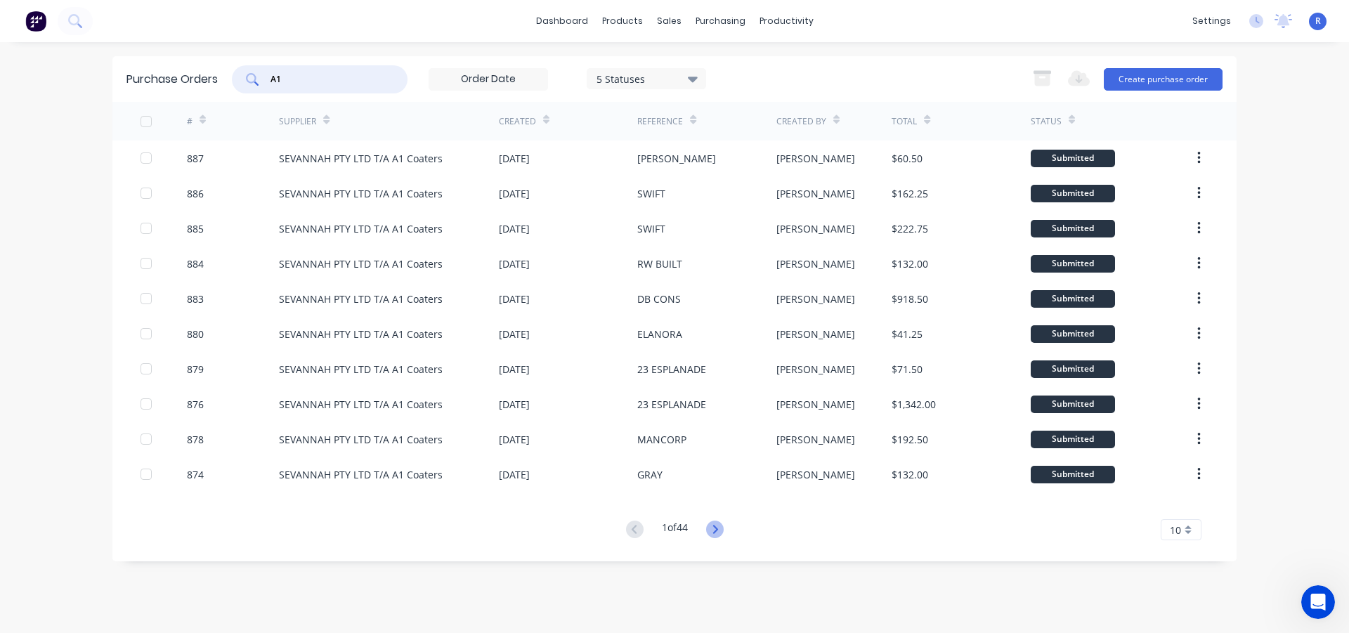
click at [715, 526] on icon at bounding box center [715, 530] width 18 height 18
click at [629, 532] on icon at bounding box center [635, 530] width 18 height 18
